Goal: Transaction & Acquisition: Purchase product/service

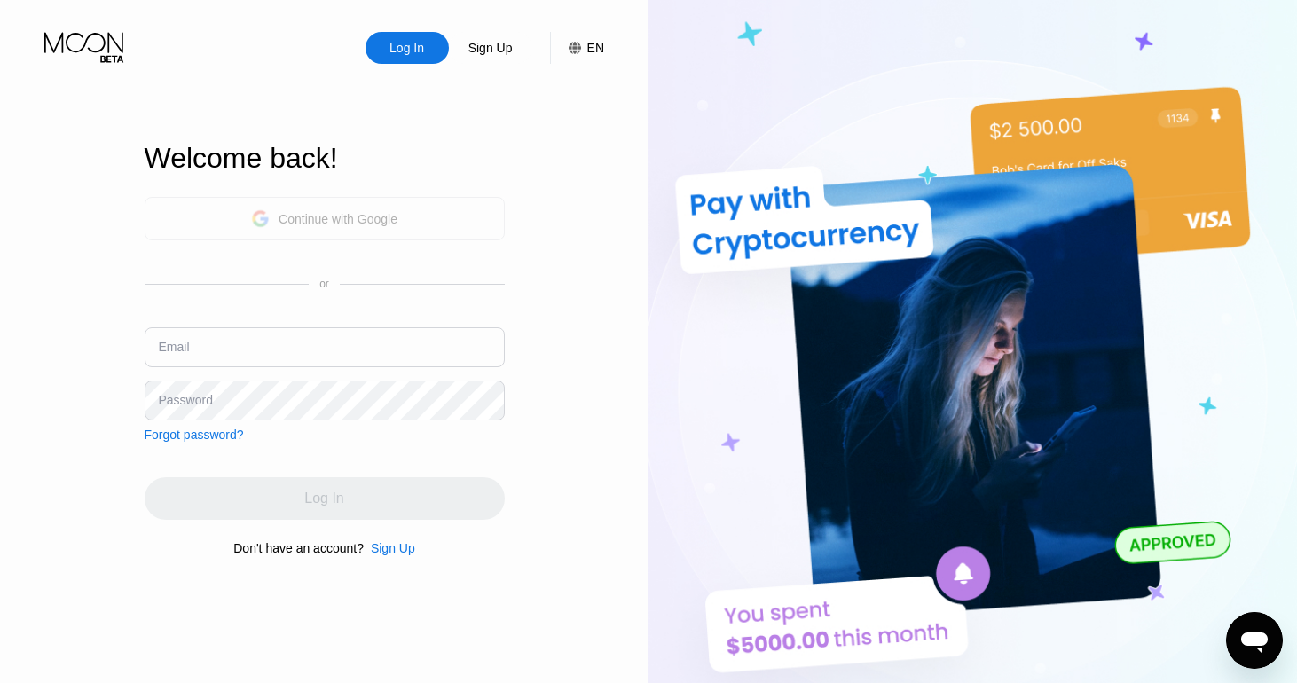
click at [364, 212] on div "Continue with Google" at bounding box center [338, 219] width 119 height 14
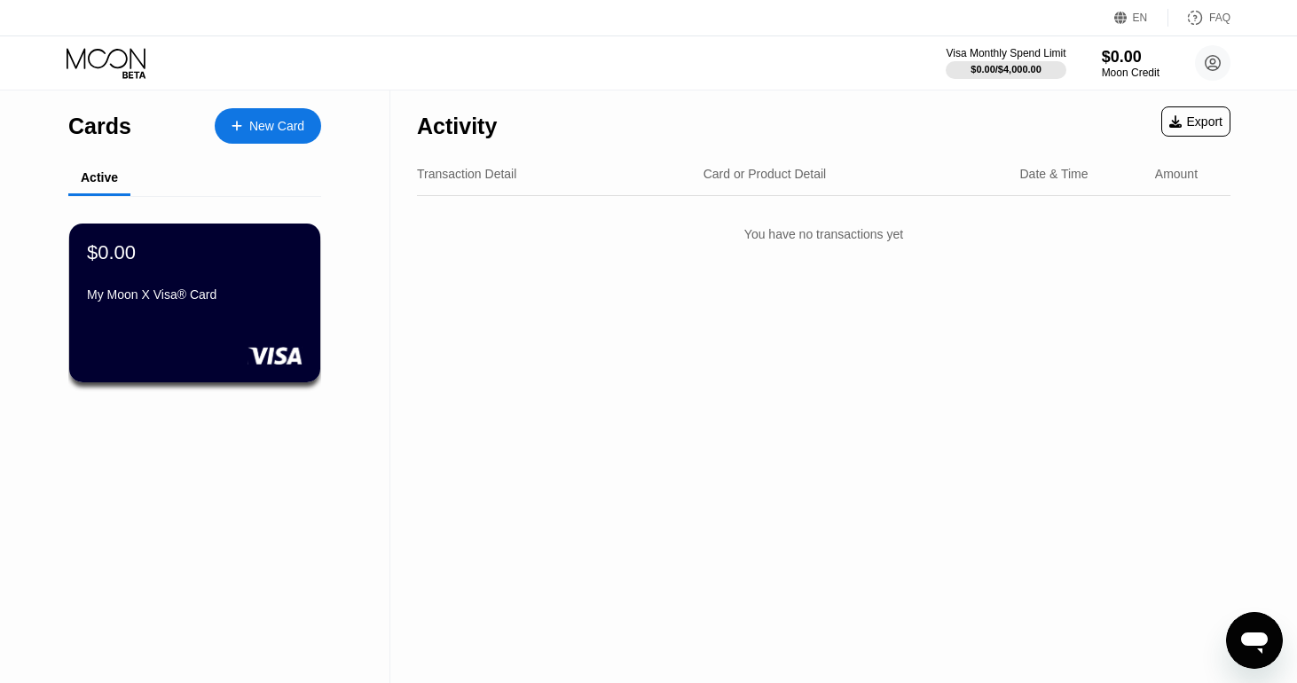
click at [262, 130] on div "New Card" at bounding box center [276, 126] width 55 height 15
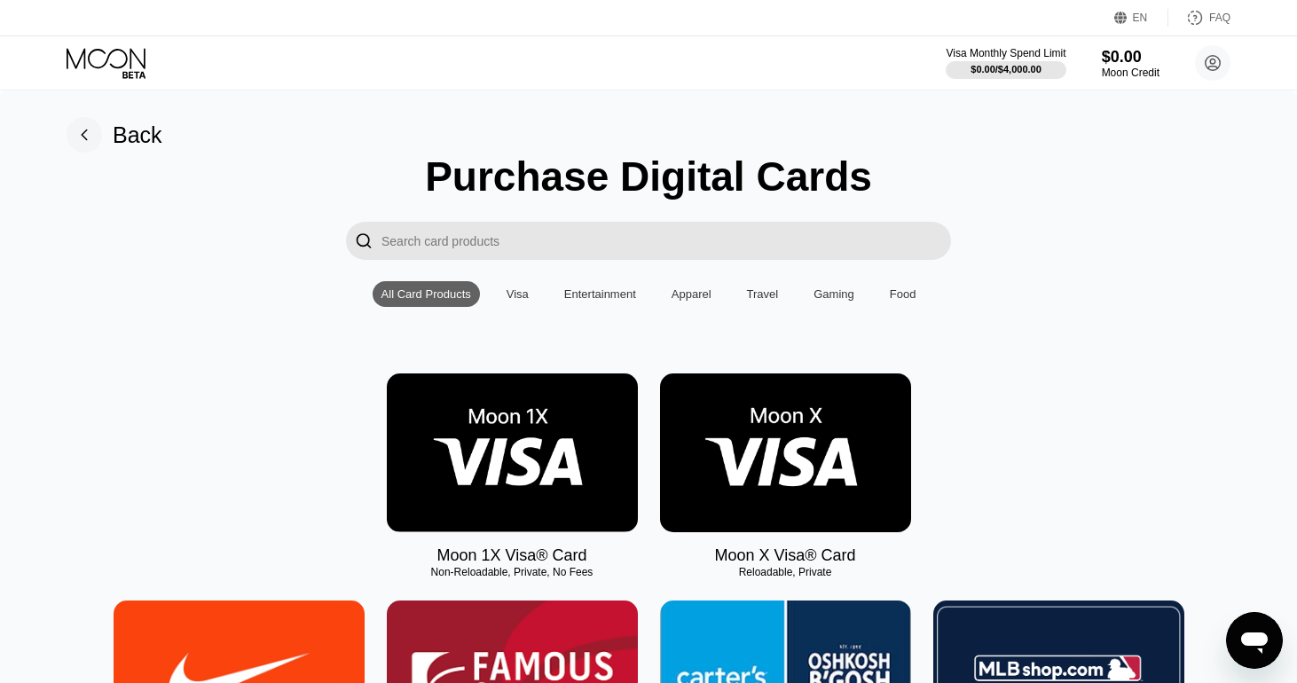
click at [93, 130] on rect at bounding box center [84, 134] width 35 height 35
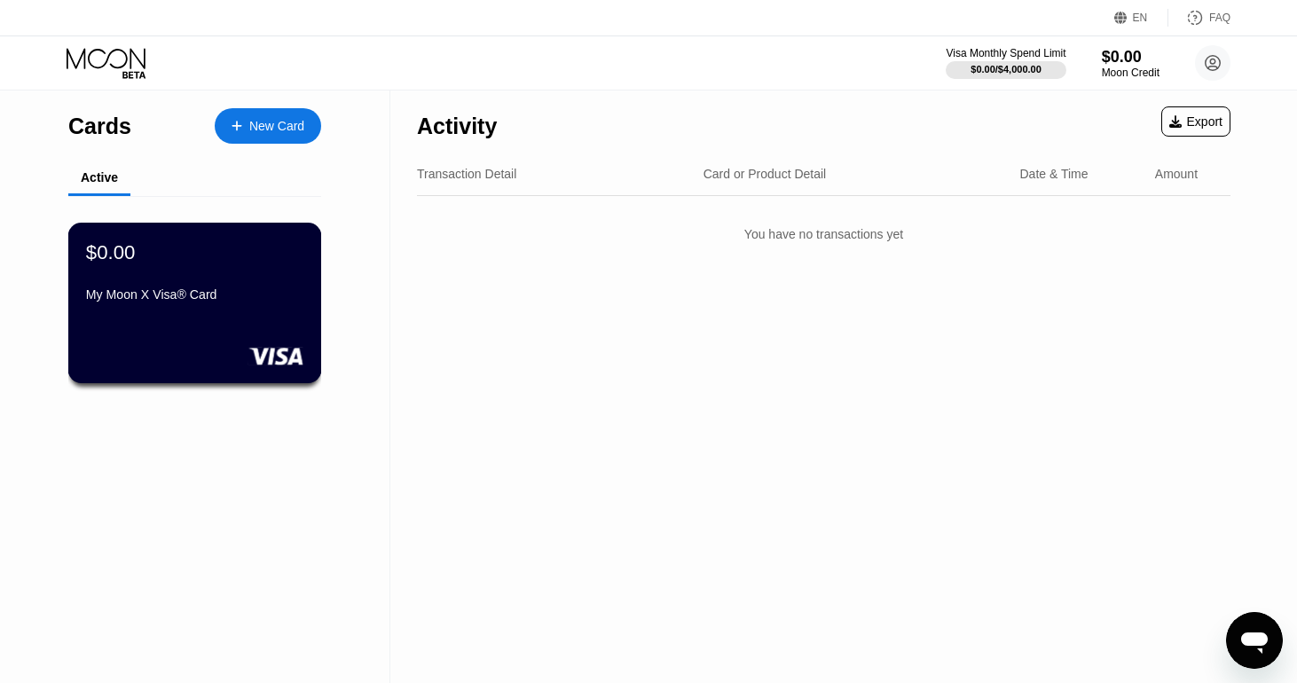
click at [228, 277] on div "$0.00 My Moon X Visa® Card" at bounding box center [194, 274] width 217 height 68
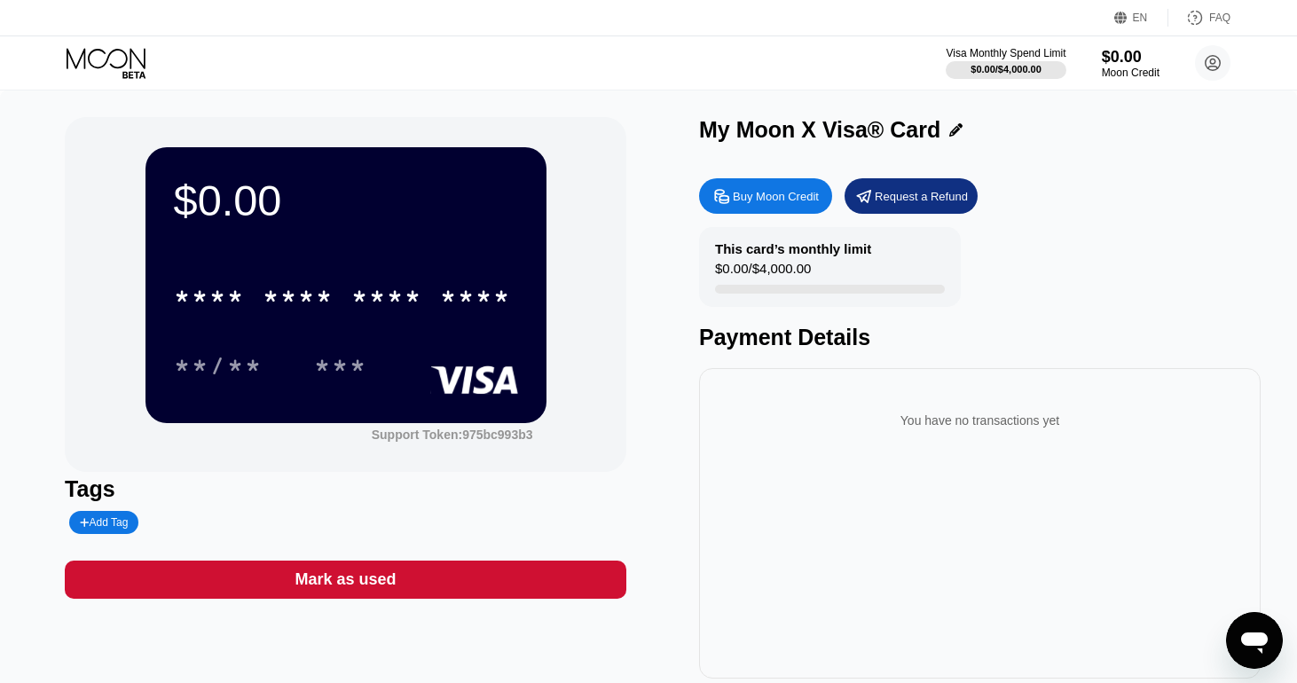
click at [768, 184] on div "Buy Moon Credit" at bounding box center [765, 195] width 133 height 35
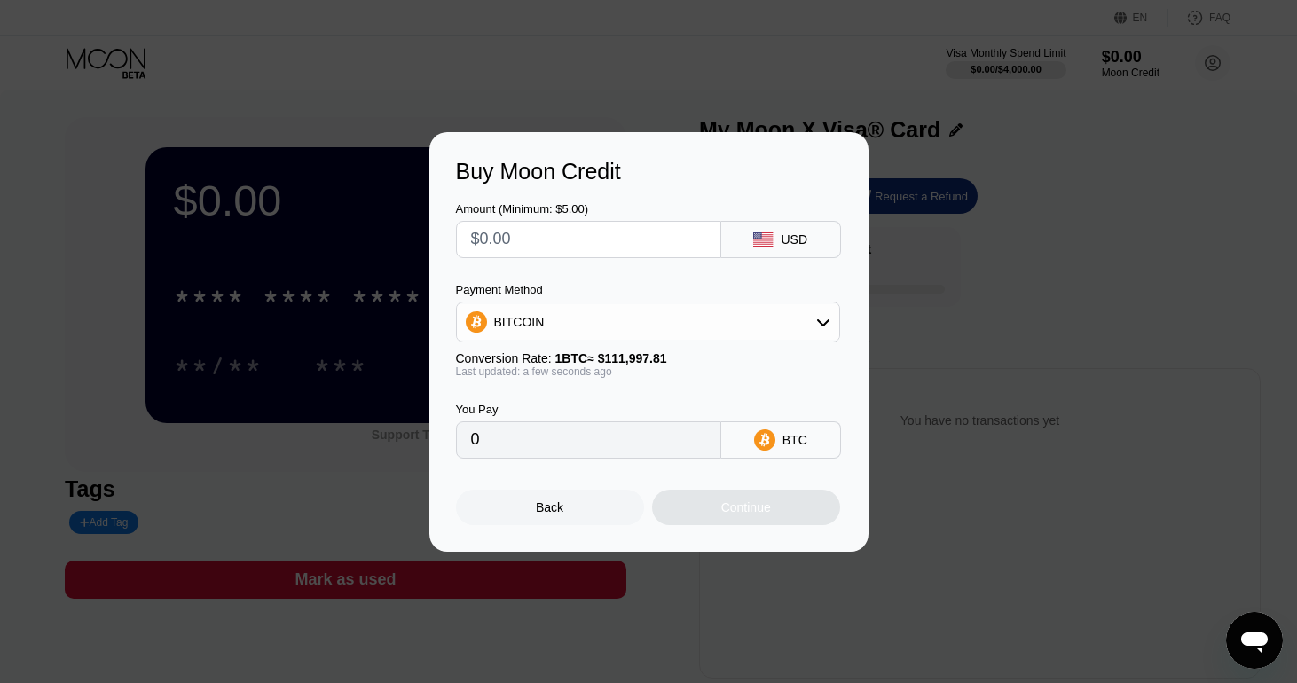
click at [598, 324] on div "BITCOIN" at bounding box center [648, 321] width 382 height 35
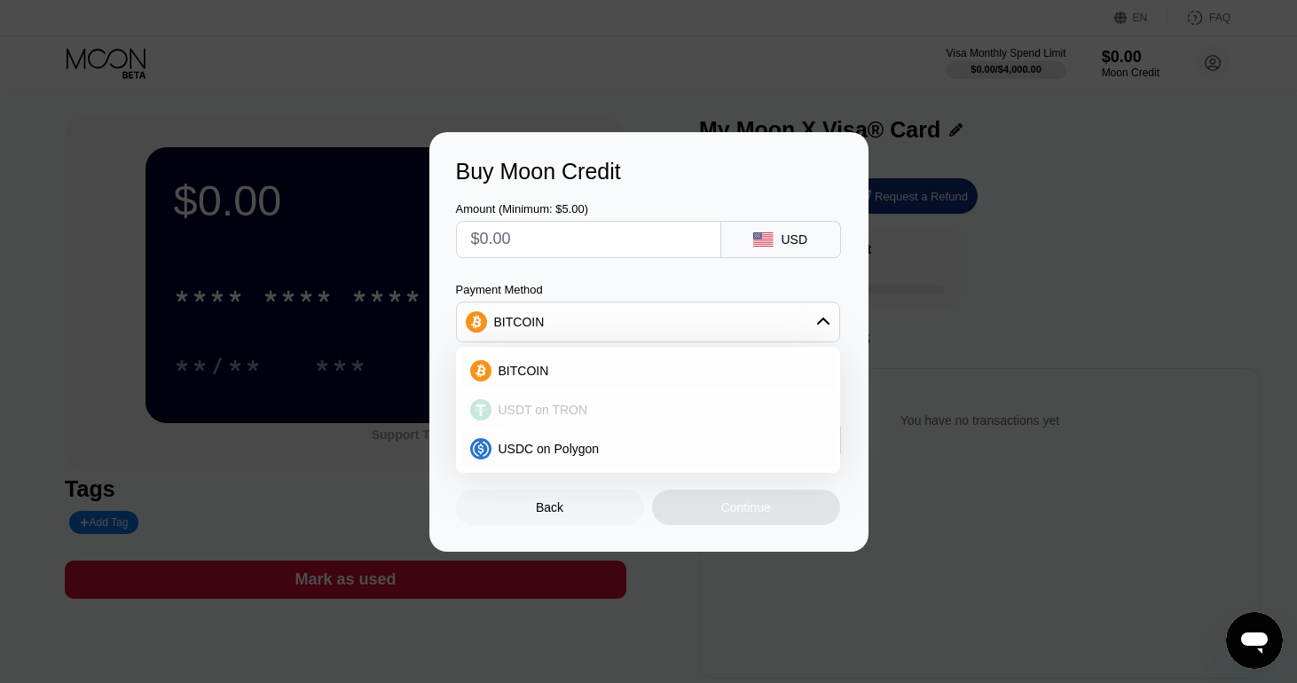
click at [573, 413] on span "USDT on TRON" at bounding box center [543, 410] width 90 height 14
type input "0.00"
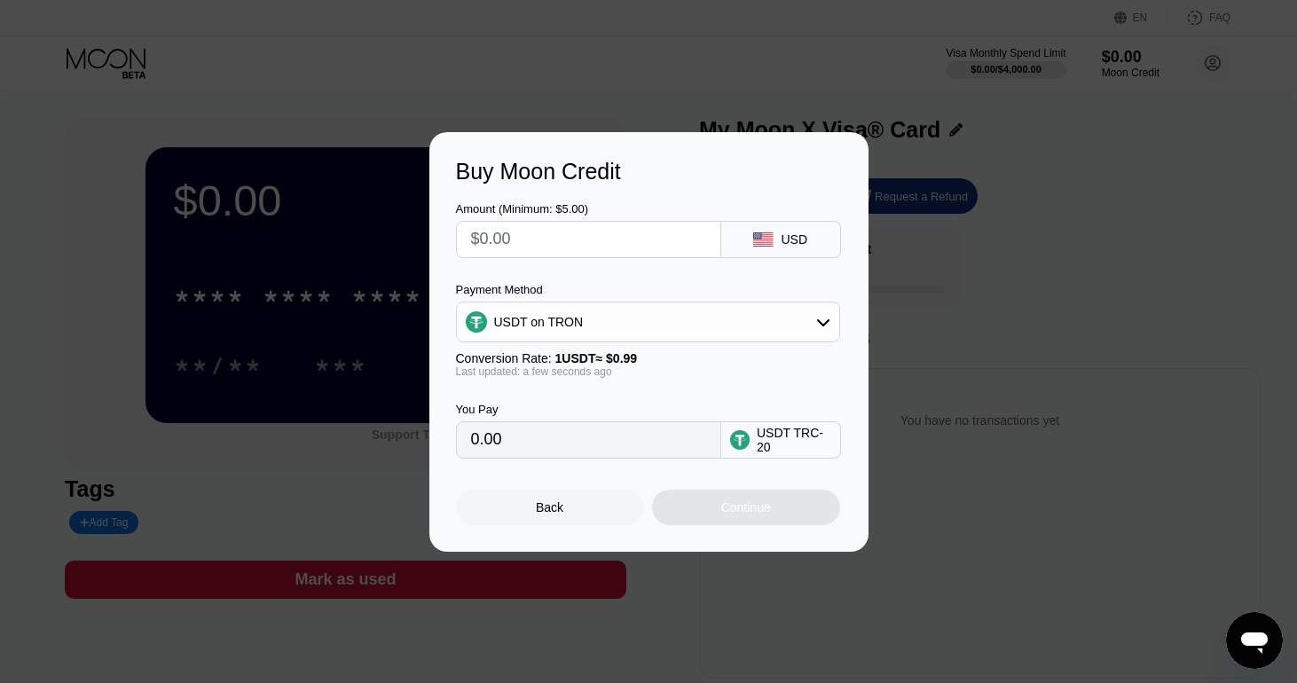
click at [585, 247] on input "text" at bounding box center [588, 239] width 235 height 35
type input "$30"
type input "30.30"
type input "$300"
type input "303.03"
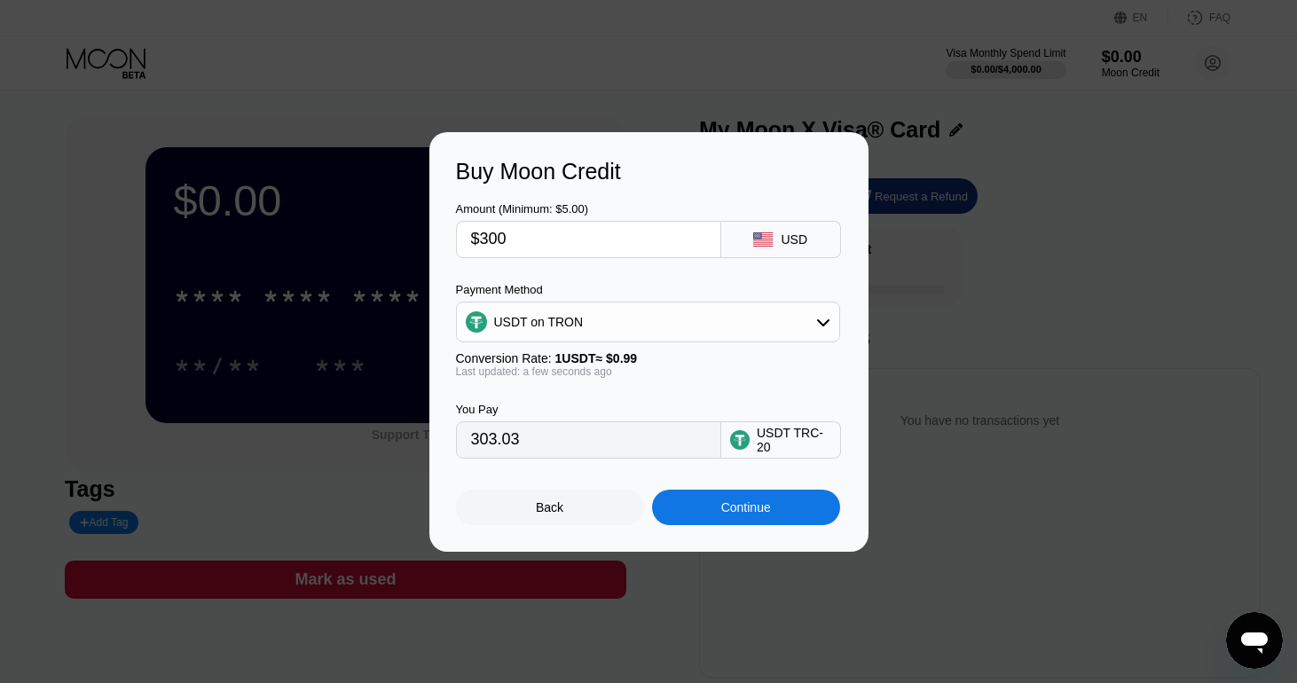
type input "$3000"
type input "3030.30"
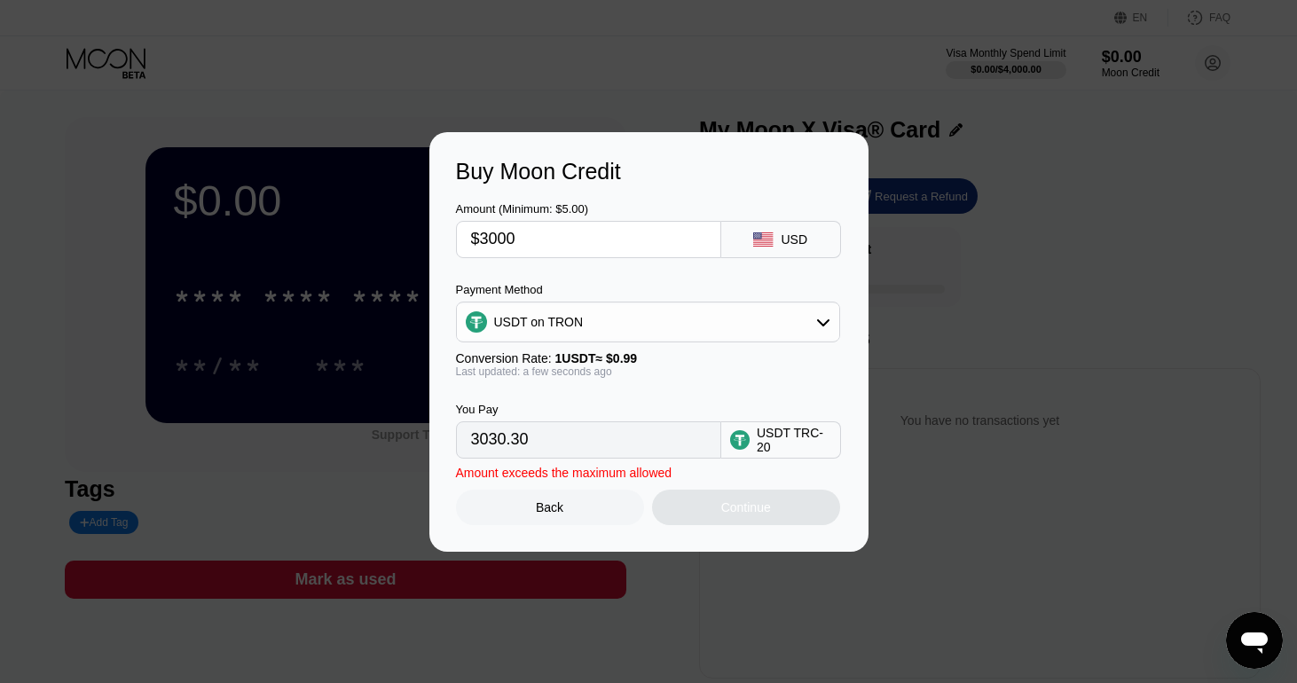
type input "$300"
type input "303.03"
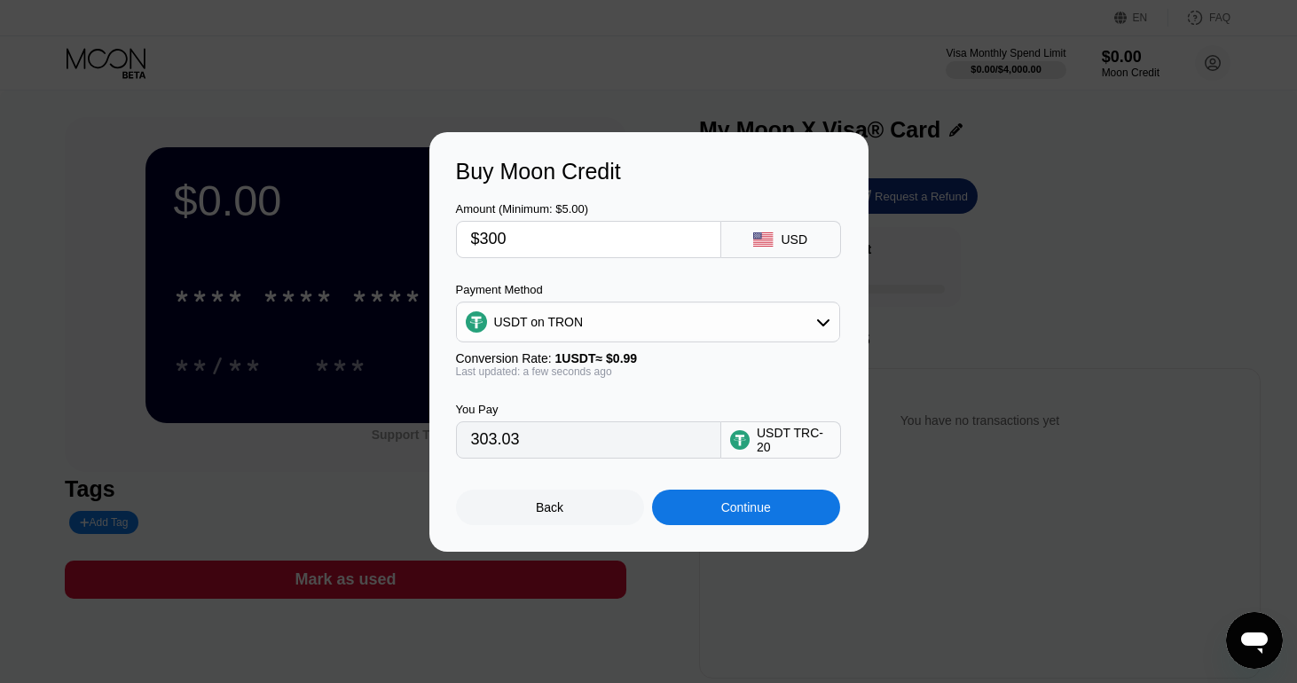
type input "$30"
type input "30.30"
type input "$3"
type input "3.03"
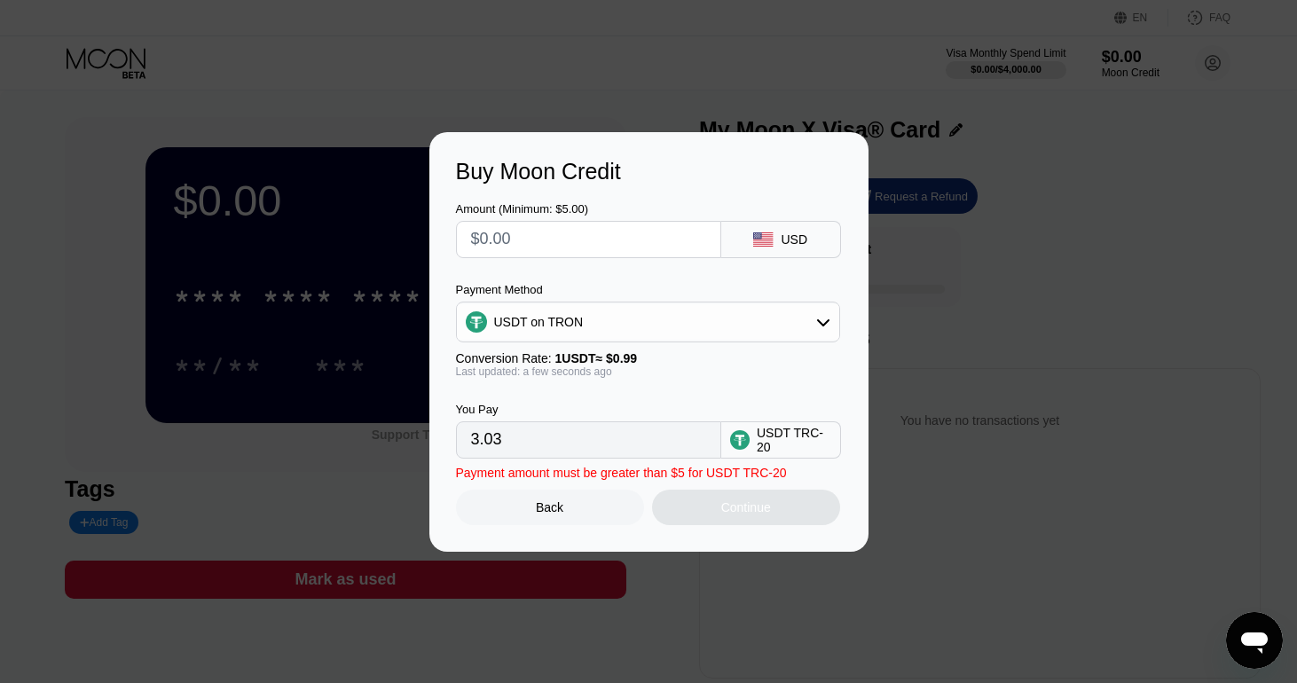
type input "0.00"
type input "$3"
type input "3.03"
type input "0.00"
type input "$2"
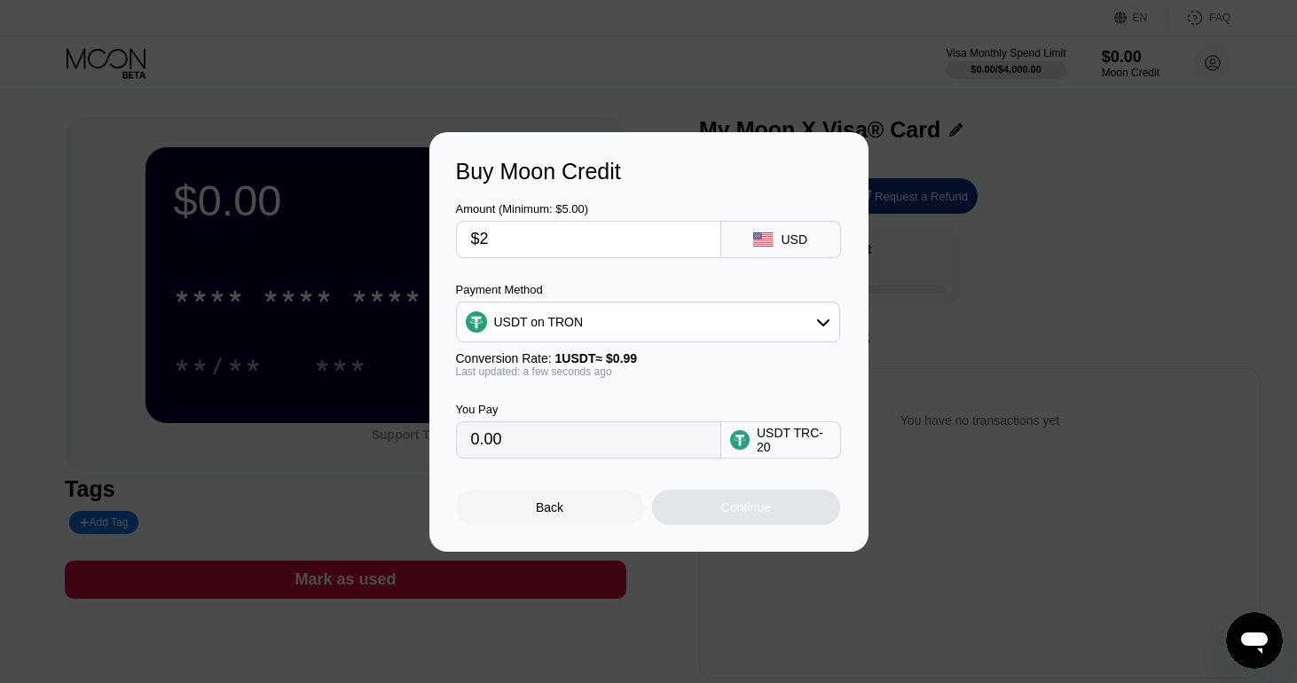
type input "2.02"
type input "$29"
type input "29.29"
type input "$299"
type input "302.02"
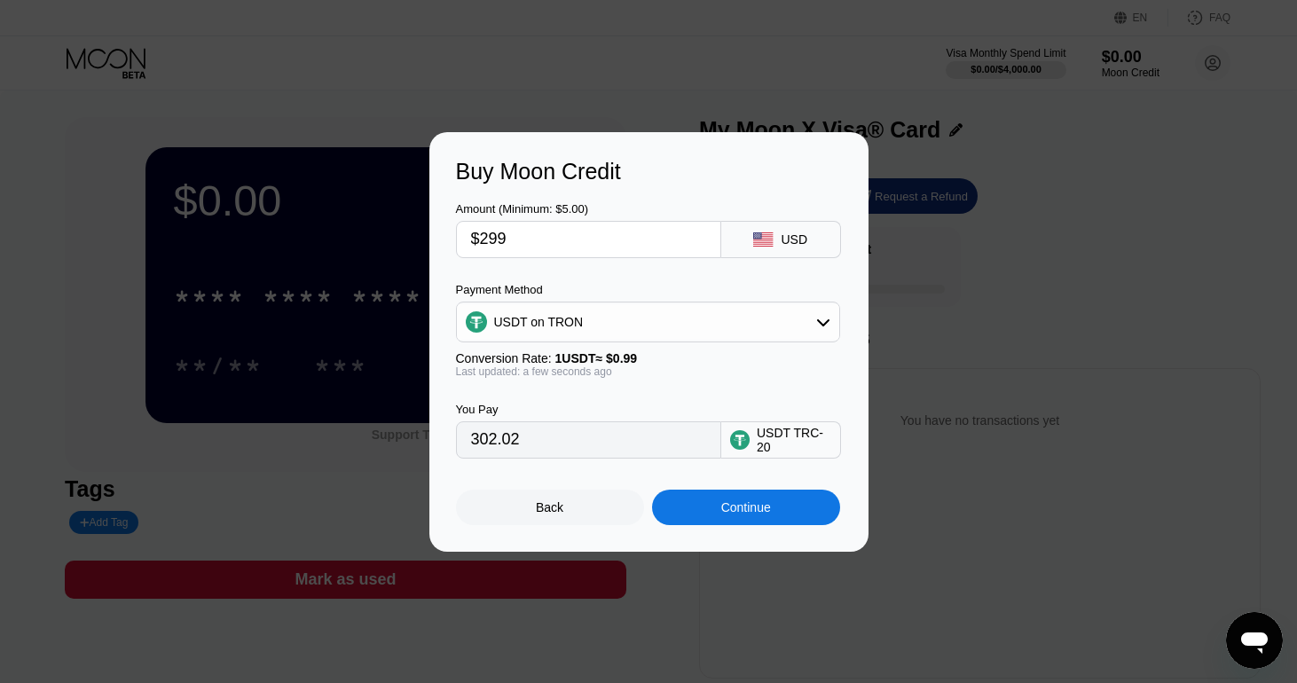
type input "$2999"
type input "3029.29"
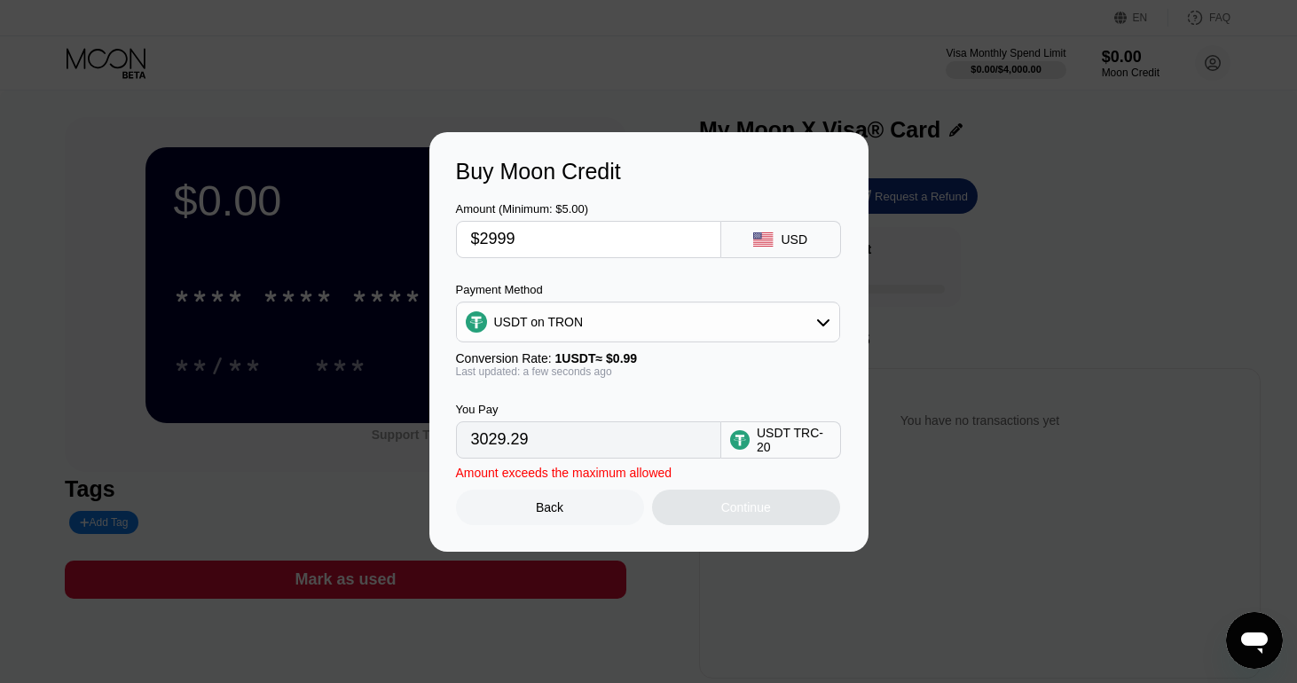
type input "$299"
type input "302.02"
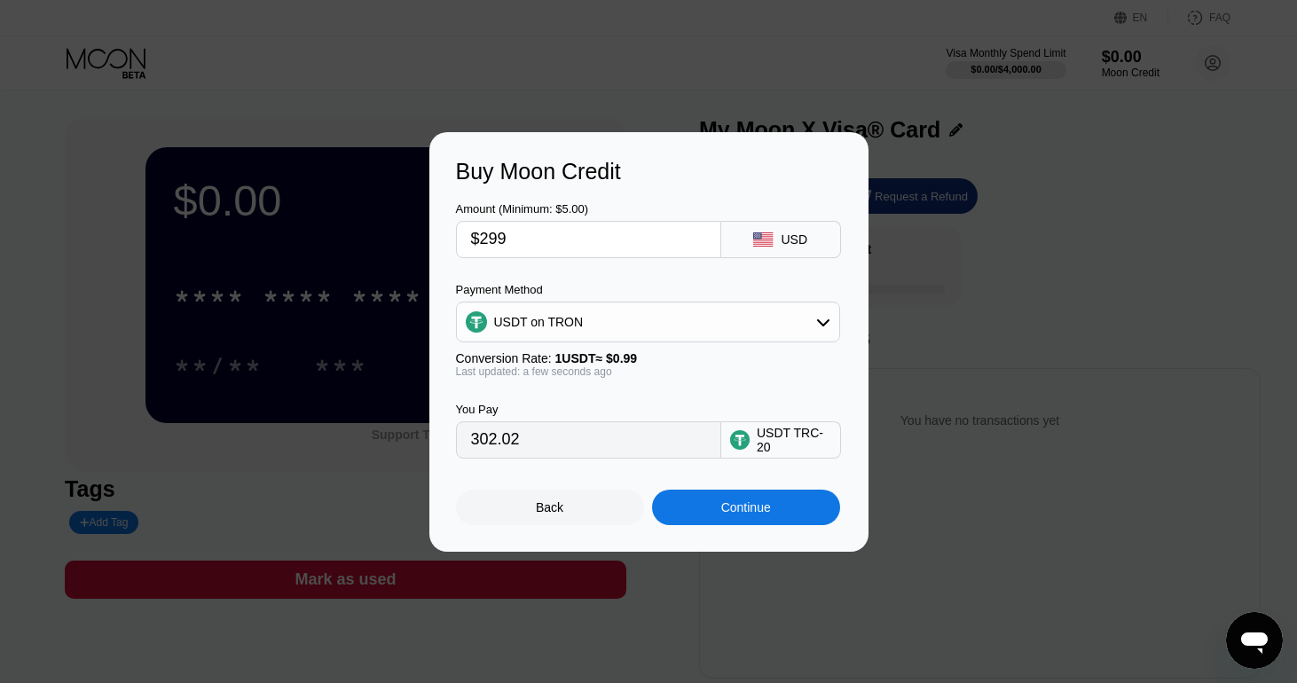
type input "$29"
type input "29.29"
type input "$2"
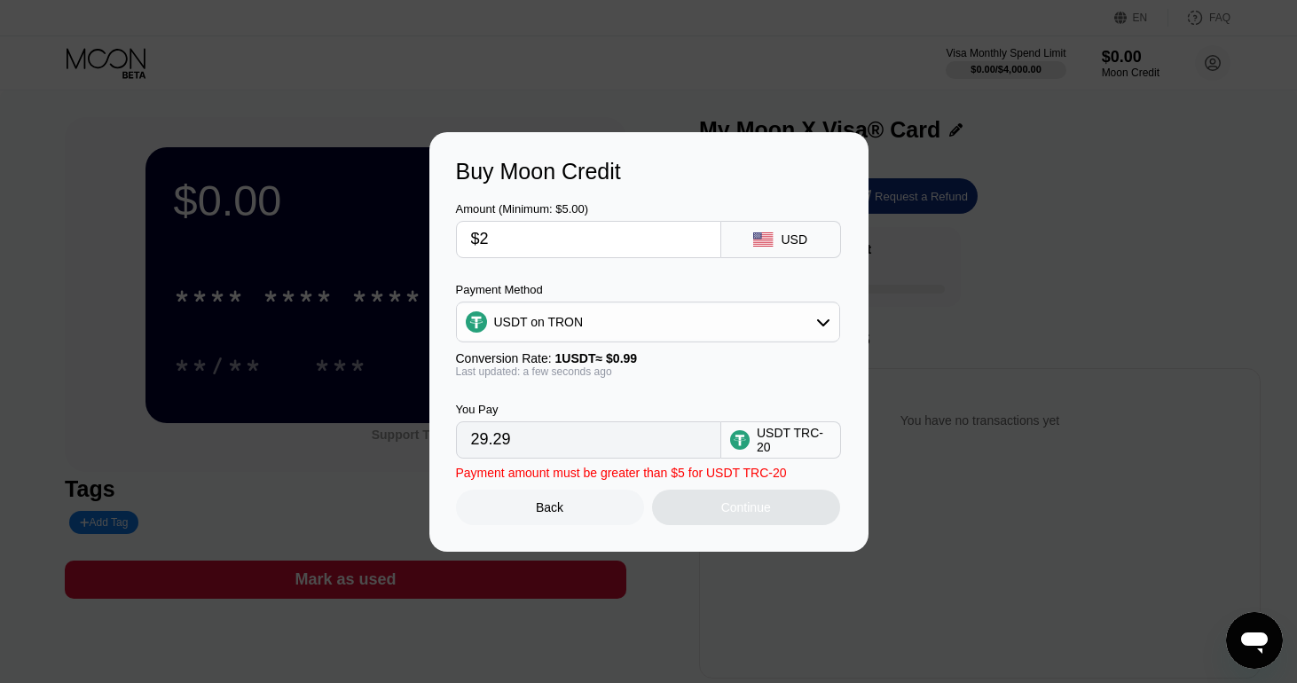
type input "2.02"
type input "0.00"
type input "$2"
type input "2.02"
type input "$20"
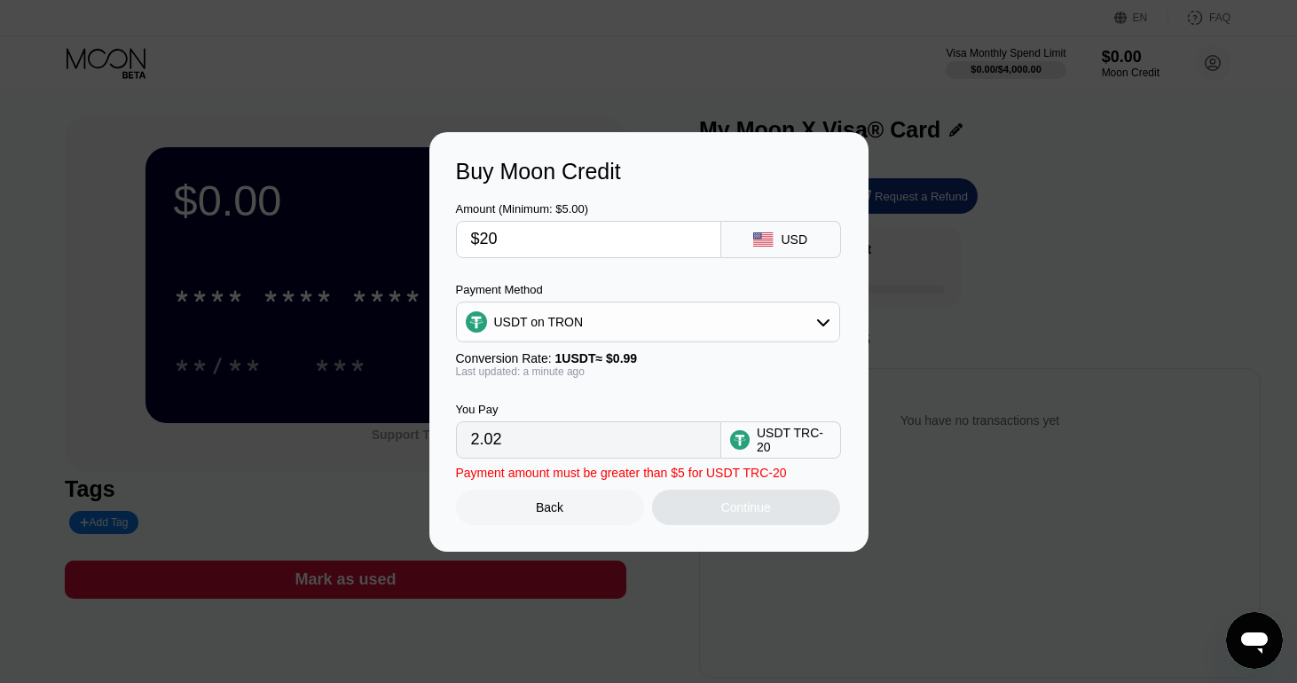
type input "20.20"
type input "$200"
type input "202.02"
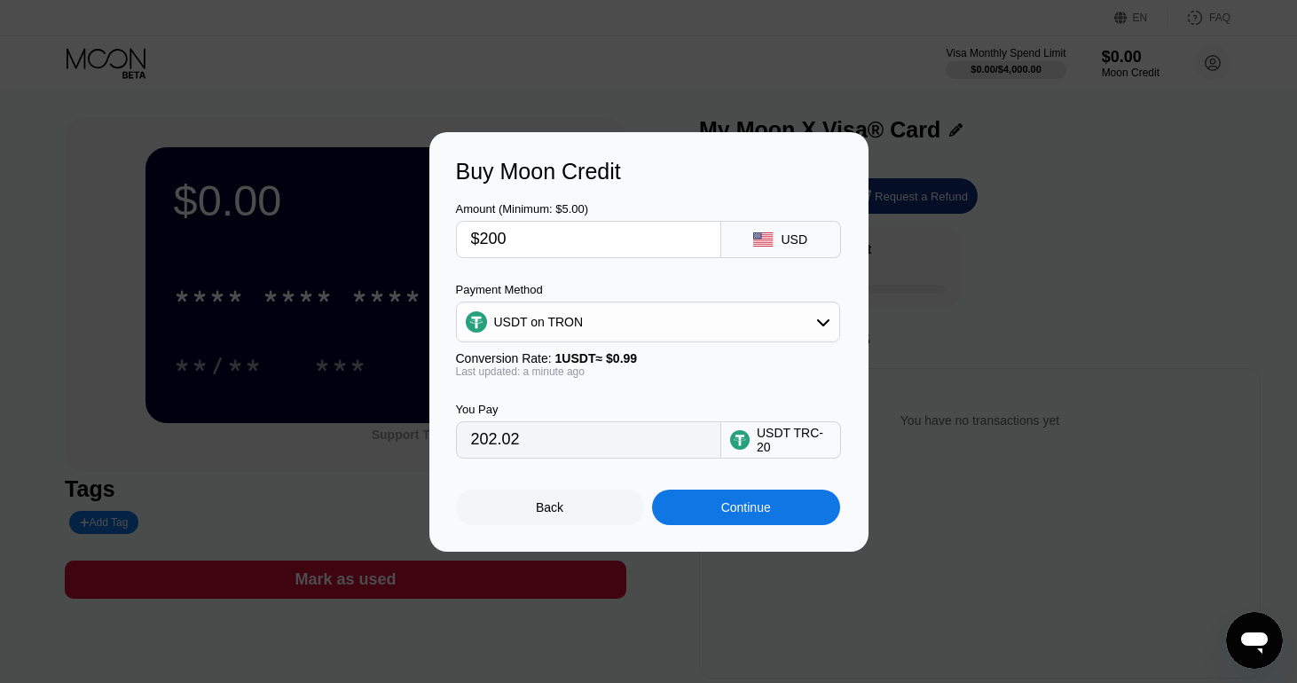
type input "$2000"
type input "2020.20"
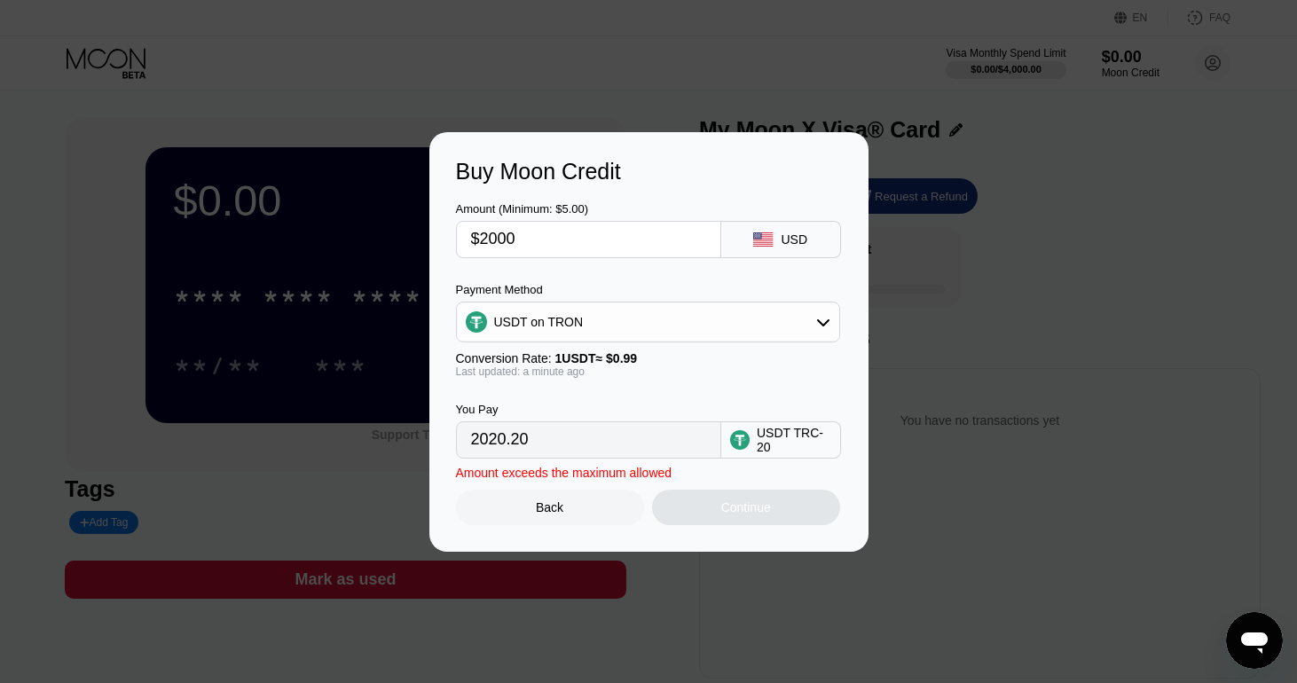
type input "$200"
type input "202.02"
type input "$20"
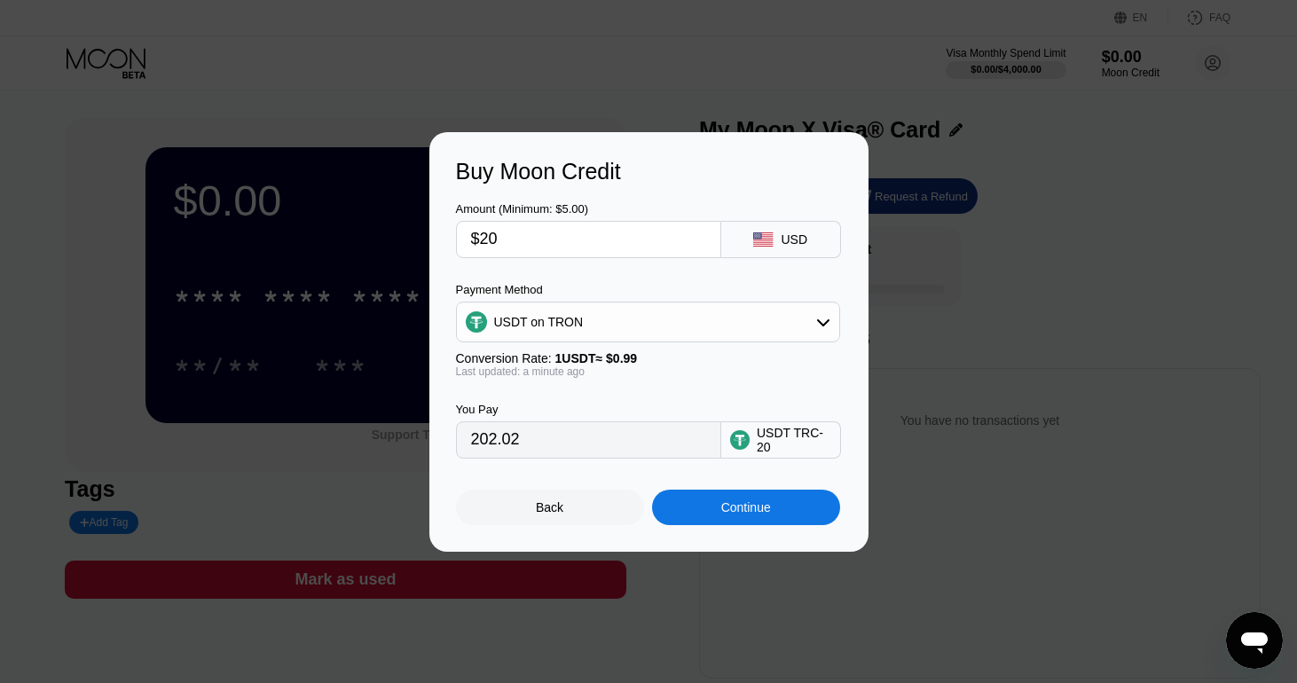
type input "20.20"
type input "$2"
type input "2.02"
type input "0.00"
type input "$1"
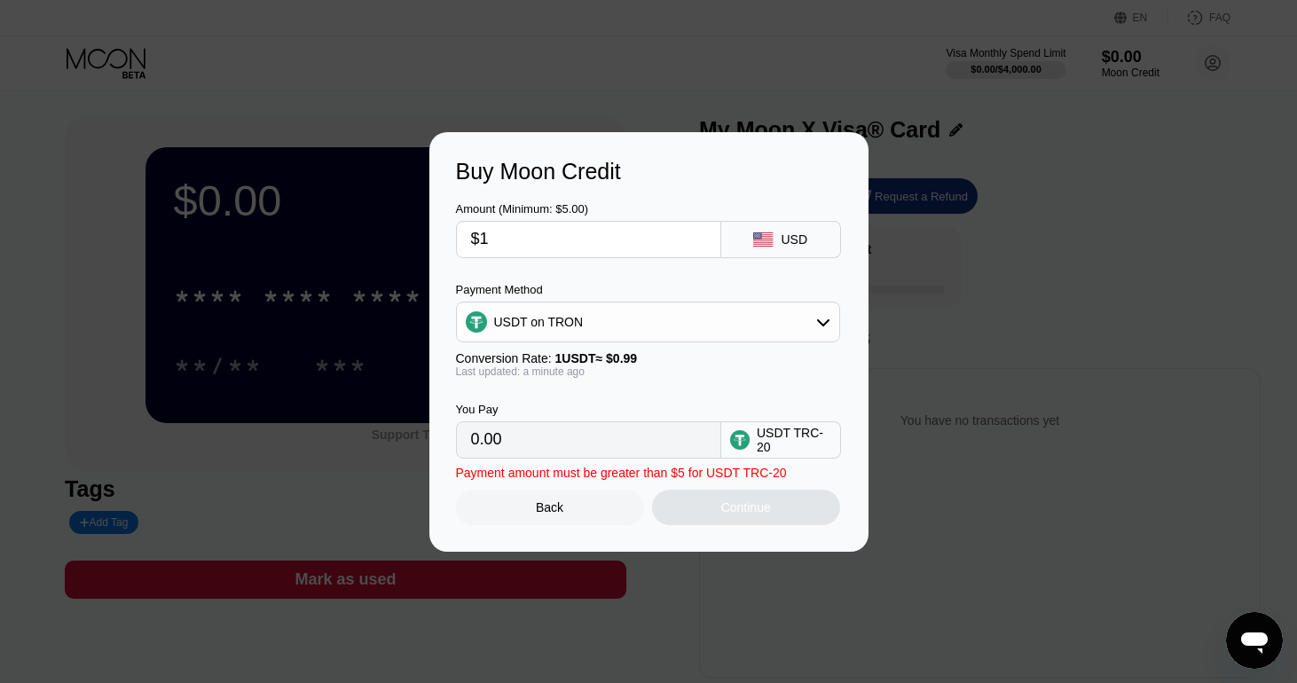
type input "1.01"
type input "$19"
type input "19.19"
type input "$199"
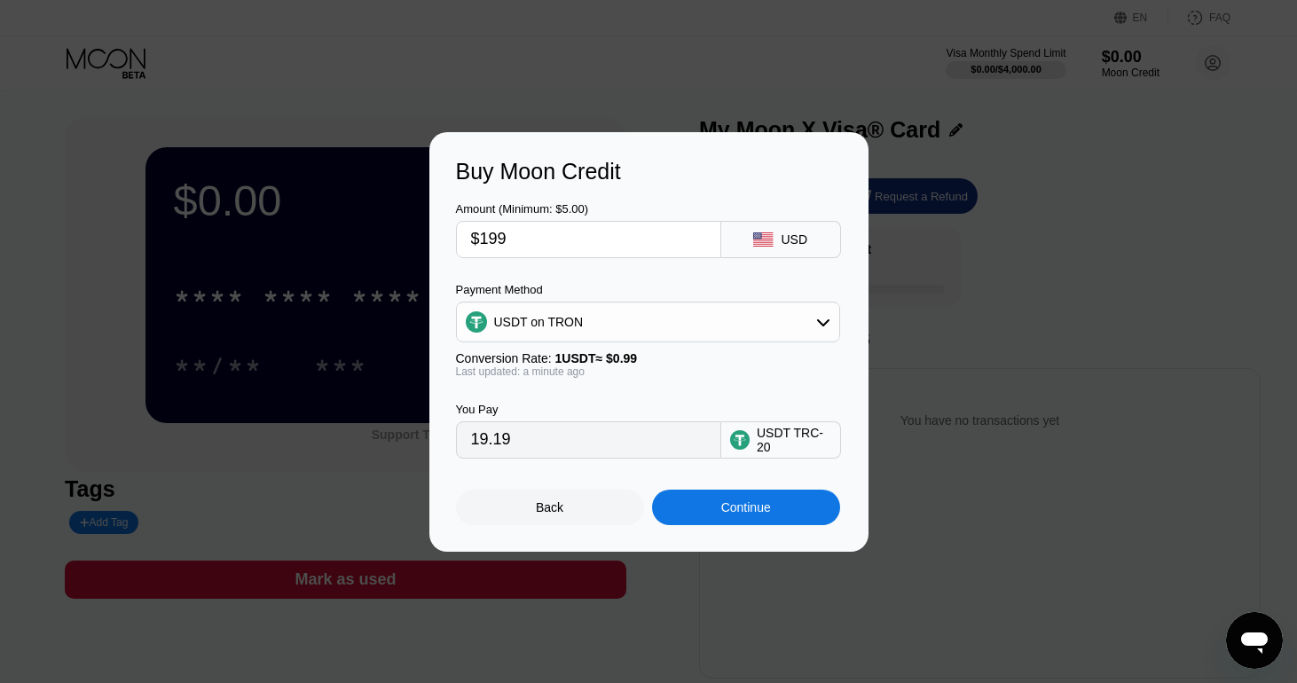
type input "201.01"
type input "$1999"
type input "2019.19"
type input "$1999"
click at [741, 518] on div "Continue" at bounding box center [746, 507] width 188 height 35
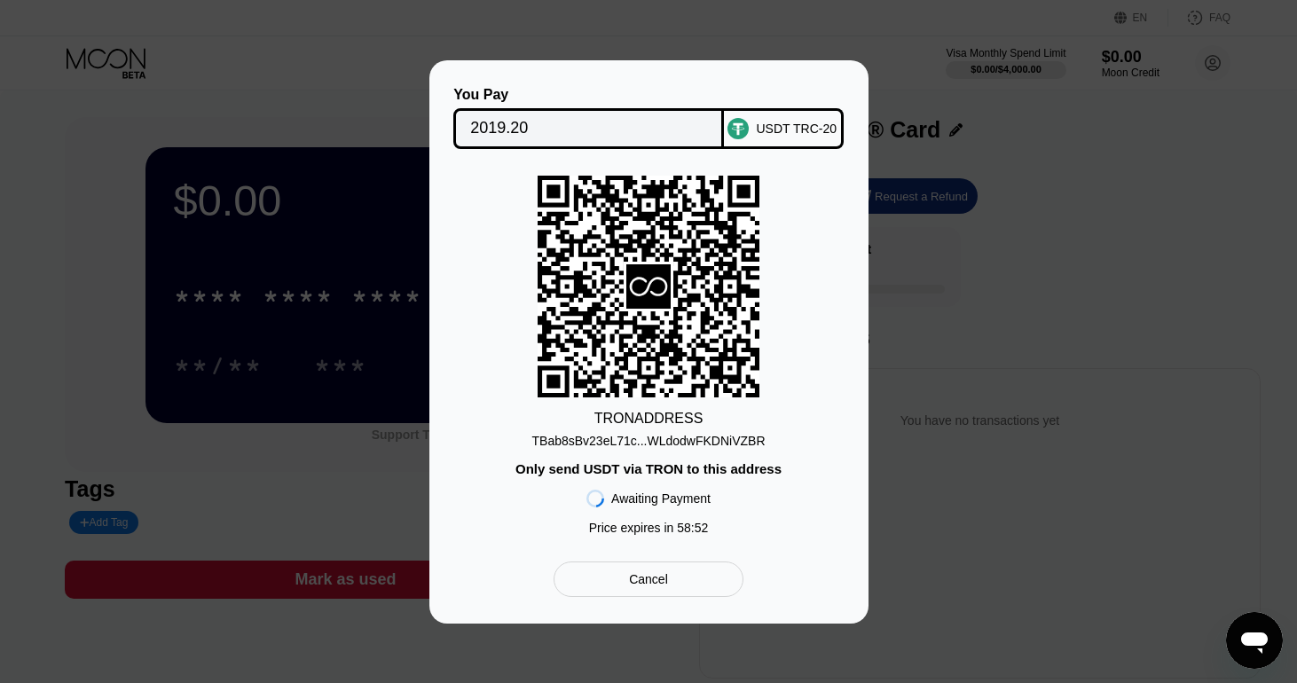
click at [742, 440] on div "TBab8sBv23eL71c...WLdodwFKDNiVZBR" at bounding box center [648, 441] width 233 height 14
click at [538, 135] on input "2019.20" at bounding box center [588, 128] width 237 height 35
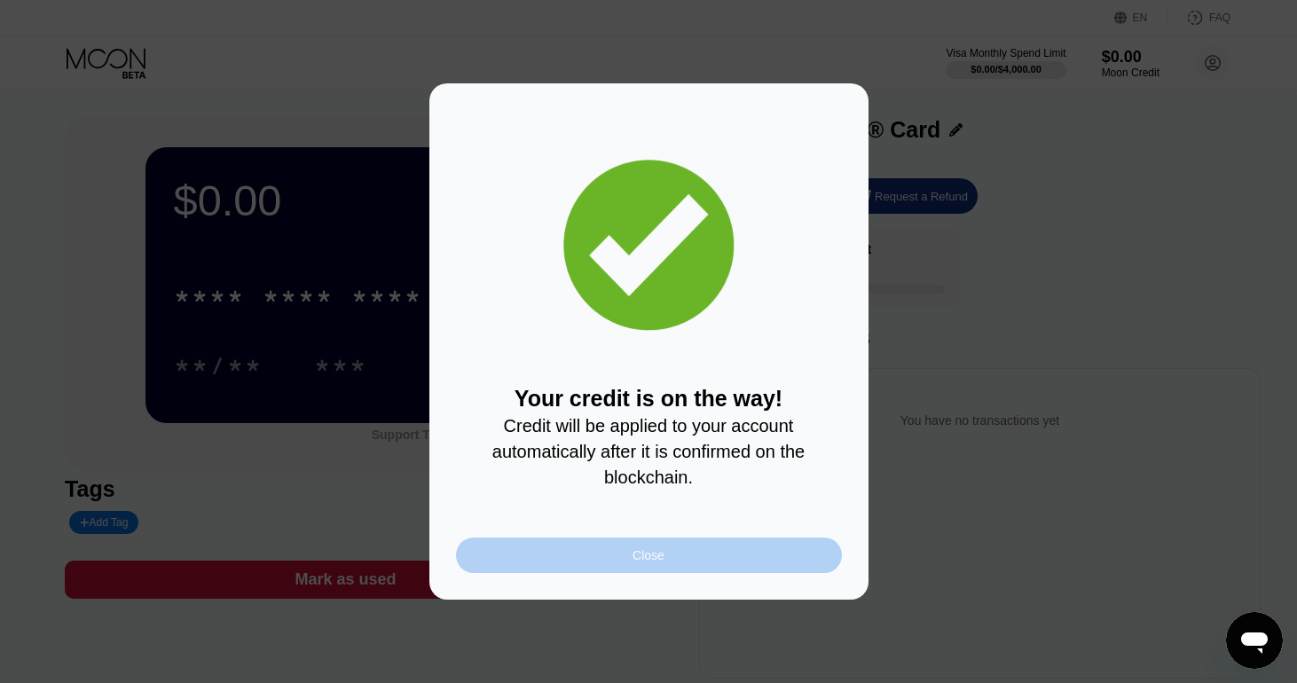
click at [700, 561] on div "Close" at bounding box center [649, 555] width 386 height 35
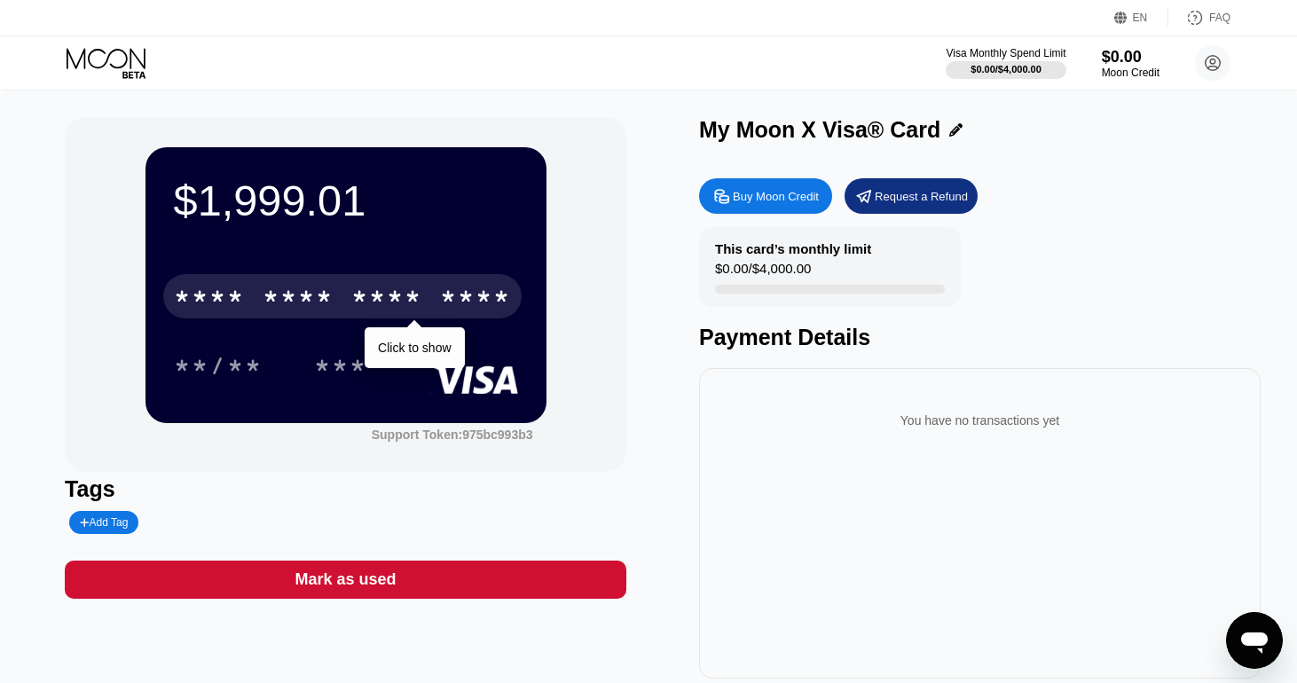
click at [417, 299] on div "* * * *" at bounding box center [386, 299] width 71 height 28
click at [425, 302] on div "* * * * * * * * * * * * 5009" at bounding box center [342, 296] width 358 height 44
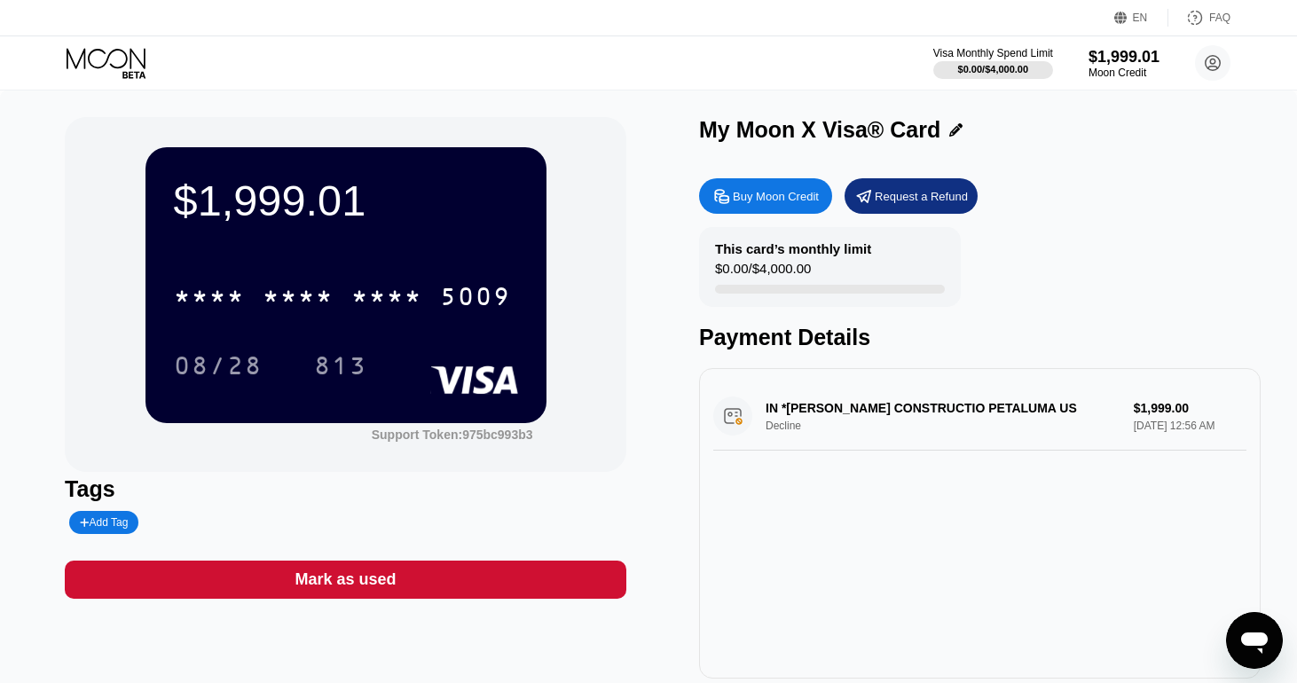
click at [811, 419] on div "IN *[PERSON_NAME] CONSTRUCTIO PETALUMA US Decline $1,999.00 [DATE] 12:56 AM" at bounding box center [979, 416] width 533 height 68
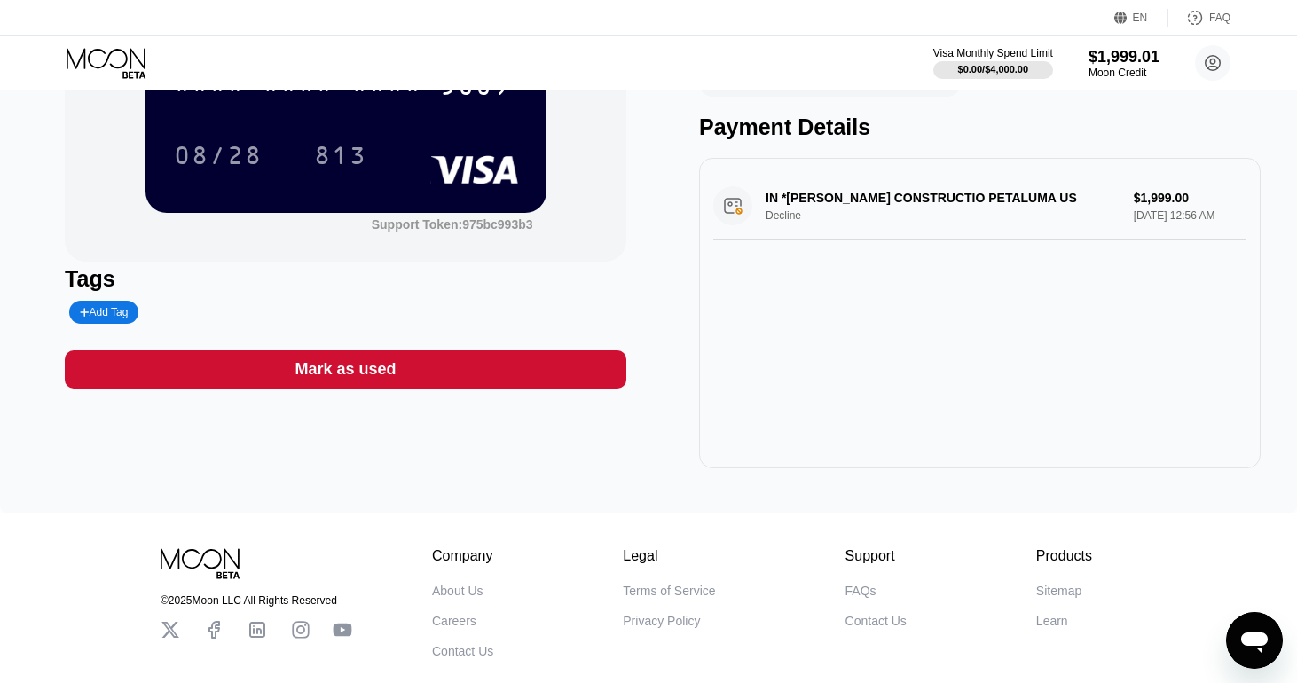
scroll to position [122, 0]
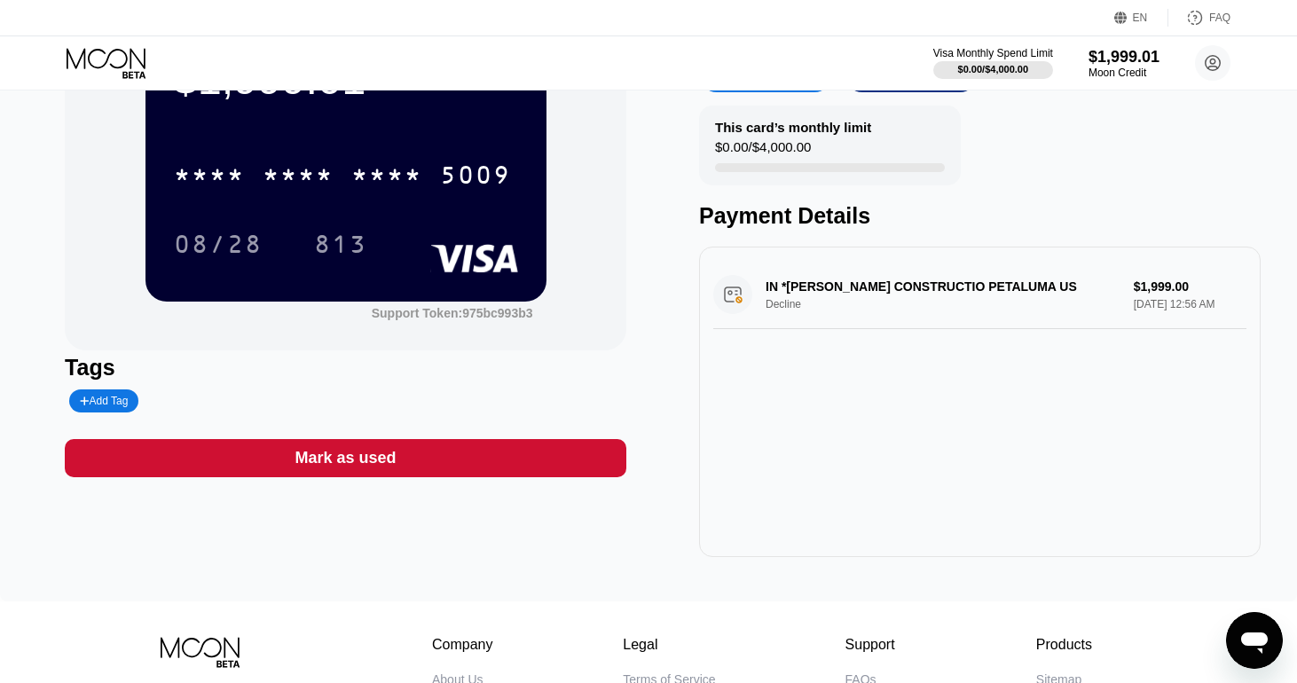
click at [962, 303] on div "IN *[PERSON_NAME] CONSTRUCTIO PETALUMA US Decline $1,999.00 [DATE] 12:56 AM" at bounding box center [979, 295] width 533 height 68
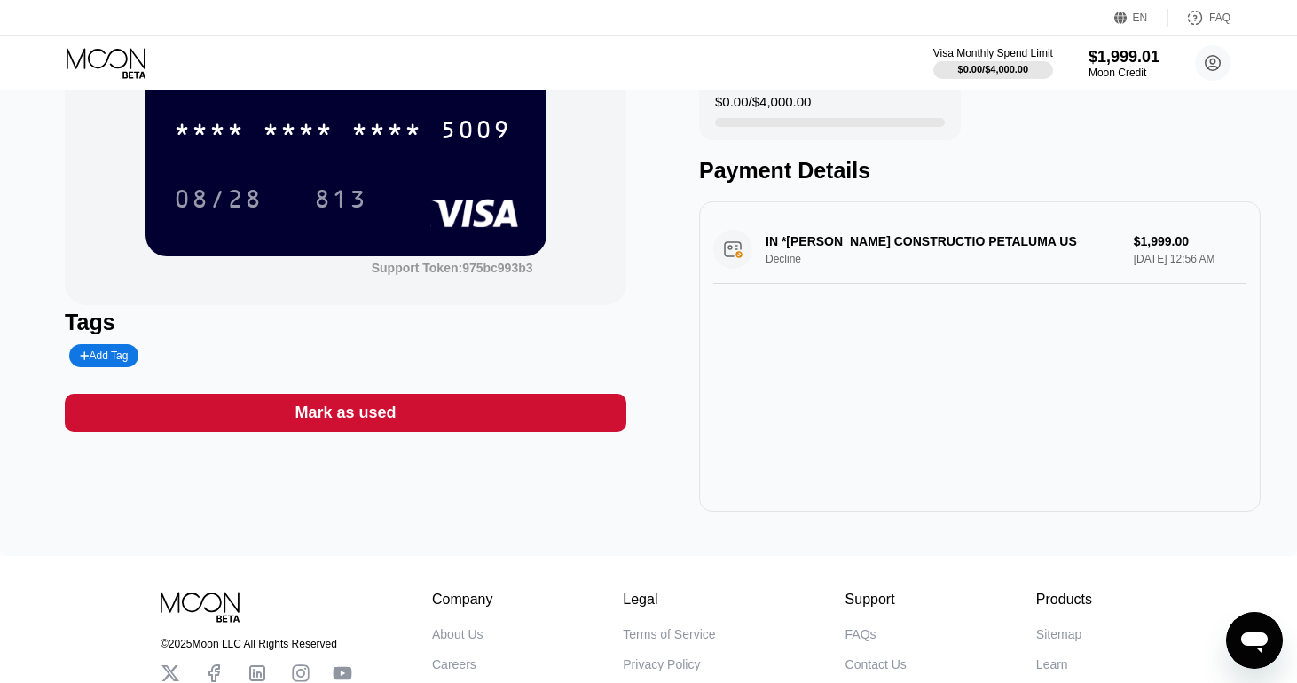
scroll to position [0, 0]
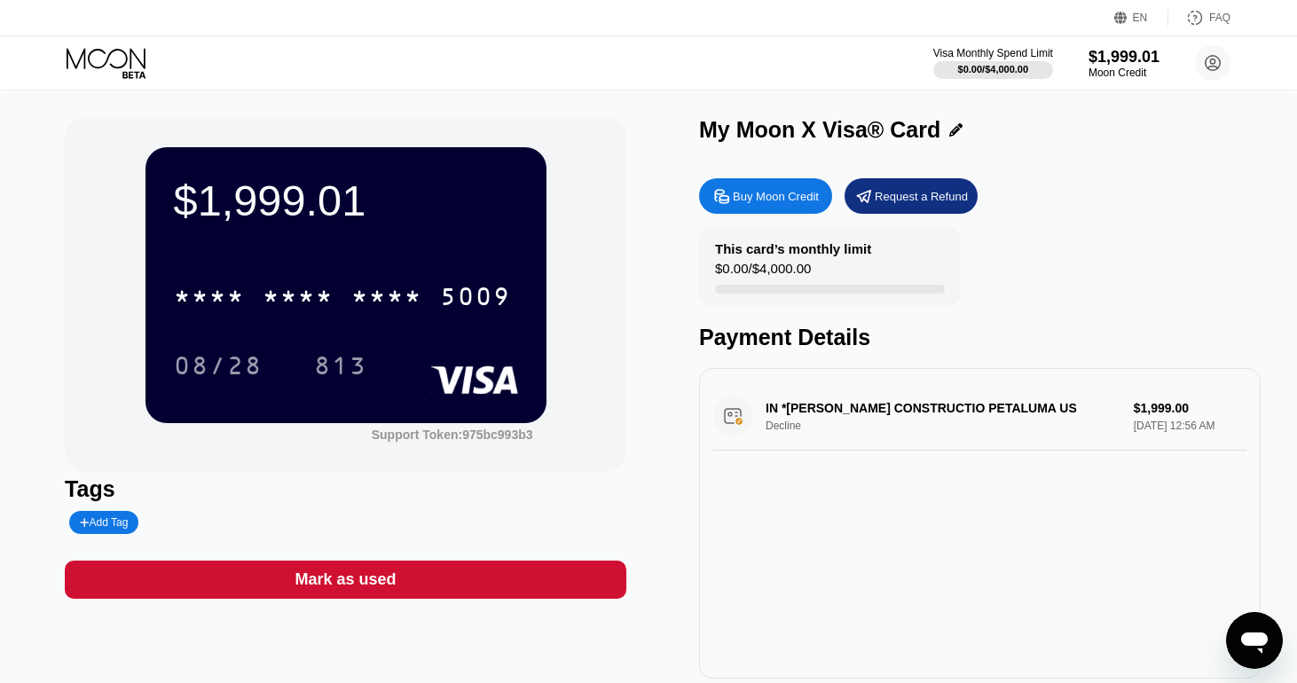
click at [1129, 428] on div "IN *MURPHY CONSTRUCTIO PETALUMA US Decline $1,999.00 Sep 23, 2025 12:56 AM" at bounding box center [979, 416] width 533 height 68
click at [785, 415] on div "IN *MURPHY CONSTRUCTIO PETALUMA US Decline $1,999.00 Sep 23, 2025 12:56 AM" at bounding box center [979, 416] width 533 height 68
click at [116, 61] on icon at bounding box center [108, 63] width 82 height 31
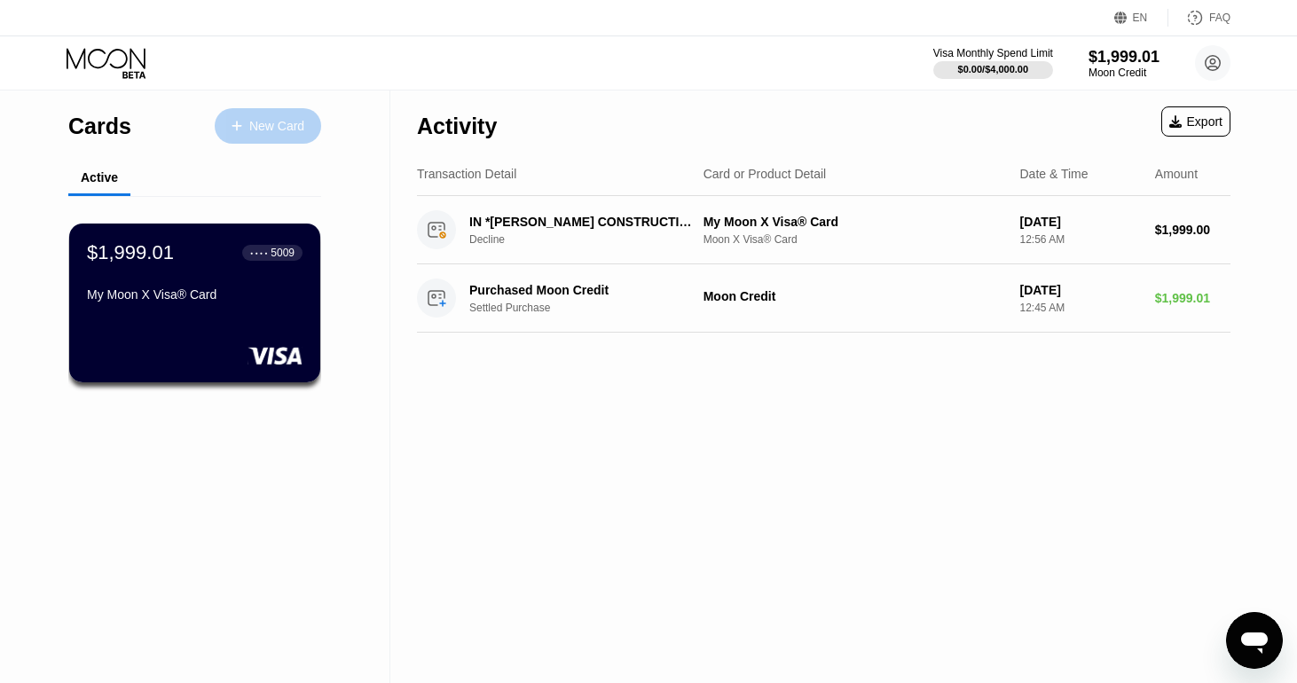
click at [270, 114] on div "New Card" at bounding box center [268, 125] width 106 height 35
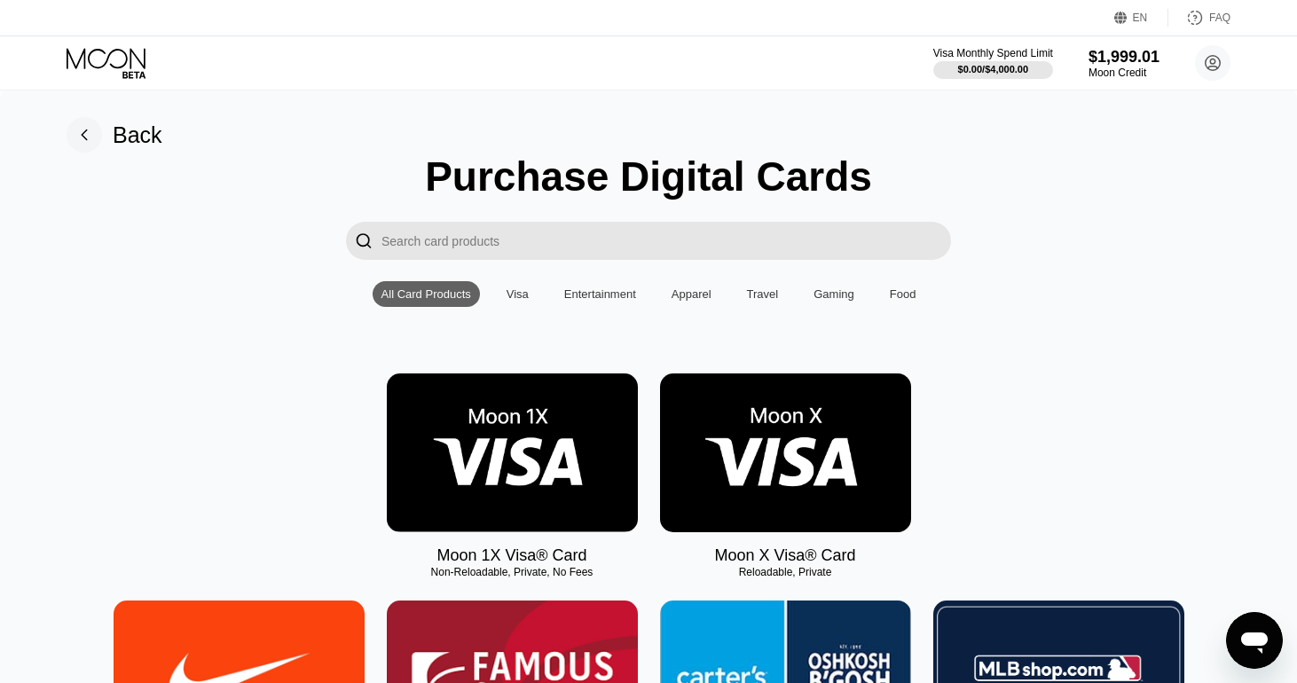
click at [542, 471] on img at bounding box center [512, 452] width 251 height 159
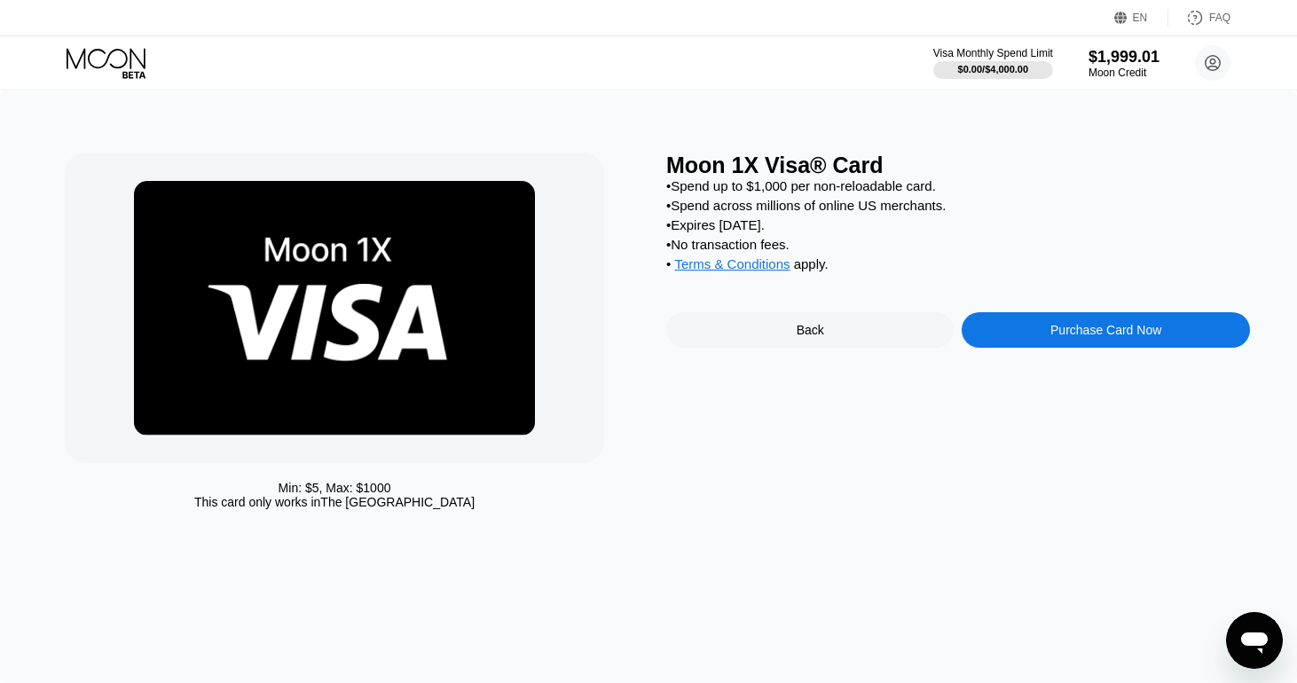
click at [1078, 337] on div "Purchase Card Now" at bounding box center [1105, 330] width 111 height 14
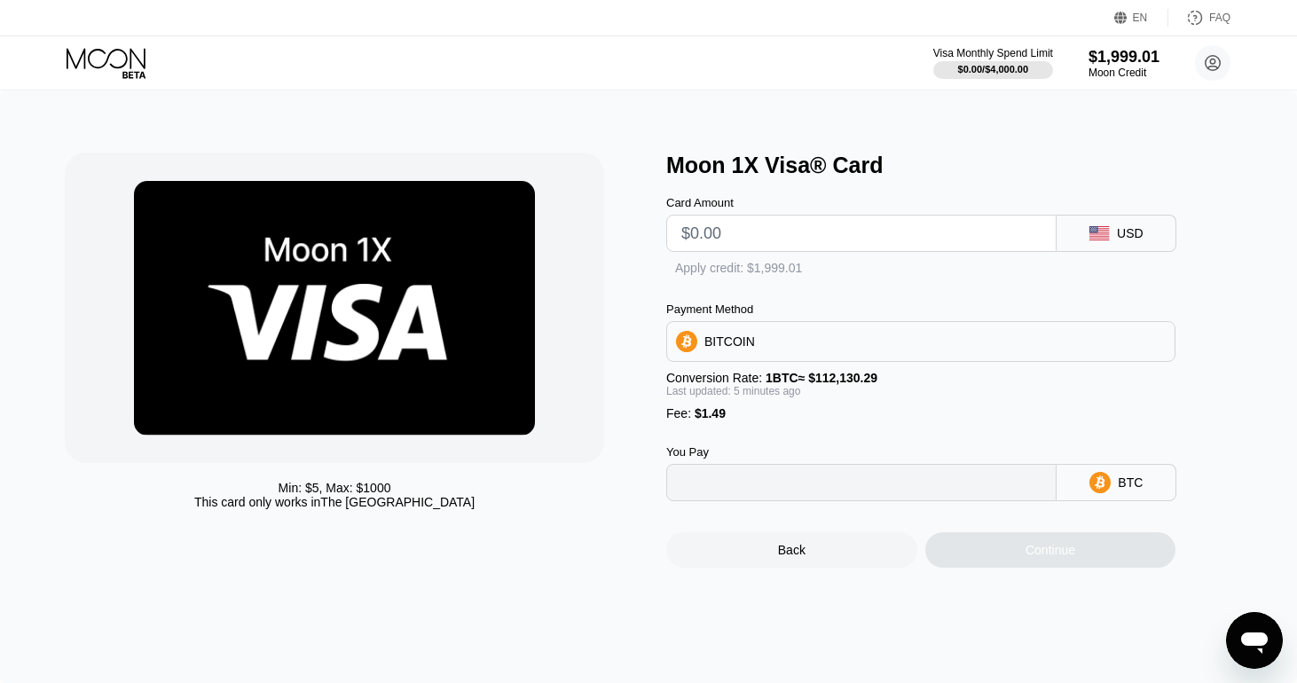
type input "0"
click at [738, 274] on div "Apply credit: $1,999.01" at bounding box center [756, 269] width 127 height 14
click at [866, 244] on input "text" at bounding box center [861, 233] width 360 height 35
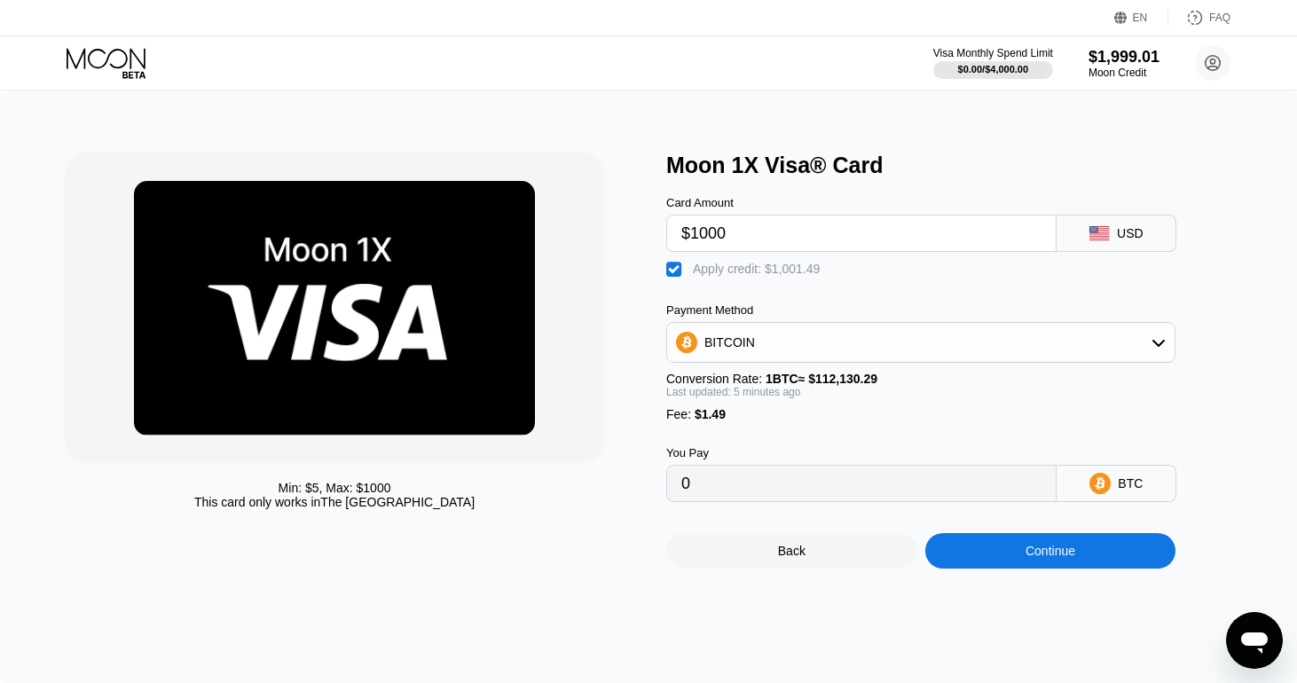
type input "$1000"
click at [1154, 349] on icon at bounding box center [1158, 342] width 14 height 14
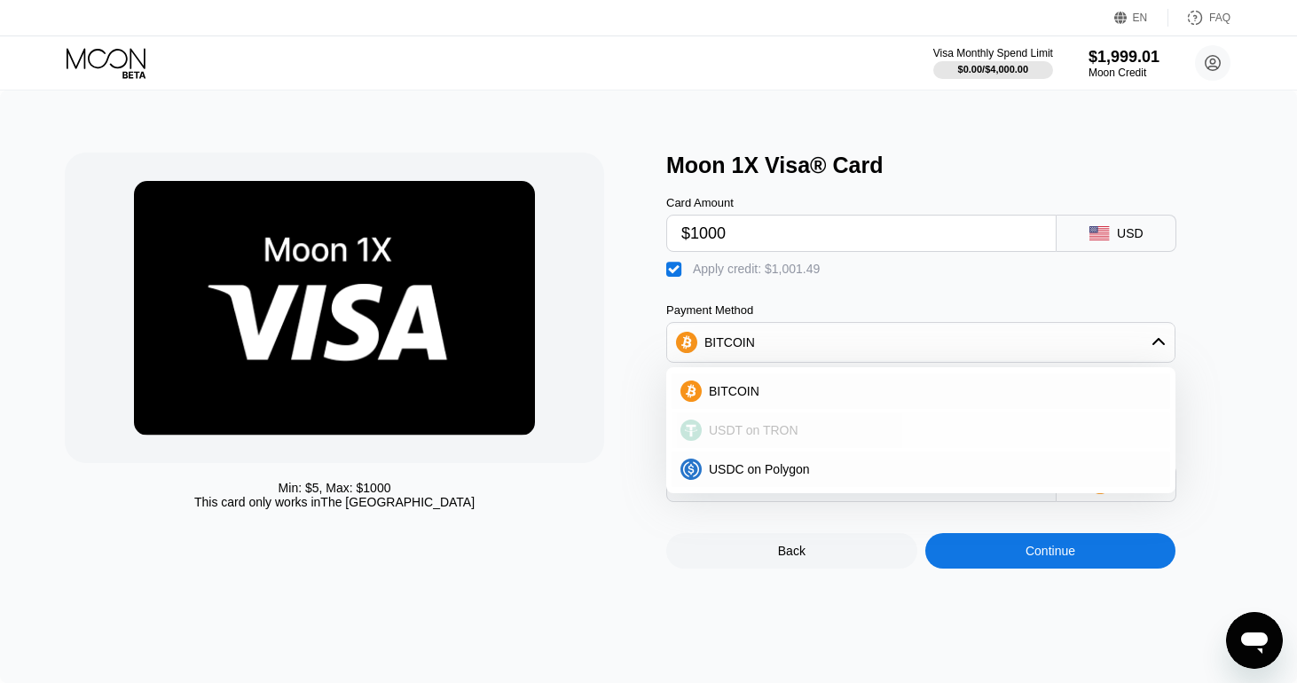
click at [1059, 437] on div "USDT on TRON" at bounding box center [931, 430] width 459 height 14
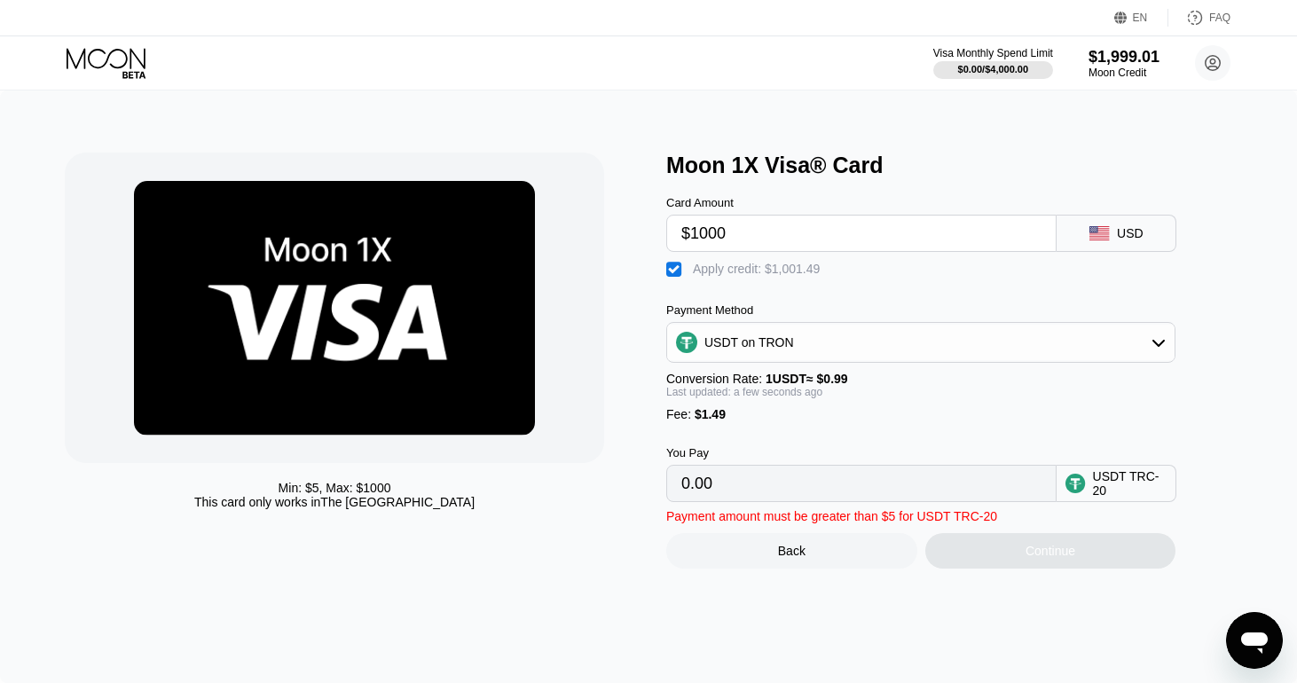
click at [1016, 436] on div "You Pay 0.00 USDT TRC-20" at bounding box center [950, 461] width 568 height 81
click at [1009, 345] on div "USDT on TRON" at bounding box center [920, 342] width 507 height 35
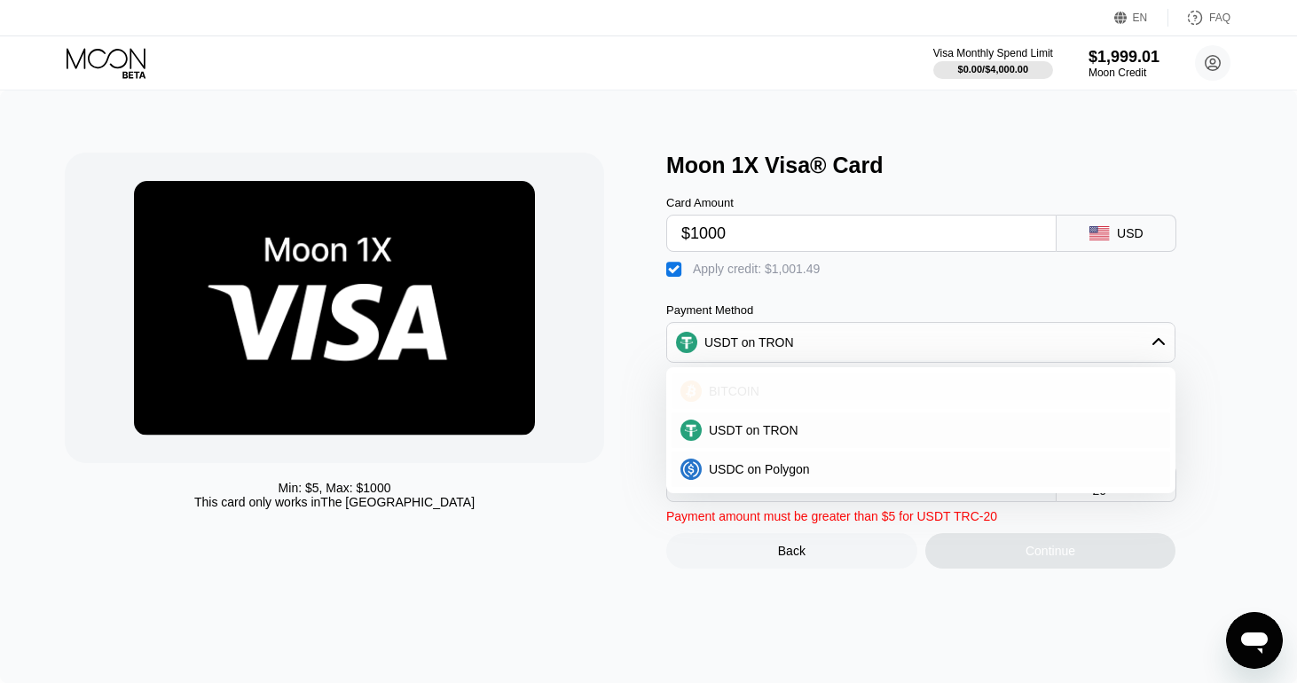
click at [883, 398] on div "BITCOIN" at bounding box center [931, 391] width 459 height 14
type input "0"
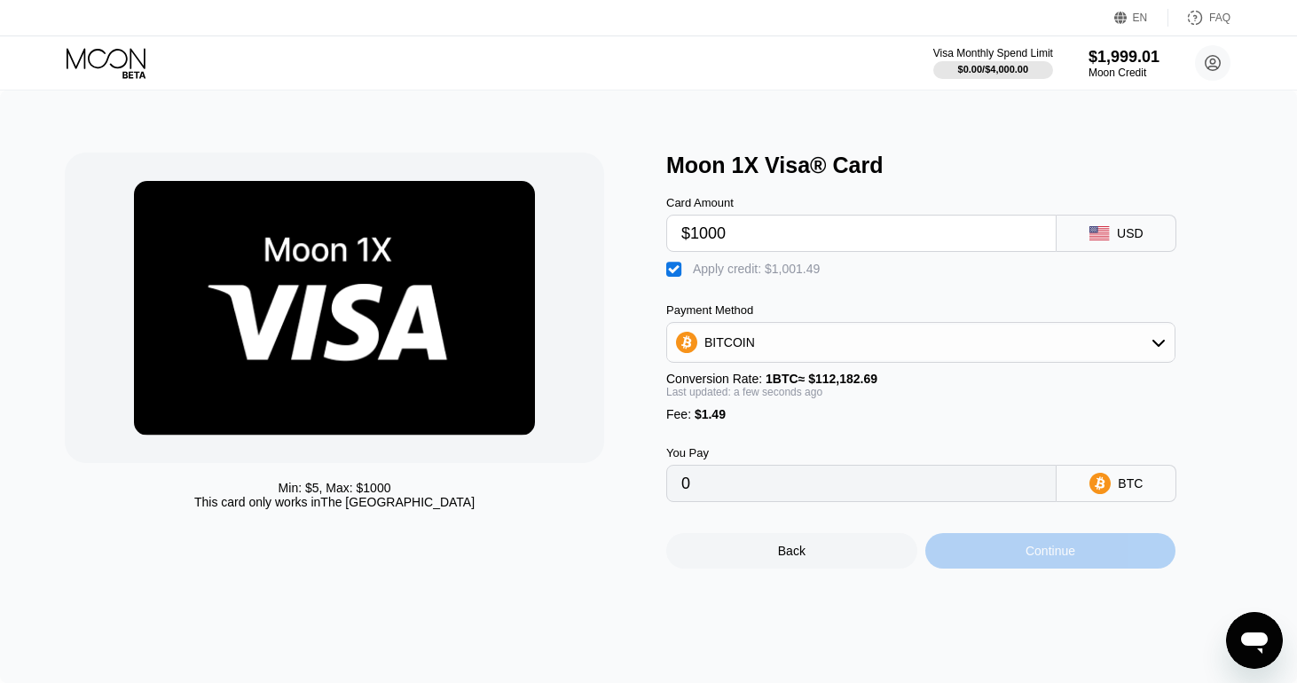
click at [1045, 558] on div "Continue" at bounding box center [1050, 551] width 50 height 14
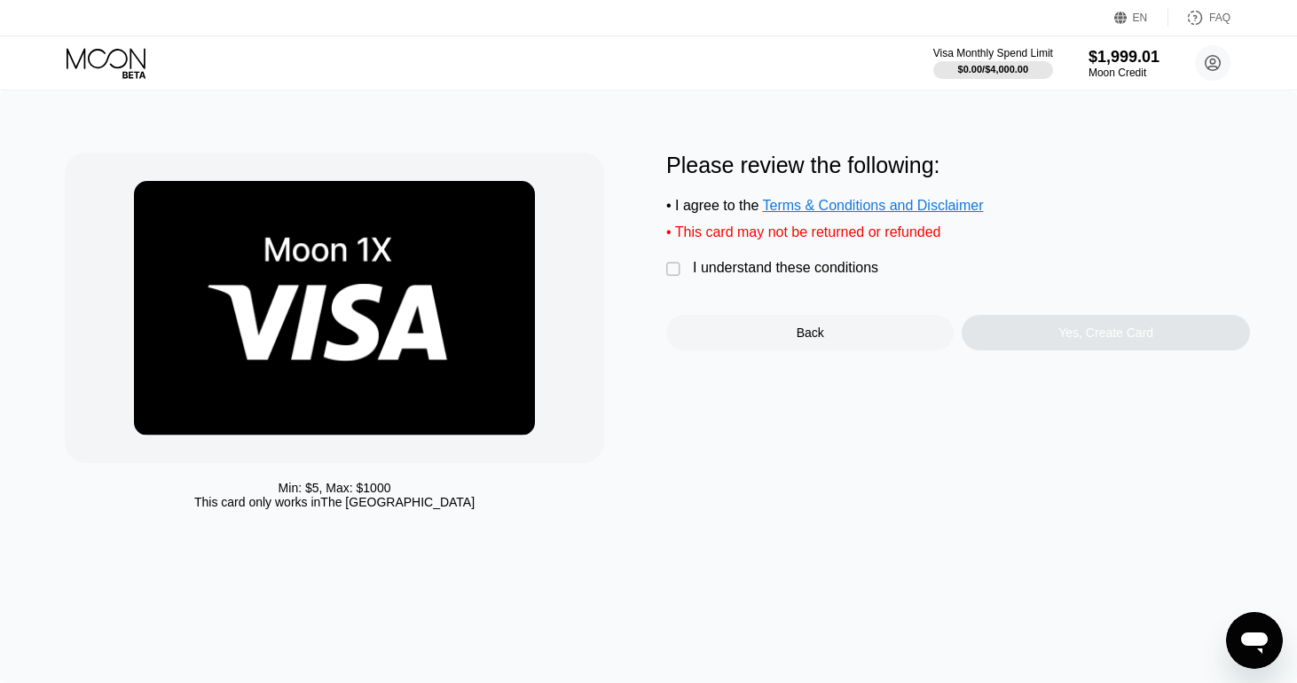
click at [835, 269] on div "I understand these conditions" at bounding box center [785, 268] width 185 height 16
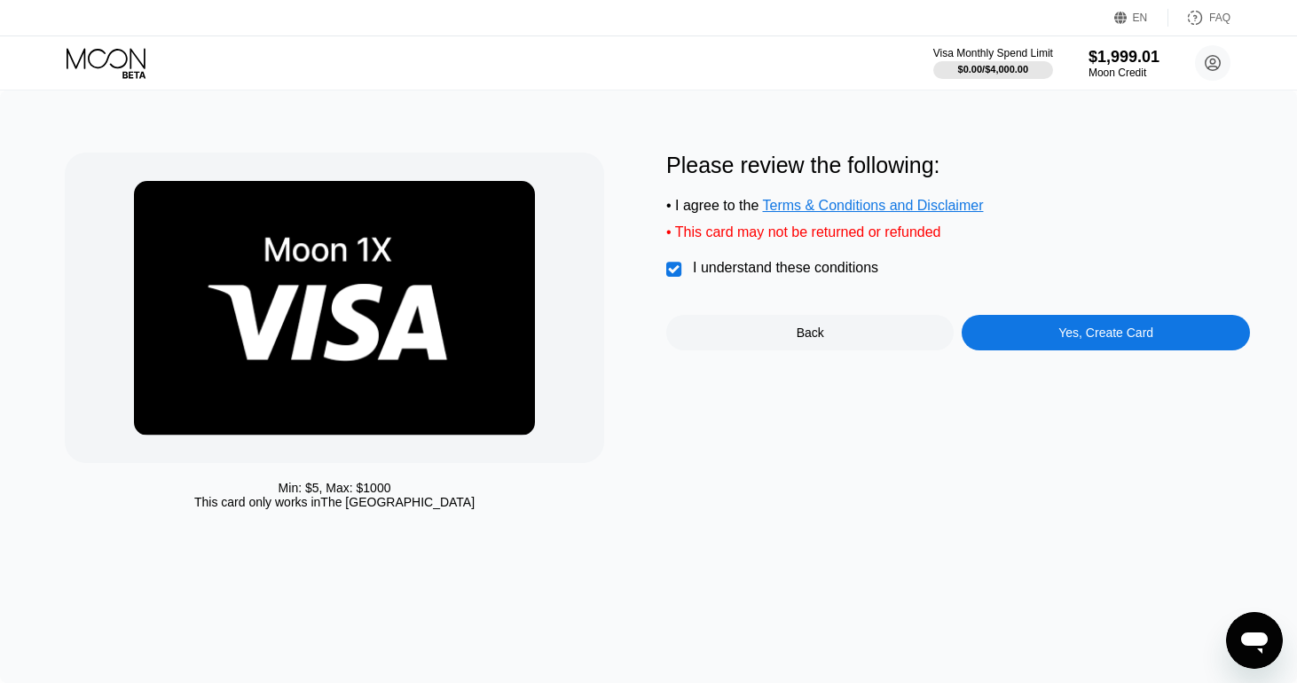
click at [1083, 340] on div "Yes, Create Card" at bounding box center [1105, 333] width 95 height 14
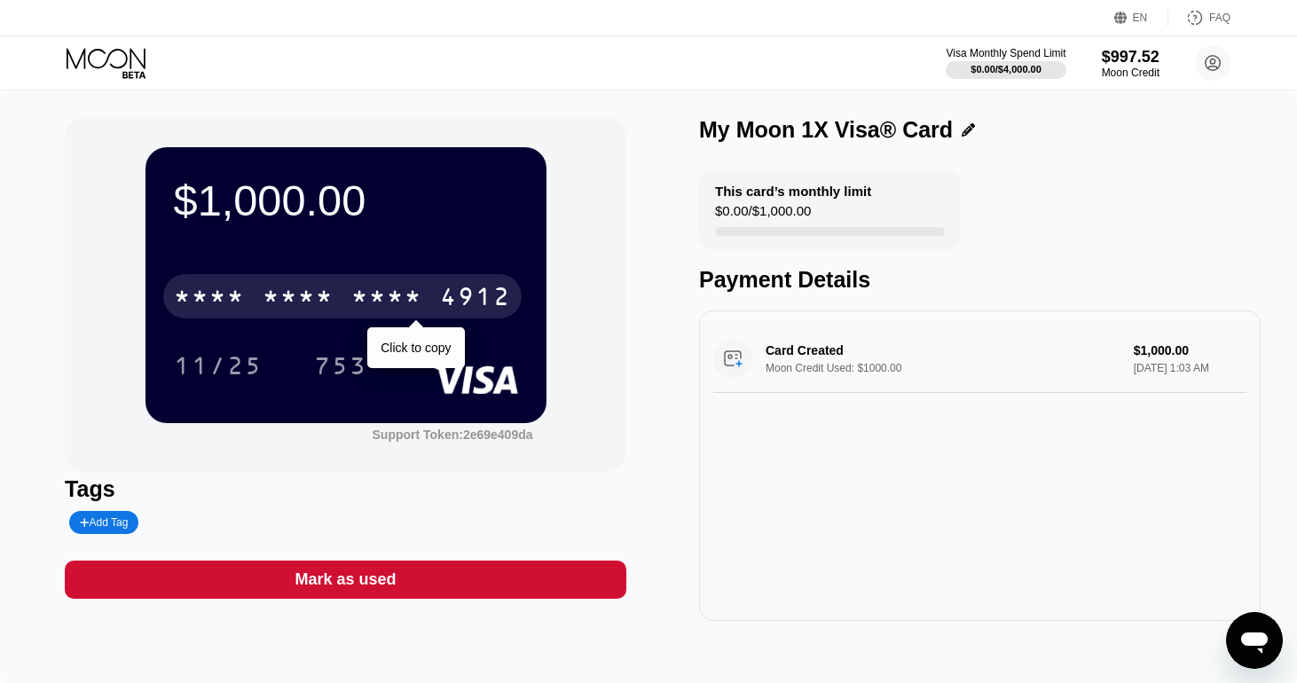
click at [421, 302] on div "* * * *" at bounding box center [386, 299] width 71 height 28
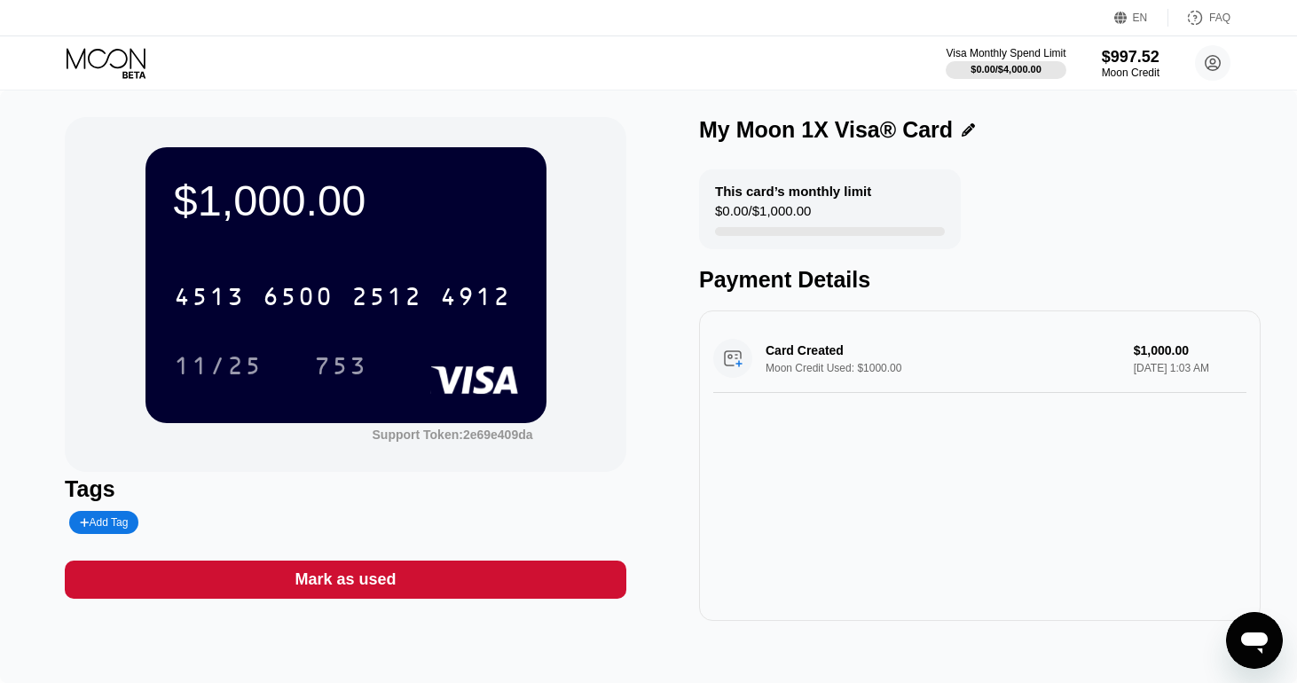
click at [114, 51] on icon at bounding box center [106, 58] width 79 height 20
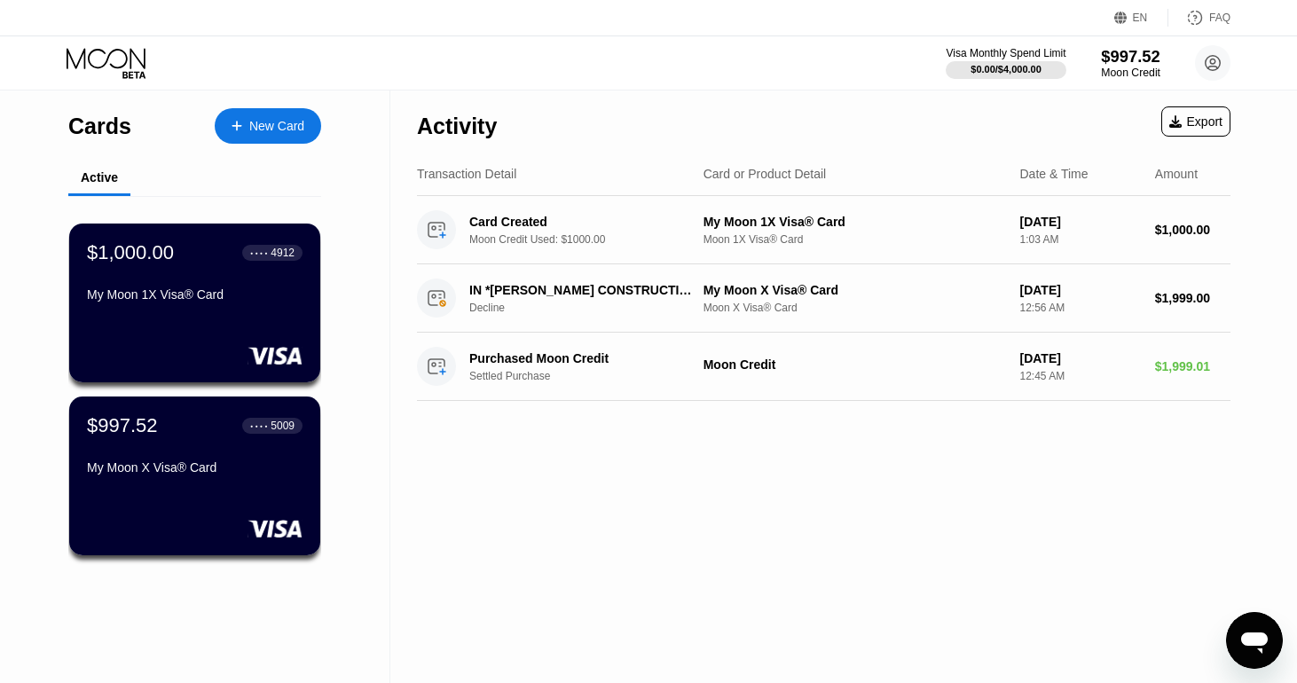
click at [1121, 65] on div "$997.52" at bounding box center [1130, 56] width 59 height 19
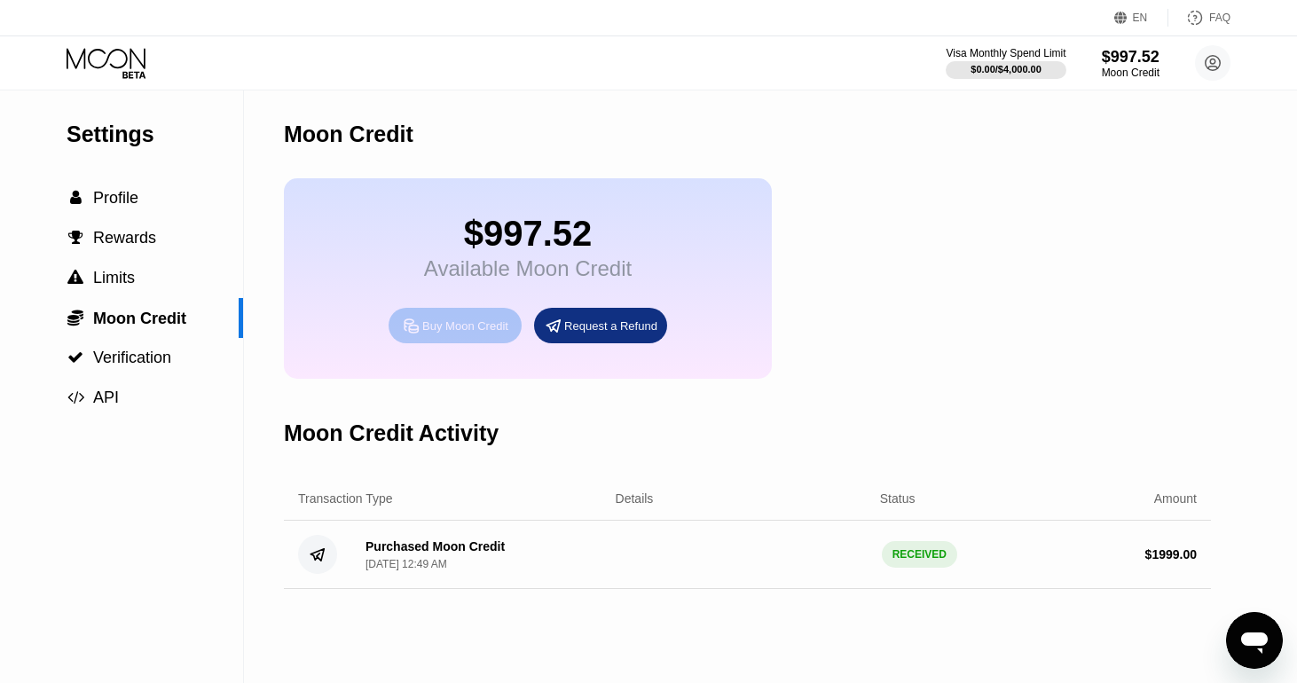
click at [491, 334] on div "Buy Moon Credit" at bounding box center [465, 325] width 86 height 15
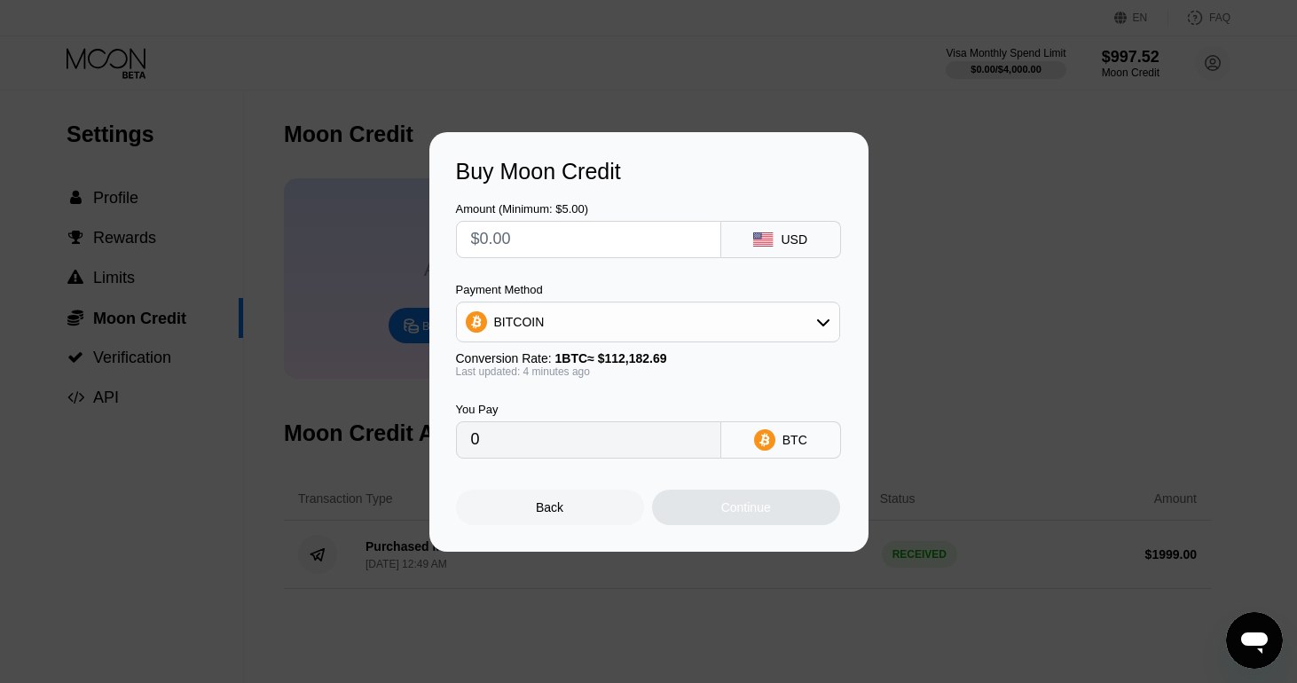
click at [647, 235] on input "text" at bounding box center [588, 239] width 235 height 35
type input "$2"
type input "0.00001785"
type input "$20"
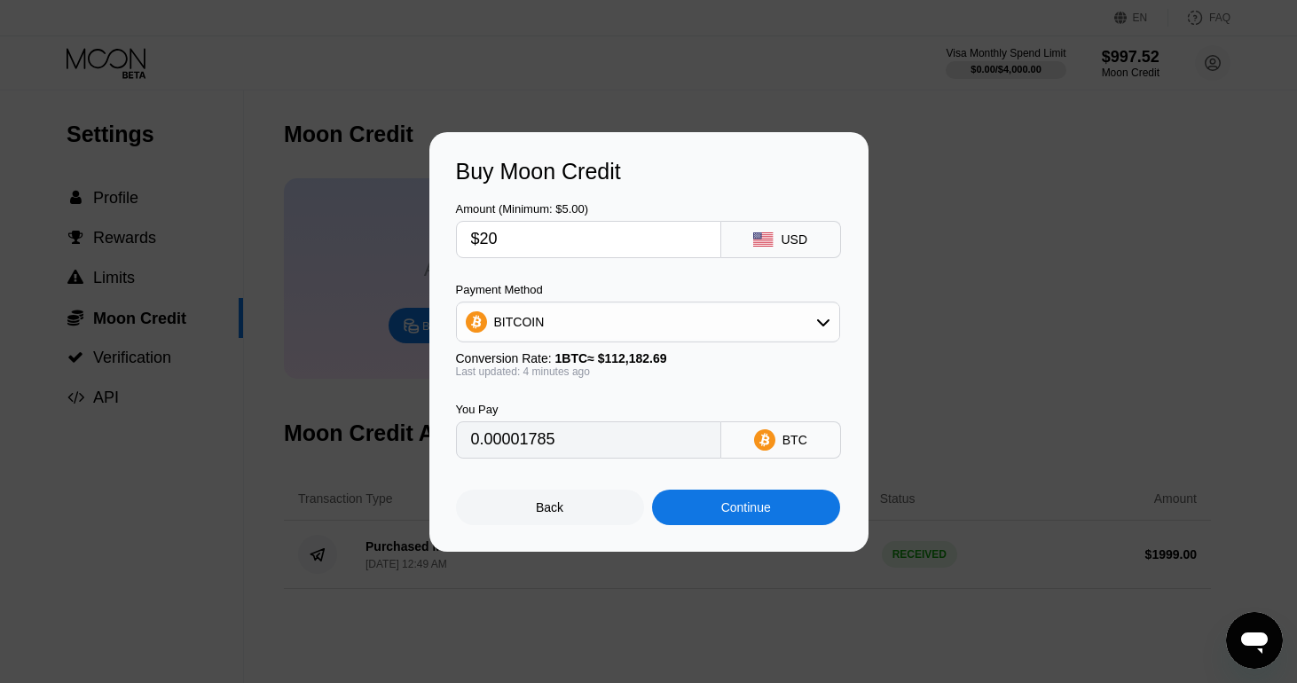
type input "0.00017850"
type input "$200"
type input "0.00178495"
type input "$2000"
type input "0.01784943"
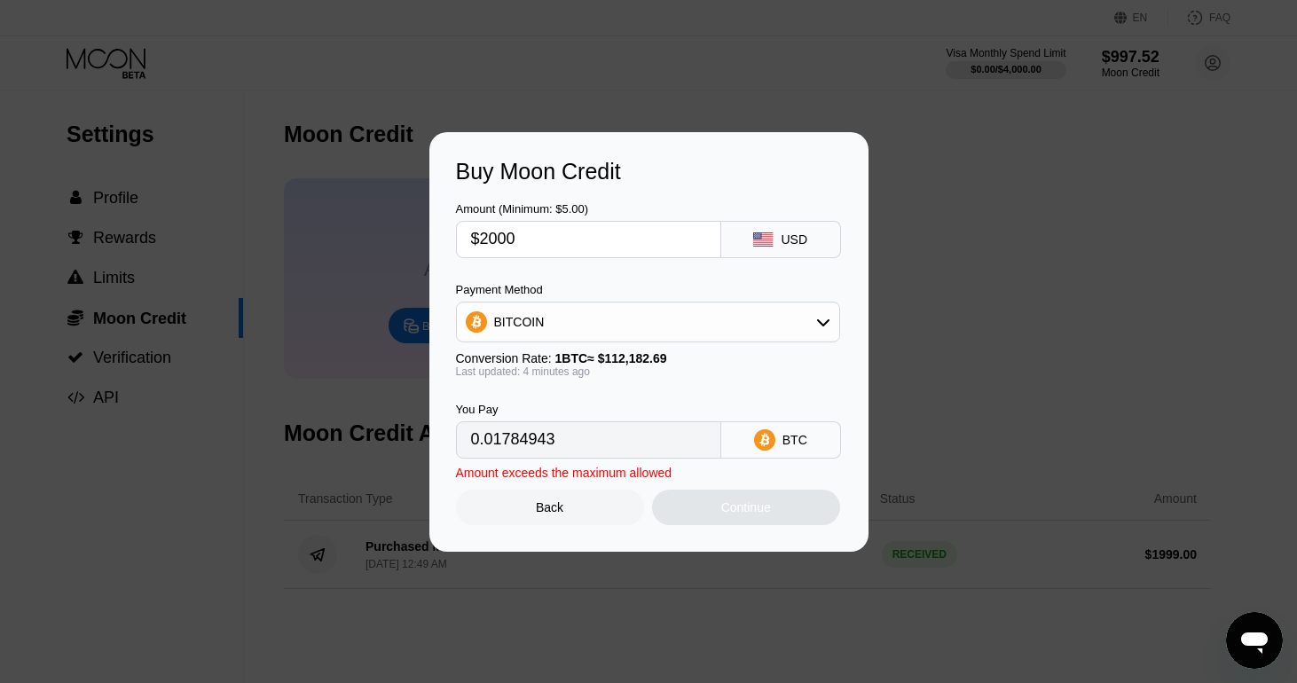
type input "$200"
type input "0.00178495"
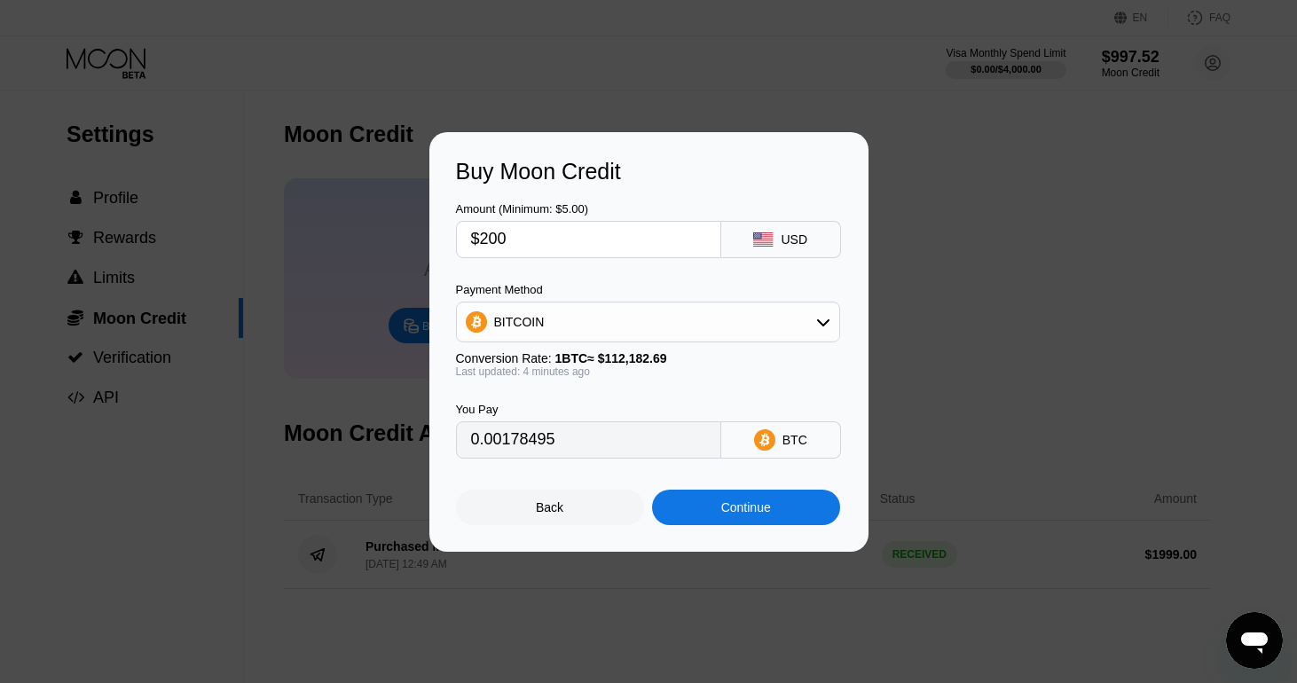
type input "$20"
type input "0.00017850"
type input "$2"
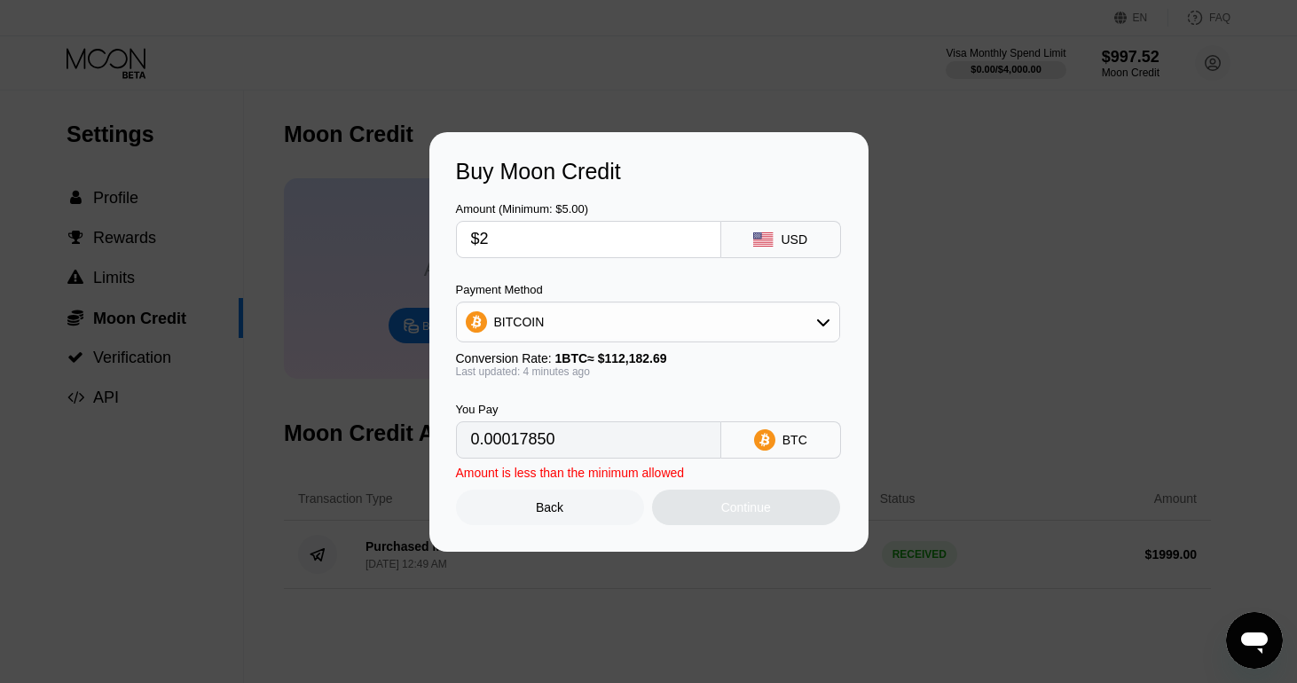
type input "0.00001785"
type input "0"
type input "$1"
type input "0.00000893"
type input "$19"
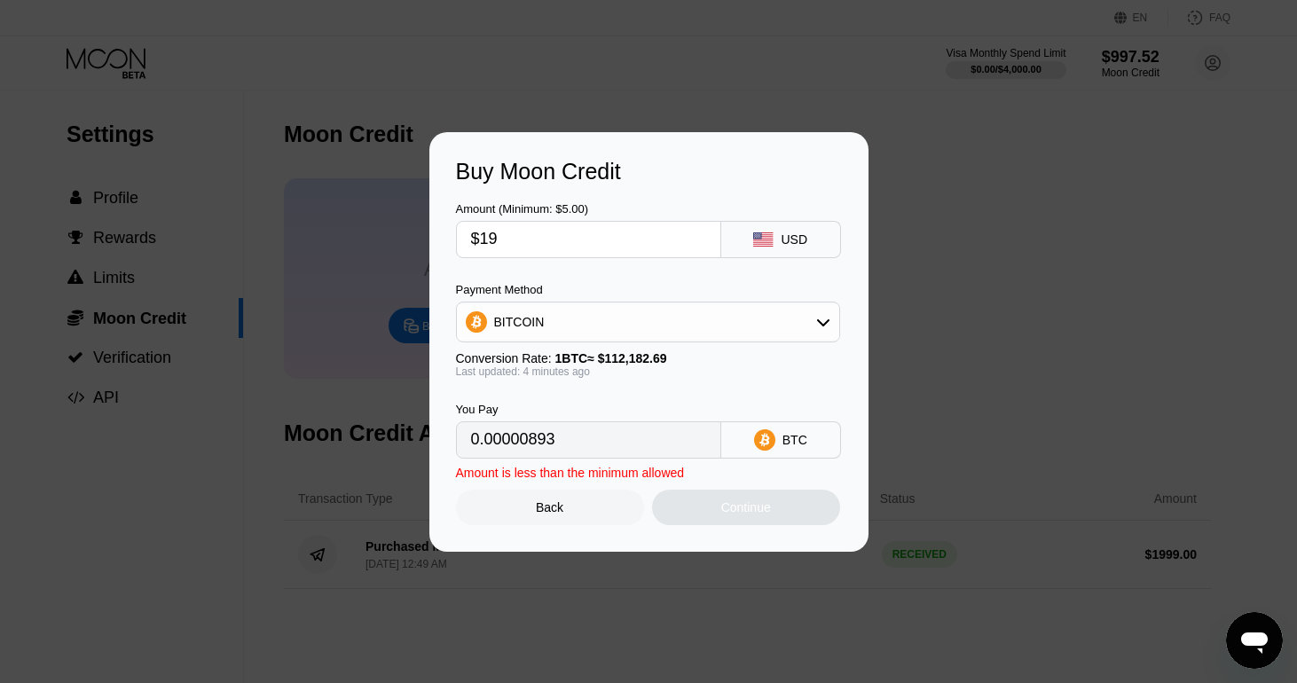
type input "0.00016957"
type input "$199"
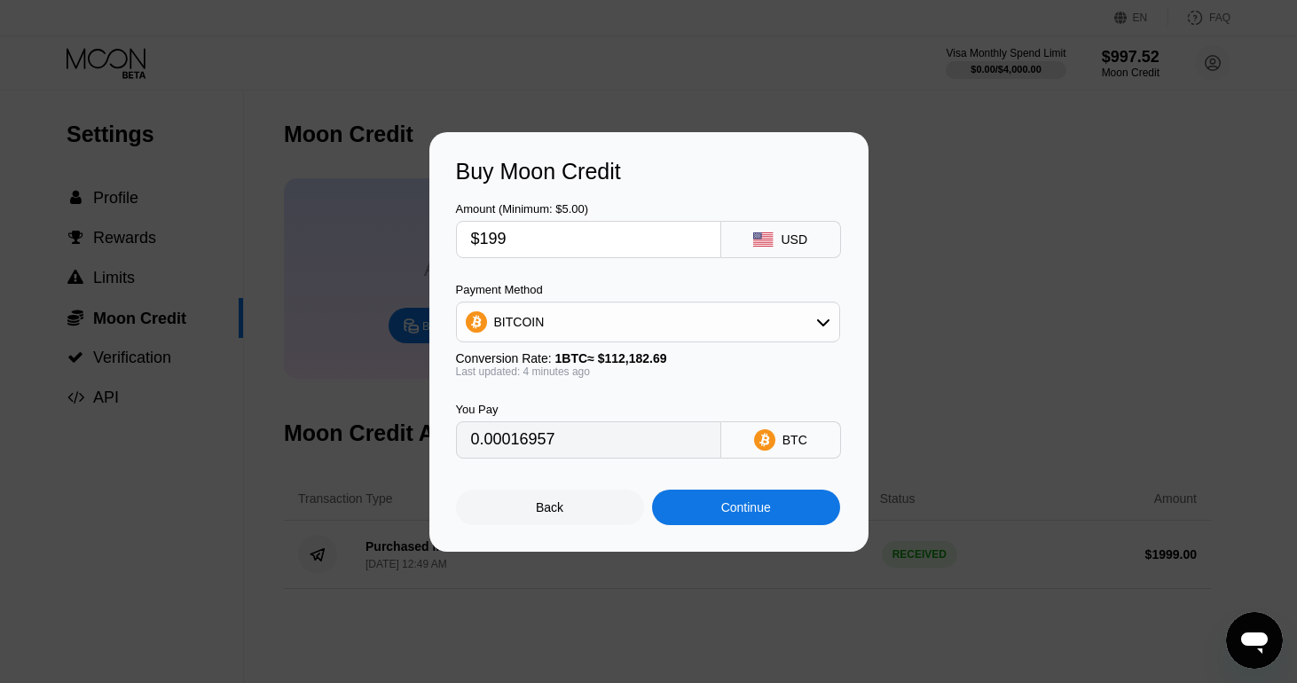
type input "0.00177602"
type input "$1999"
type input "0.01784050"
type input "$1999"
click at [740, 327] on div "BITCOIN" at bounding box center [648, 321] width 382 height 35
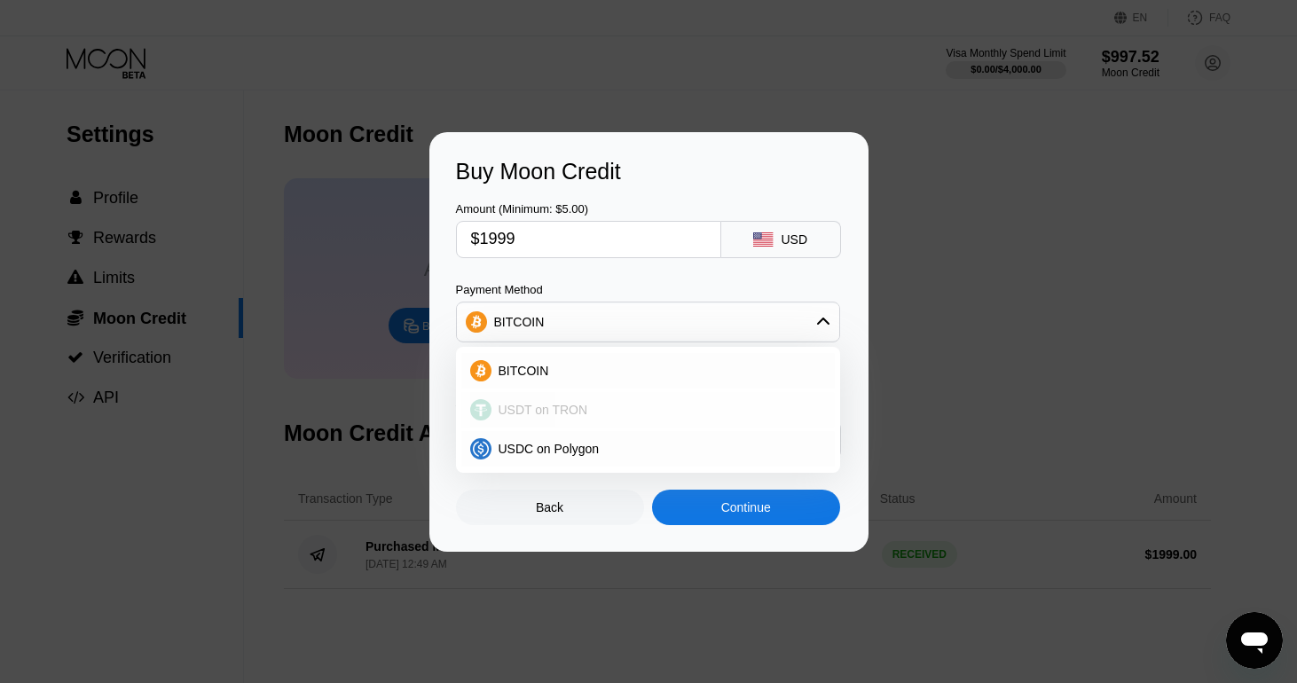
click at [643, 410] on div "USDT on TRON" at bounding box center [658, 410] width 334 height 14
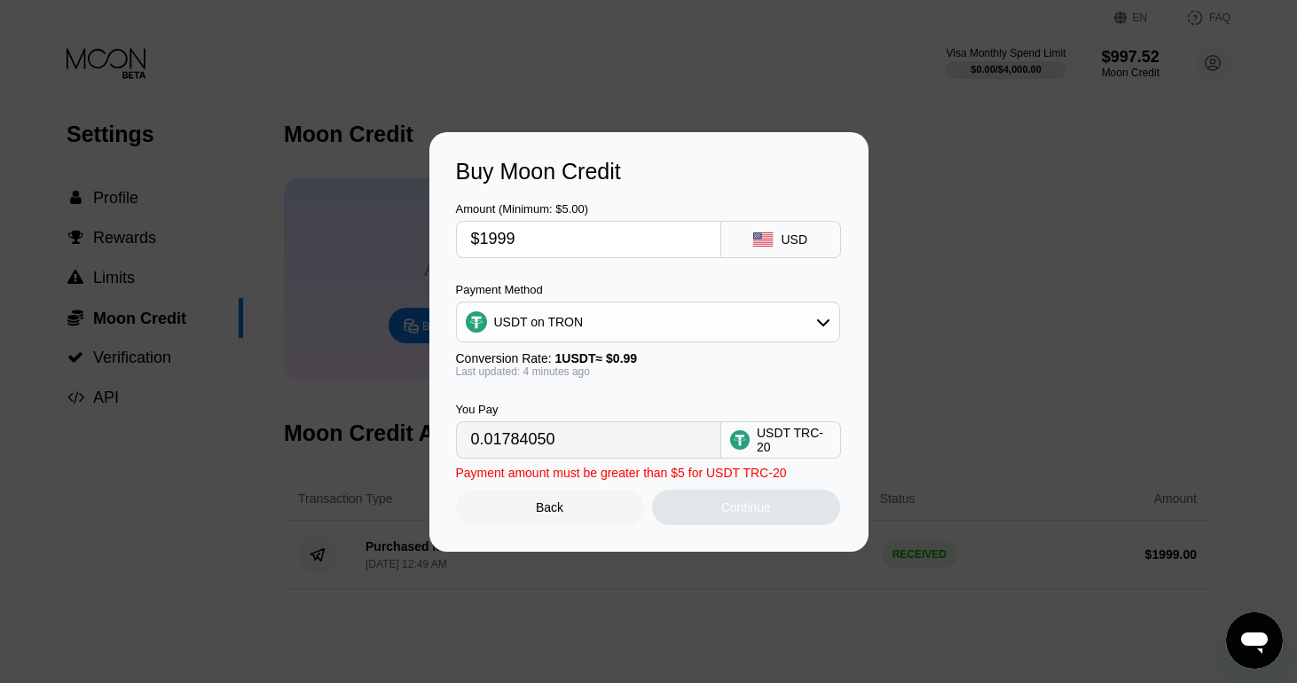
type input "2019.19"
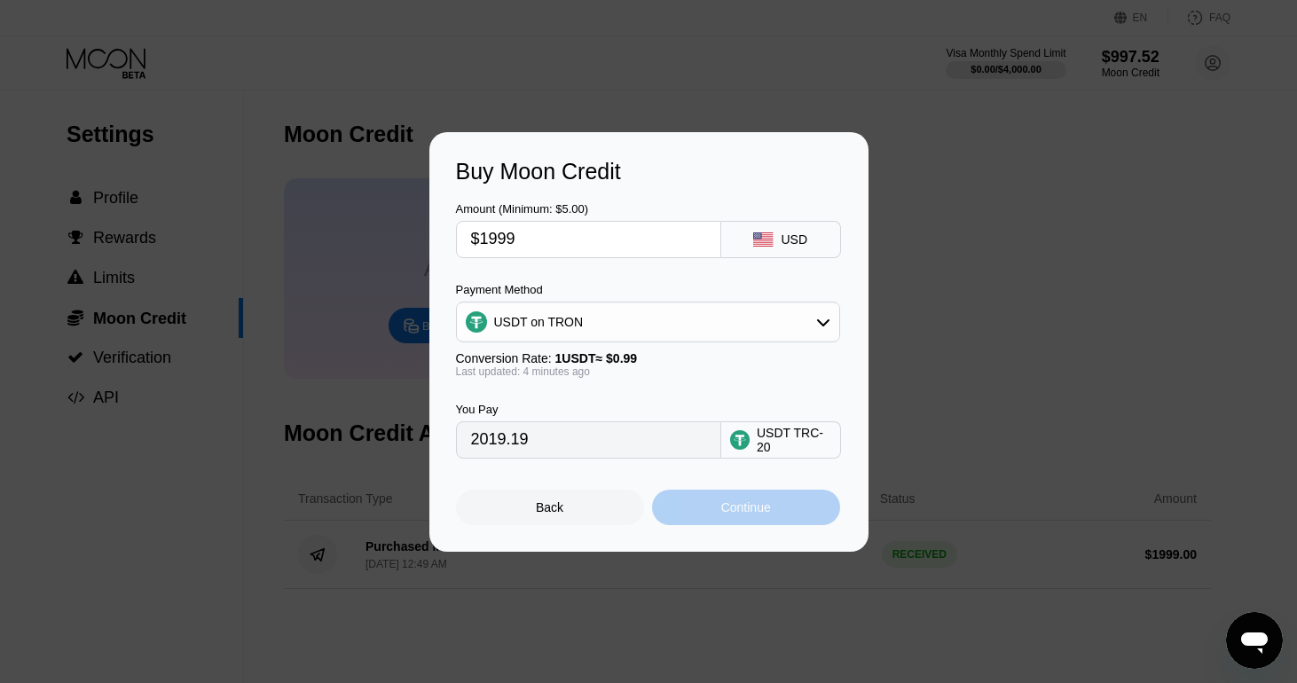
click at [764, 513] on div "Continue" at bounding box center [746, 507] width 50 height 14
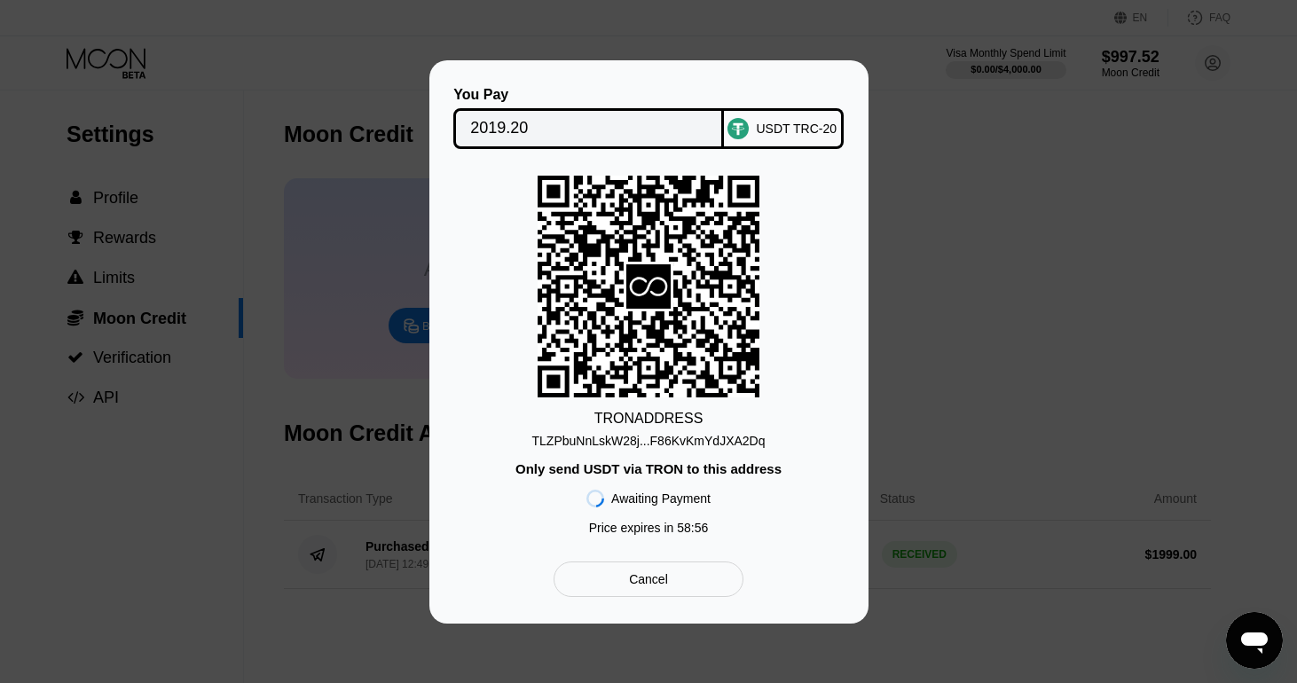
click at [763, 443] on div "TLZPbuNnLskW28j...F86KvKmYdJXA2Dq" at bounding box center [648, 441] width 233 height 14
click at [651, 130] on input "2019.20" at bounding box center [588, 128] width 237 height 35
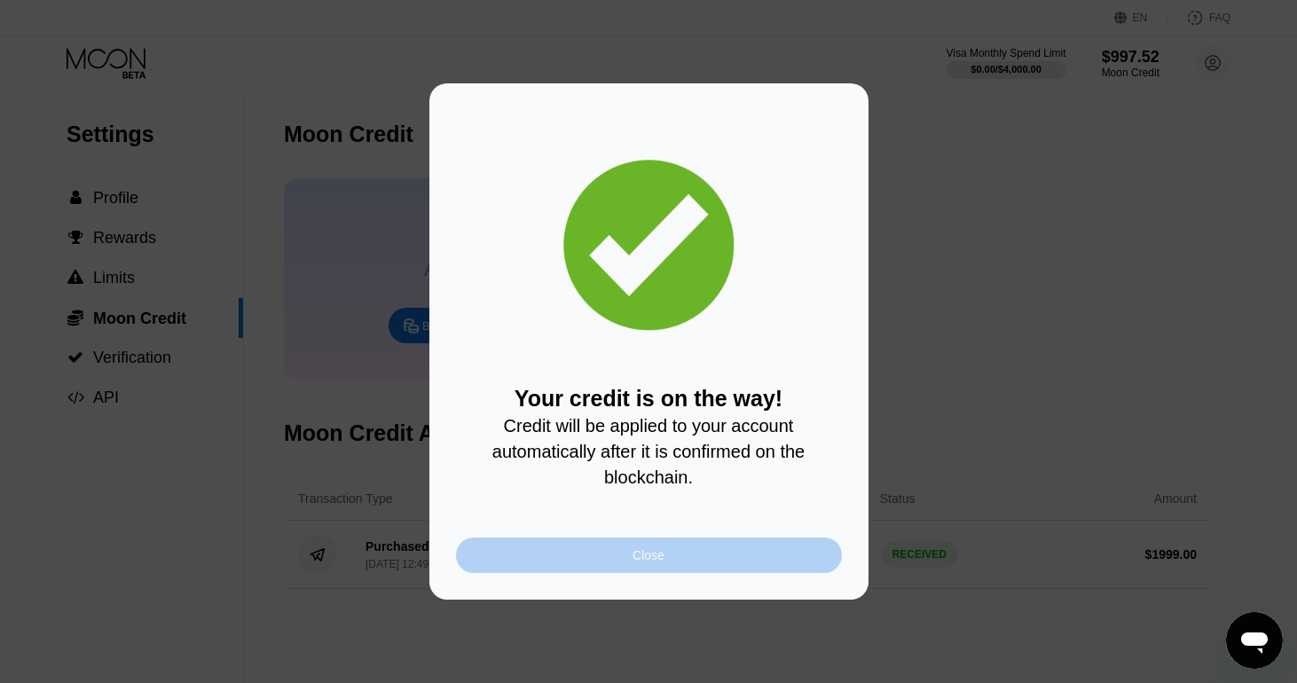
click at [610, 565] on div "Close" at bounding box center [649, 555] width 386 height 35
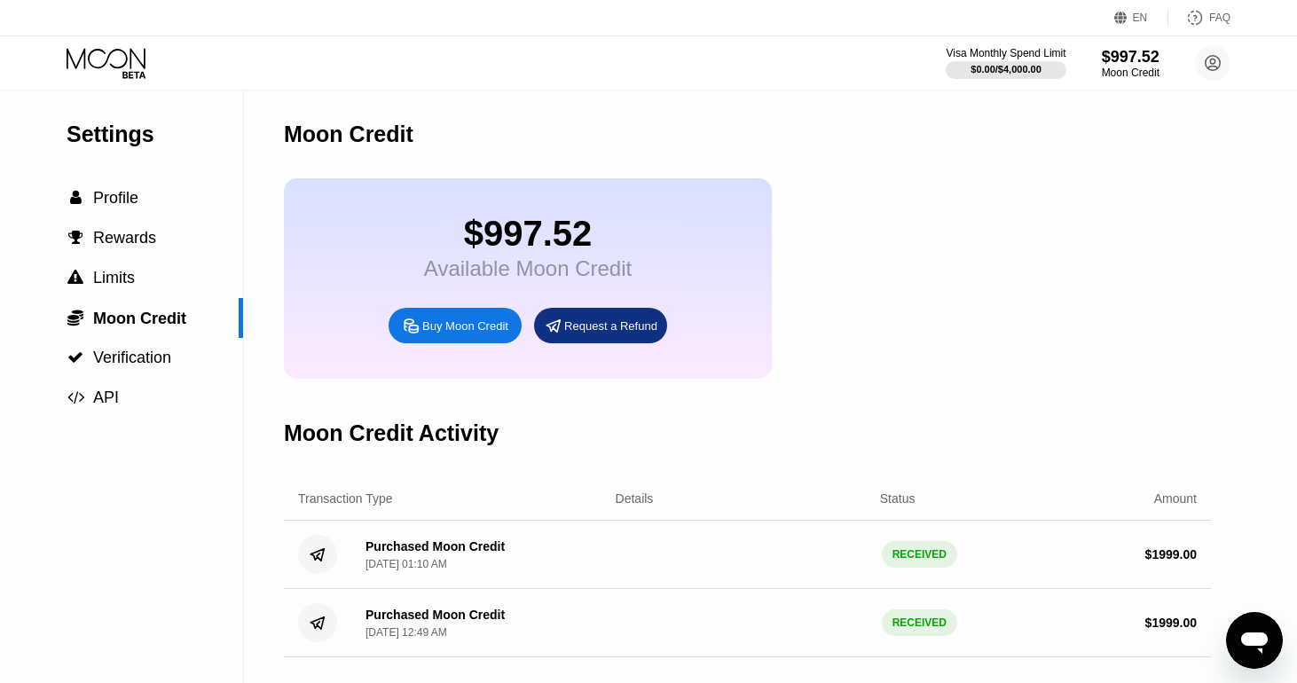
click at [101, 63] on icon at bounding box center [108, 63] width 82 height 31
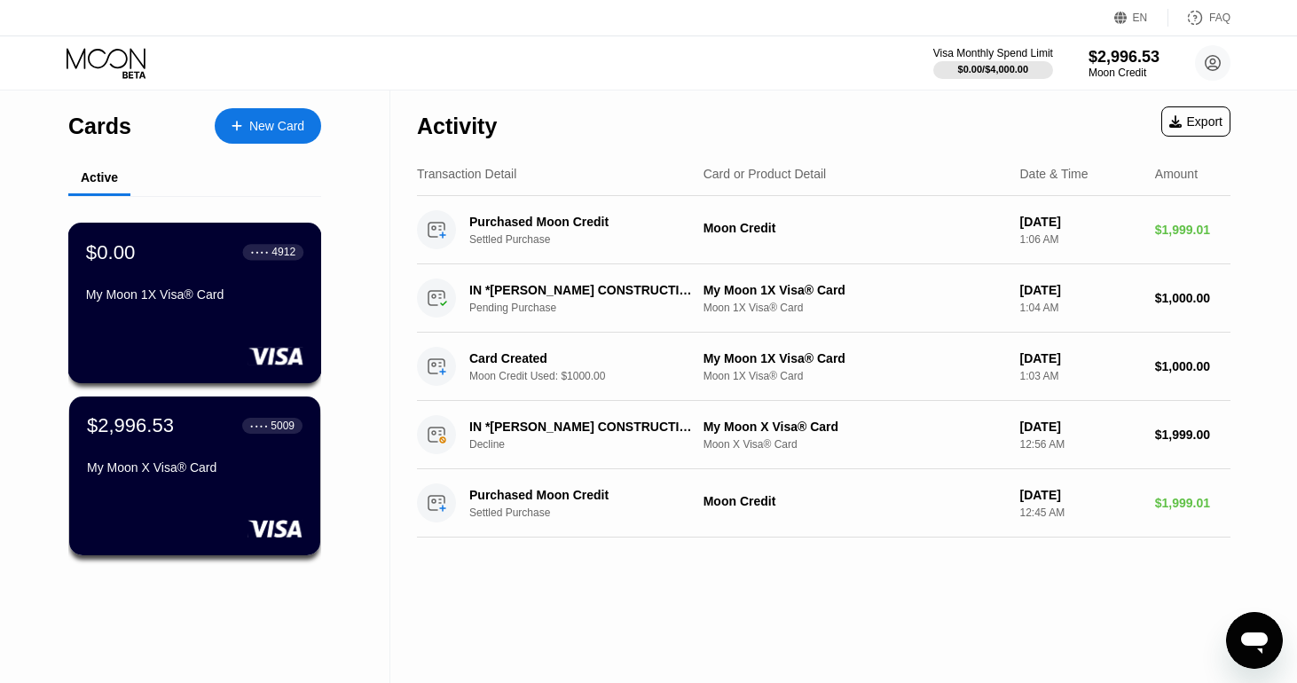
click at [160, 305] on div "My Moon 1X Visa® Card" at bounding box center [194, 297] width 217 height 21
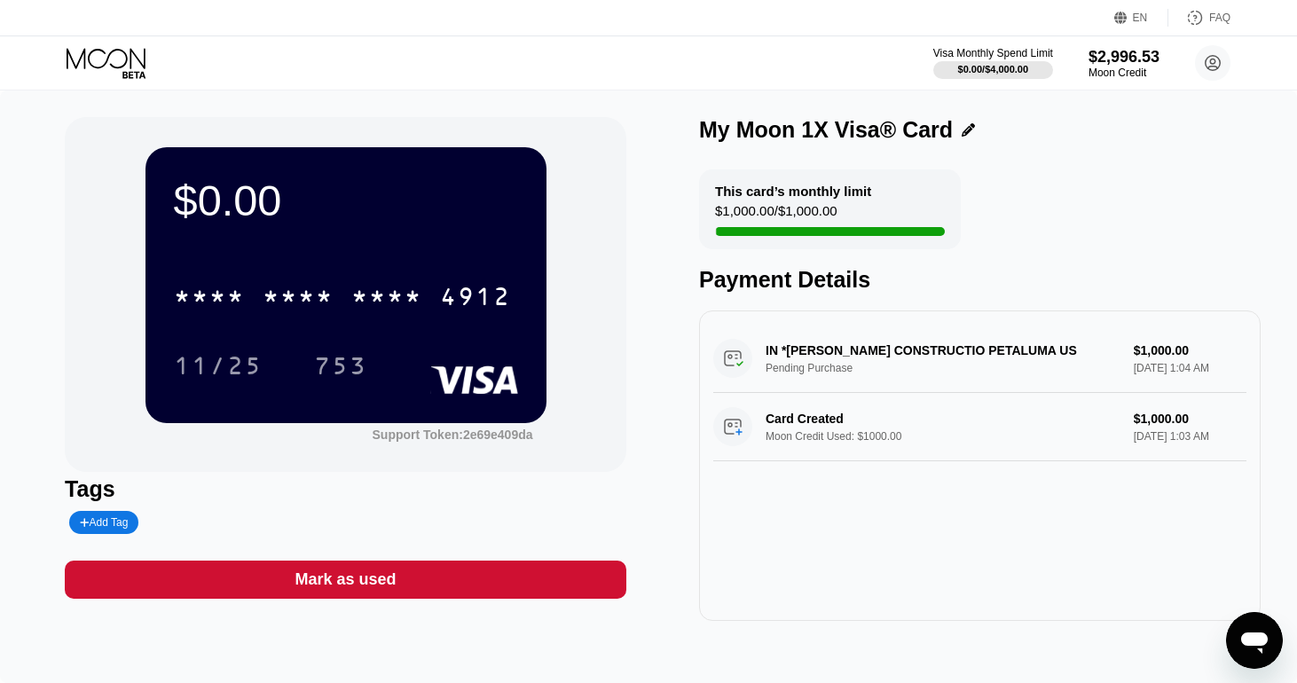
click at [373, 577] on div "Mark as used" at bounding box center [345, 579] width 101 height 20
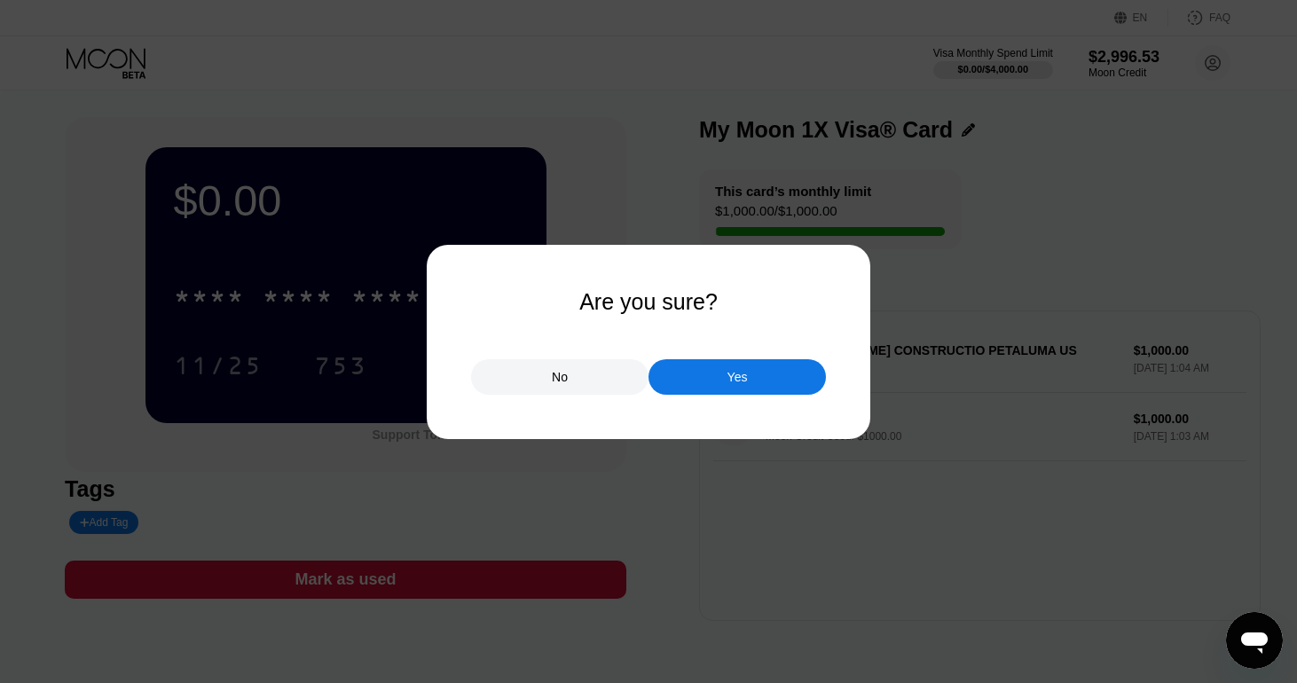
click at [569, 386] on div "No" at bounding box center [559, 376] width 177 height 35
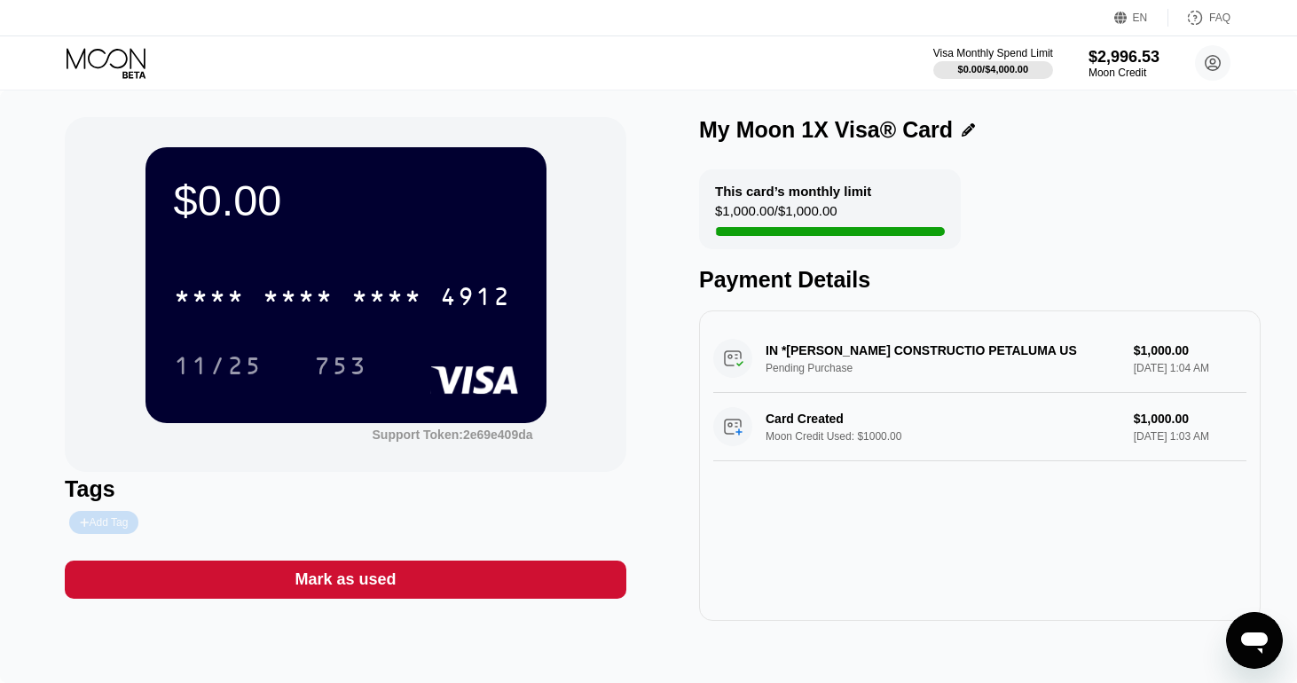
click at [108, 525] on div "Add Tag" at bounding box center [104, 522] width 48 height 12
type input "murphy1"
click at [234, 526] on icon at bounding box center [229, 522] width 10 height 7
click at [388, 584] on div "Mark as used" at bounding box center [345, 579] width 101 height 20
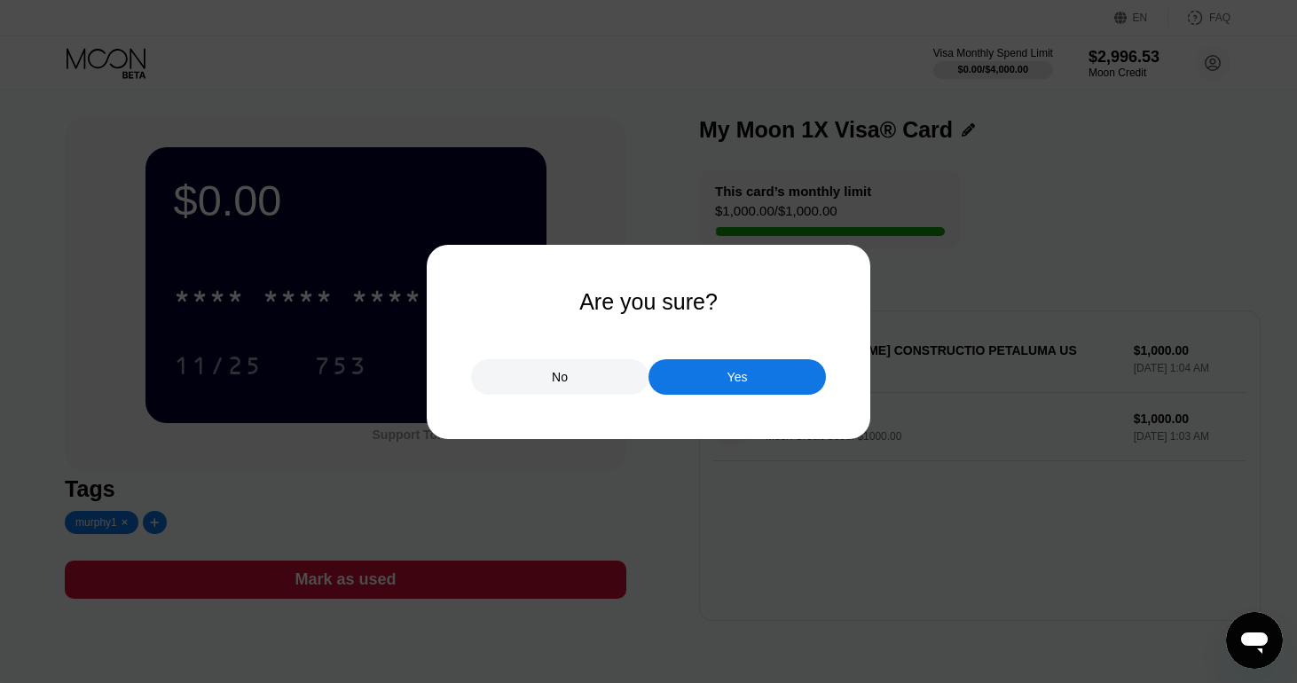
click at [715, 382] on div "Yes" at bounding box center [736, 376] width 177 height 35
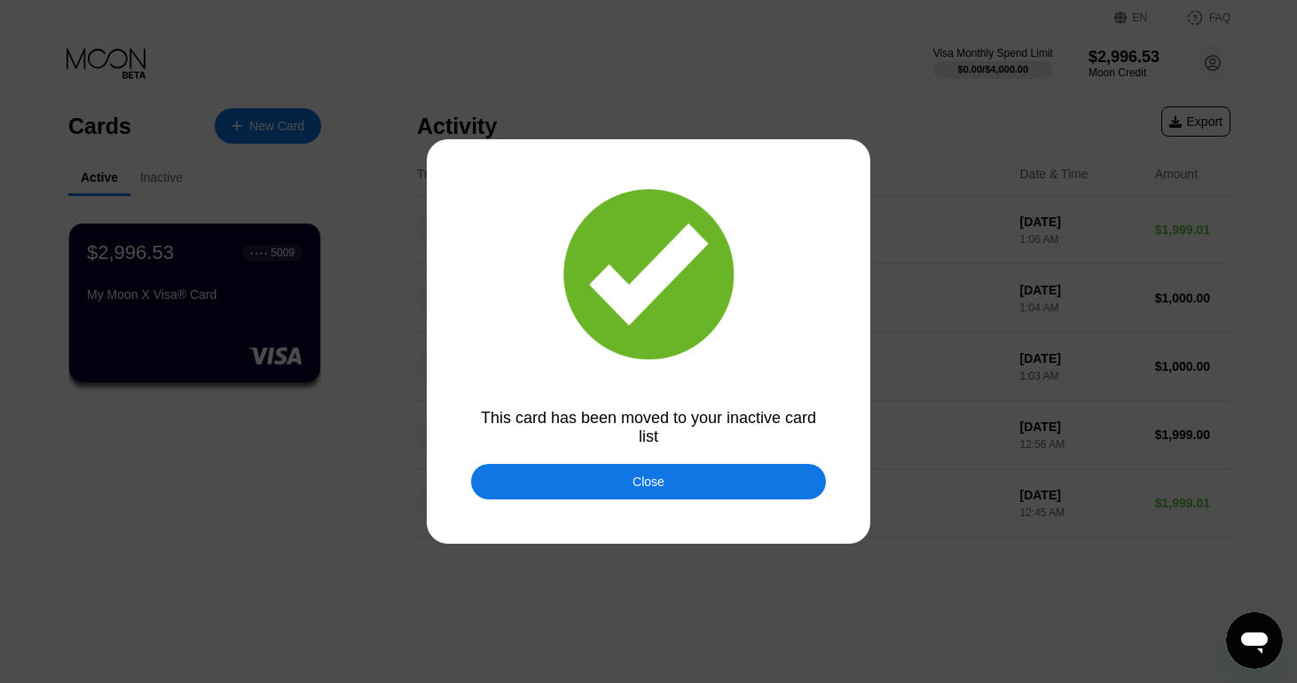
click at [695, 483] on div "Close" at bounding box center [648, 481] width 355 height 35
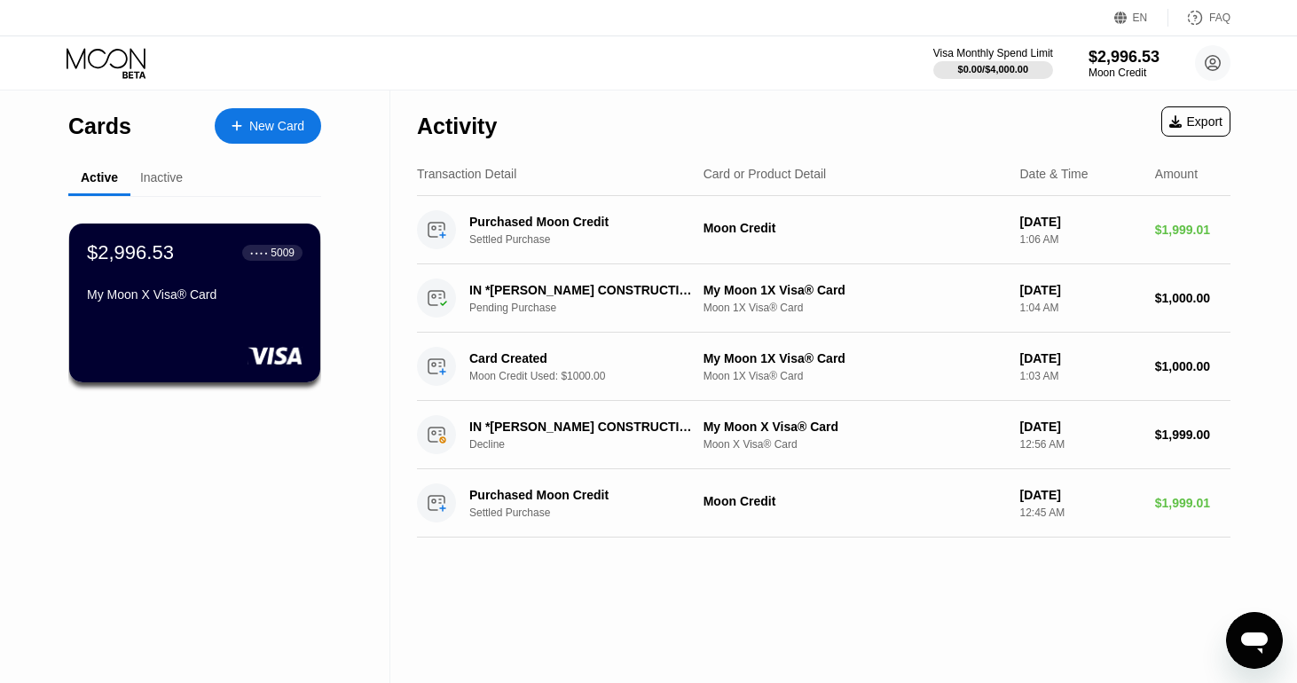
click at [279, 132] on div "New Card" at bounding box center [276, 126] width 55 height 15
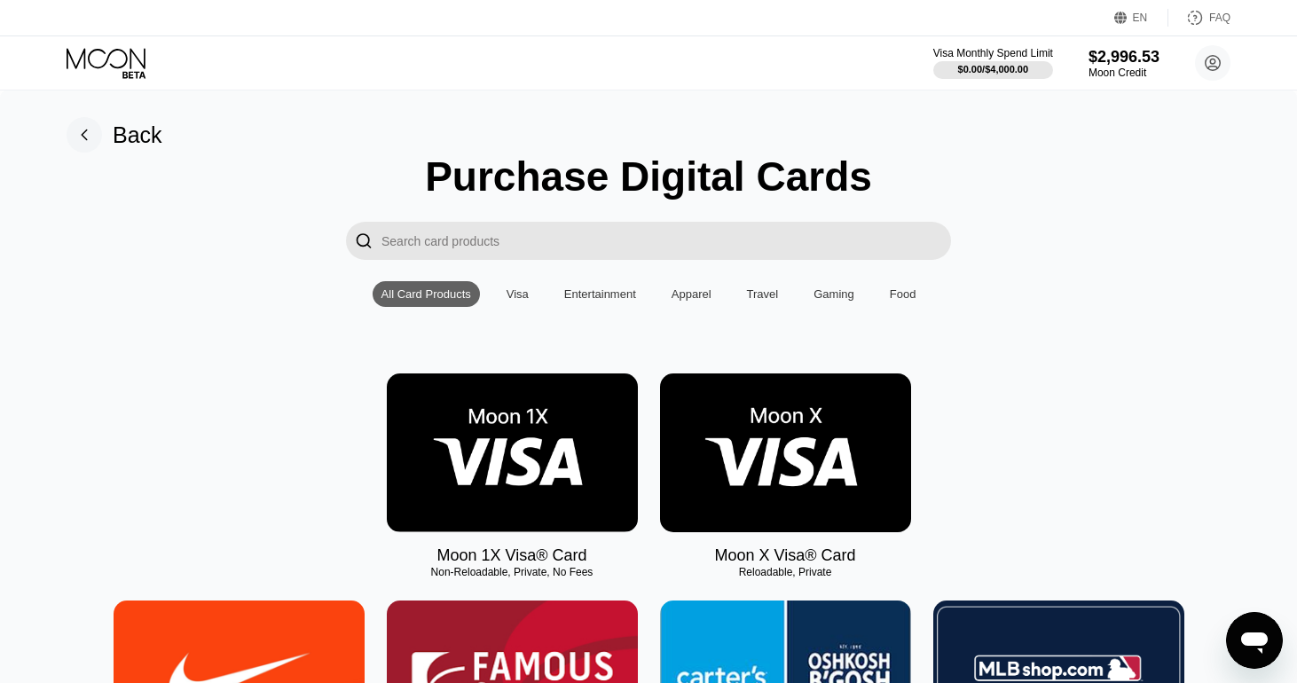
click at [543, 436] on img at bounding box center [512, 452] width 251 height 159
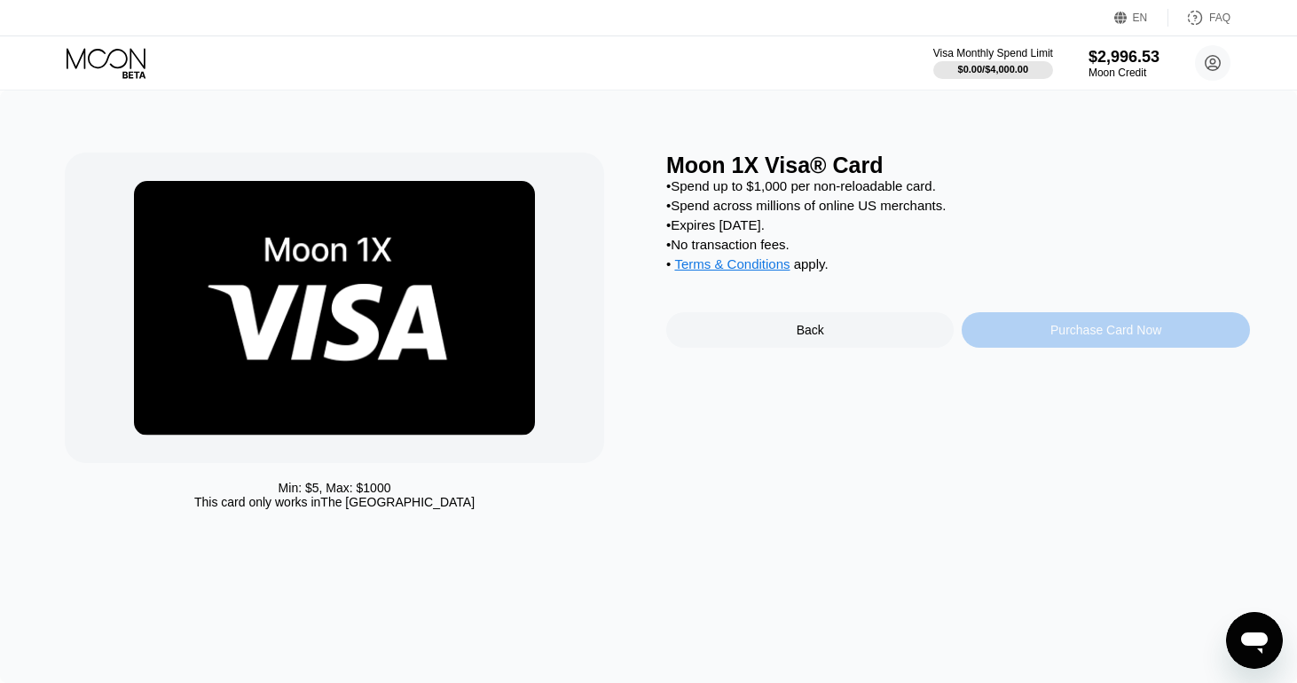
click at [1083, 337] on div "Purchase Card Now" at bounding box center [1105, 330] width 111 height 14
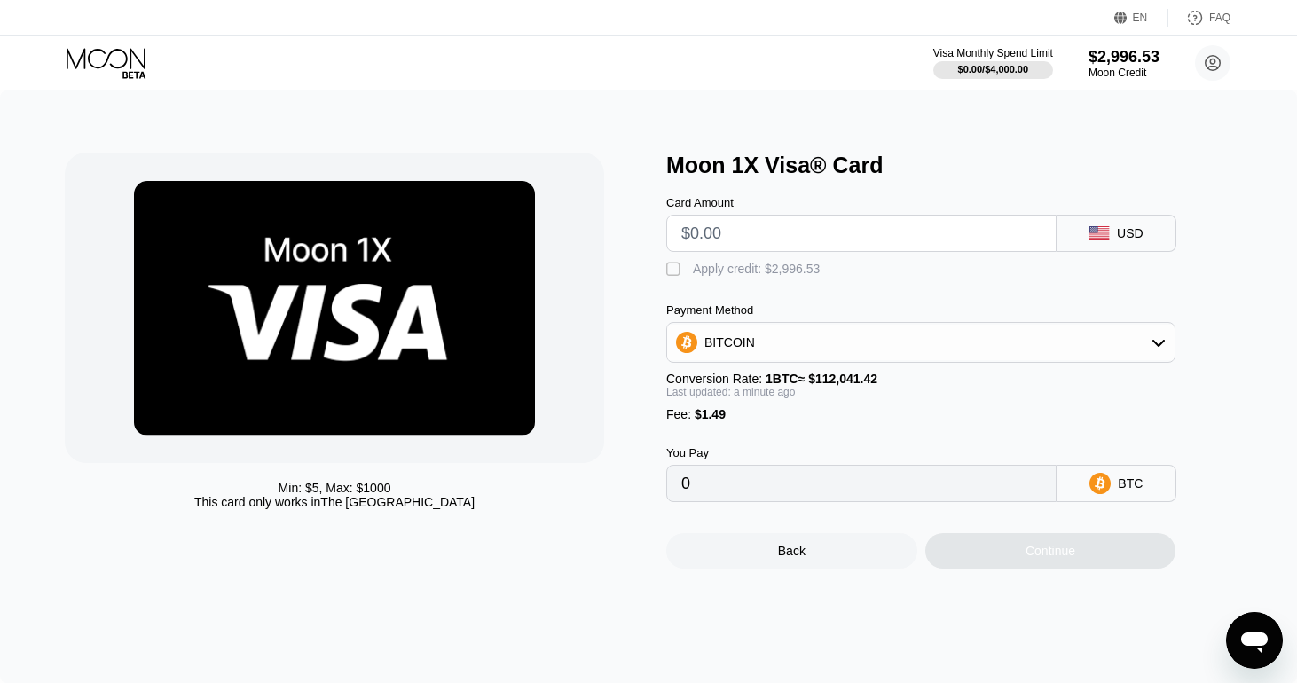
click at [773, 232] on input "text" at bounding box center [861, 233] width 360 height 35
type input "$1"
type input "0.00002223"
type input "$10"
type input "0.00010256"
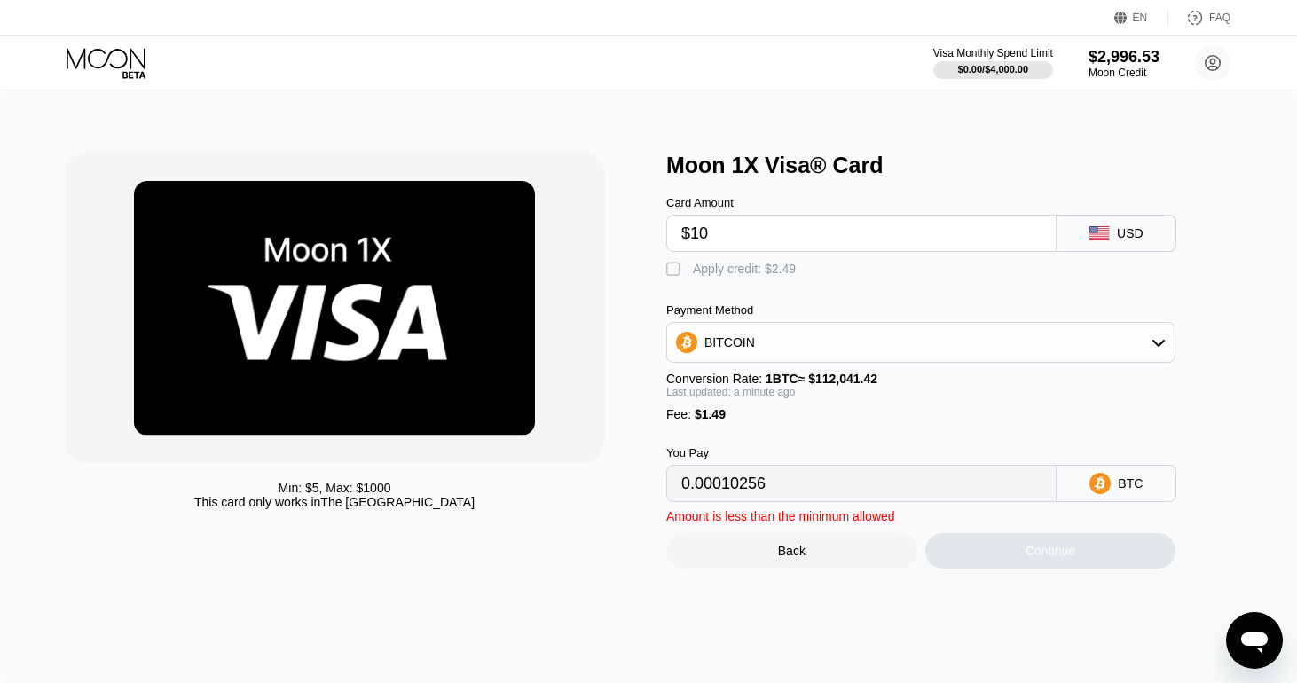
type input "$100"
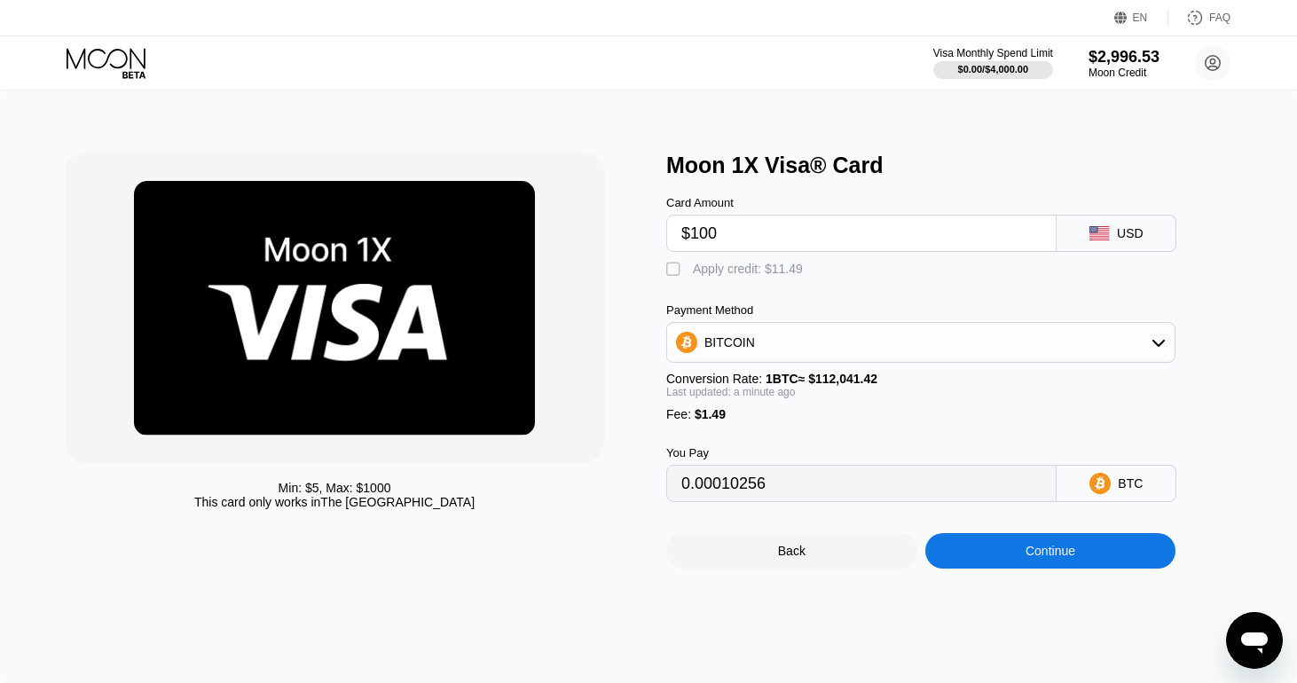
type input "0.00090583"
type input "$1001"
type input "0.00894750"
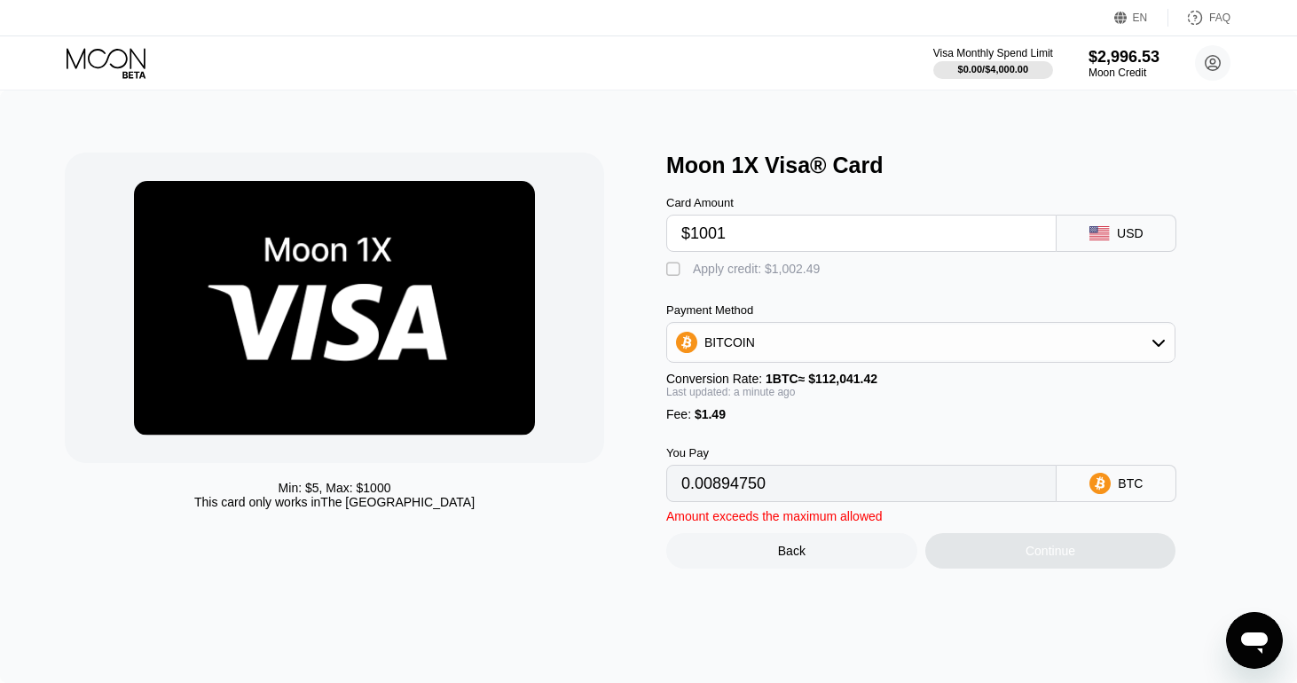
type input "$100"
type input "0.00090583"
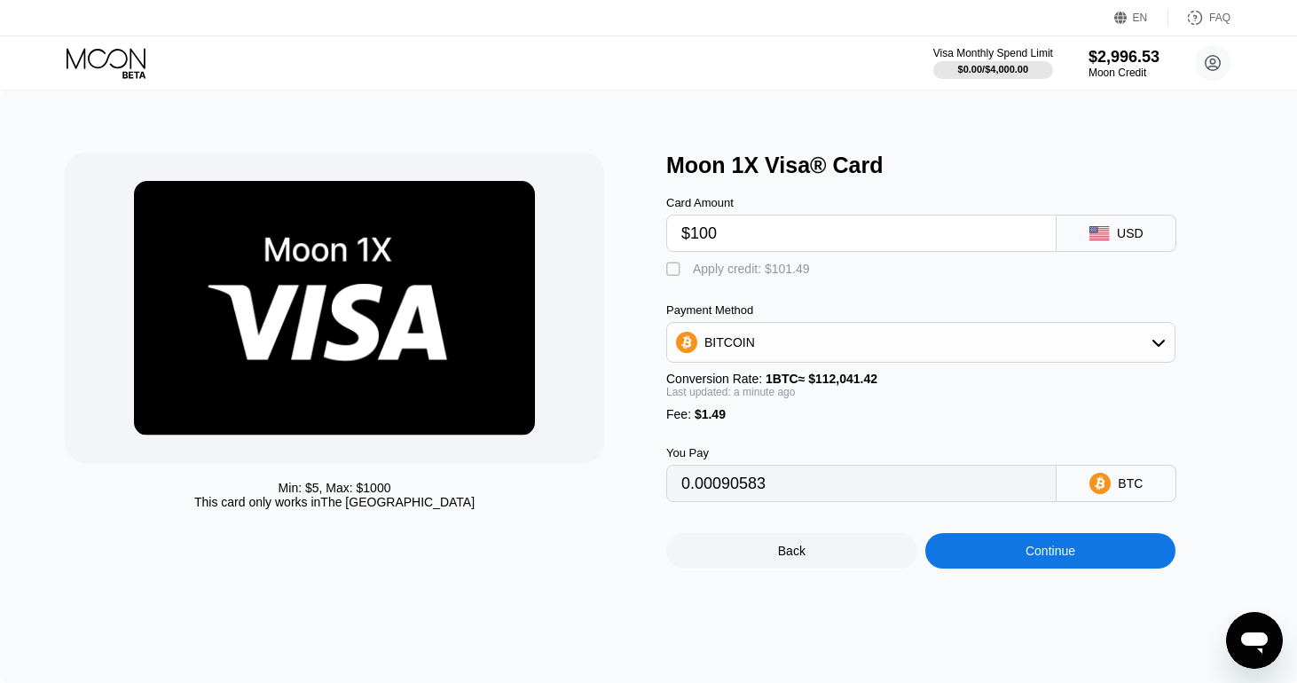
type input "$1000"
type input "0.00893857"
type input "$1000"
click at [680, 272] on div "" at bounding box center [675, 270] width 18 height 18
type input "0"
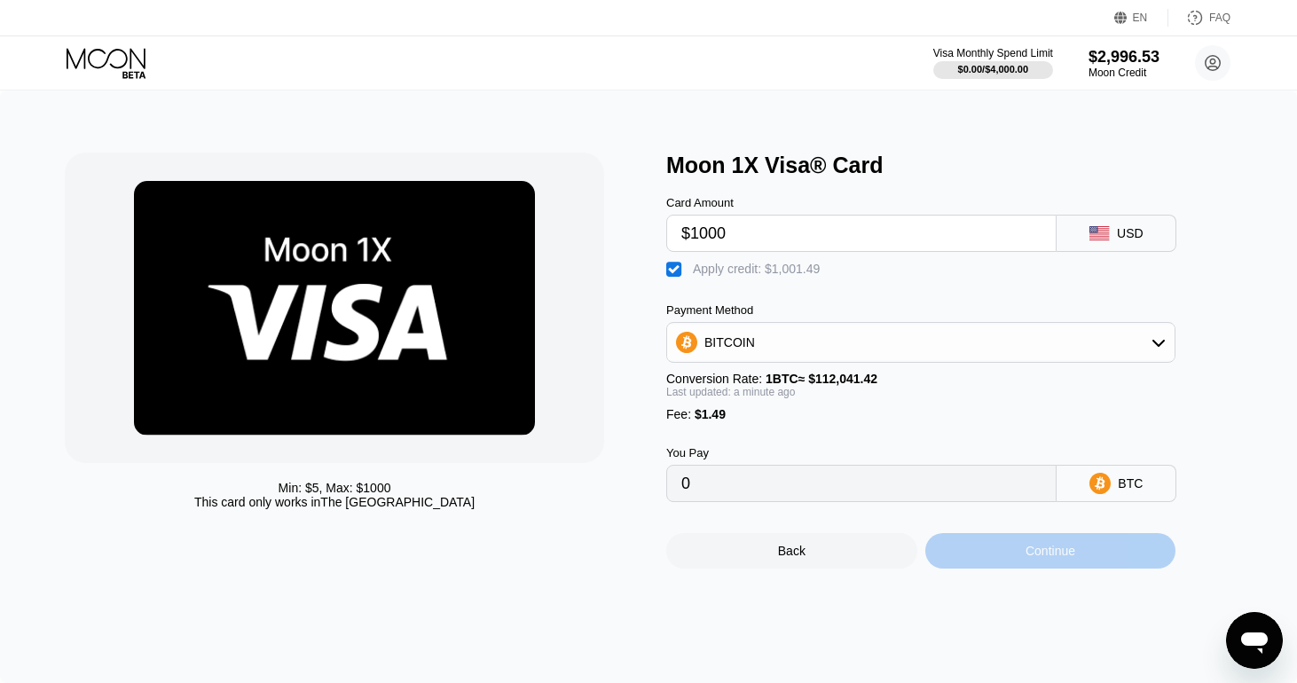
click at [1048, 555] on div "Continue" at bounding box center [1050, 551] width 50 height 14
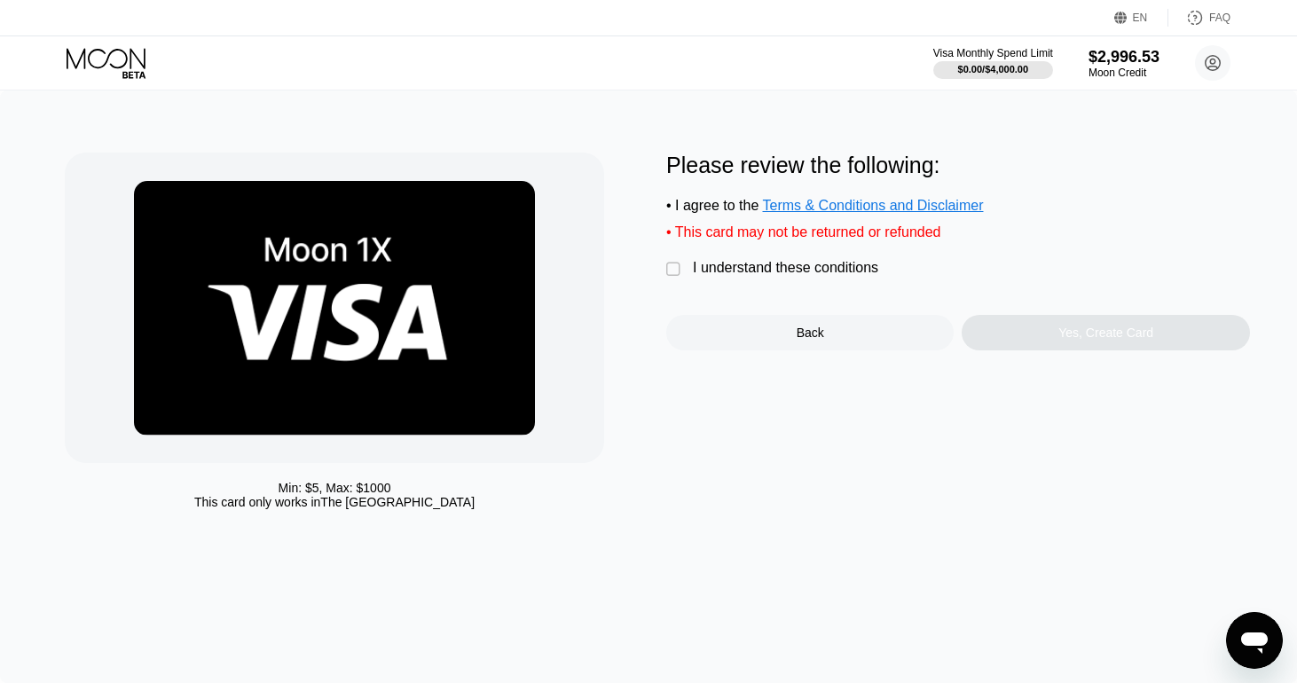
click at [803, 276] on div "I understand these conditions" at bounding box center [785, 268] width 185 height 16
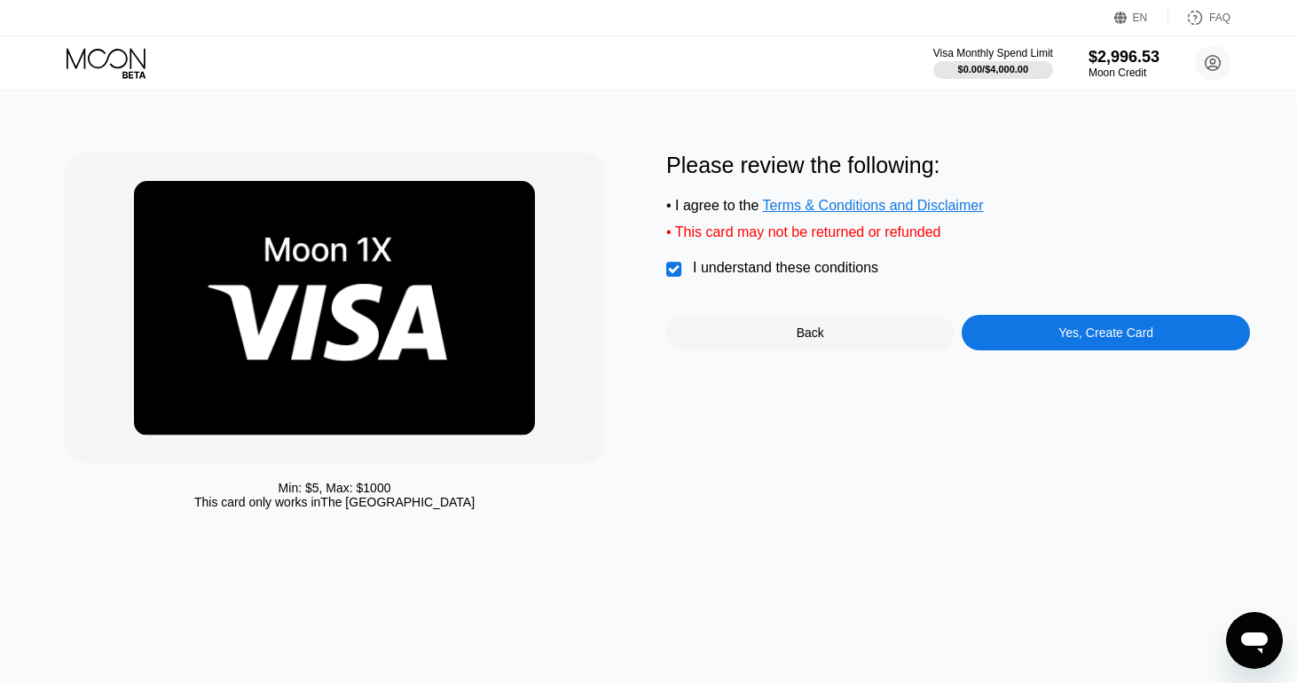
click at [1058, 340] on div "Yes, Create Card" at bounding box center [1105, 333] width 95 height 14
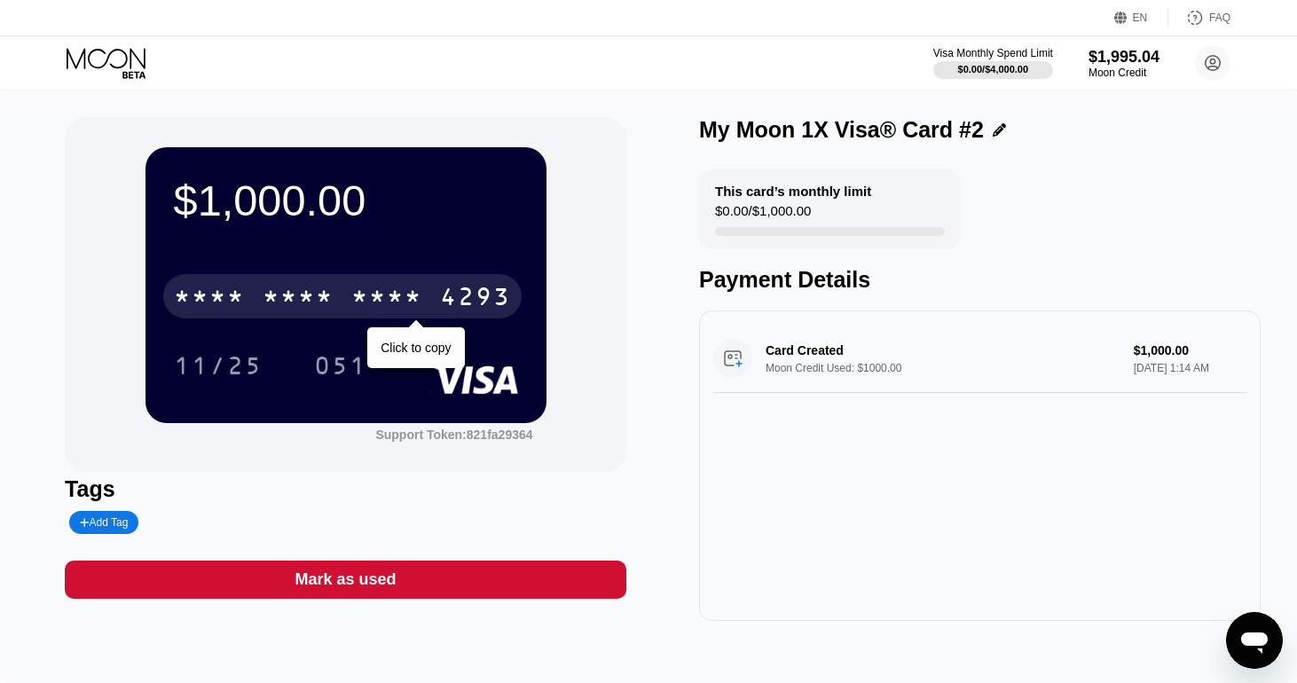
click at [417, 294] on div "* * * *" at bounding box center [386, 299] width 71 height 28
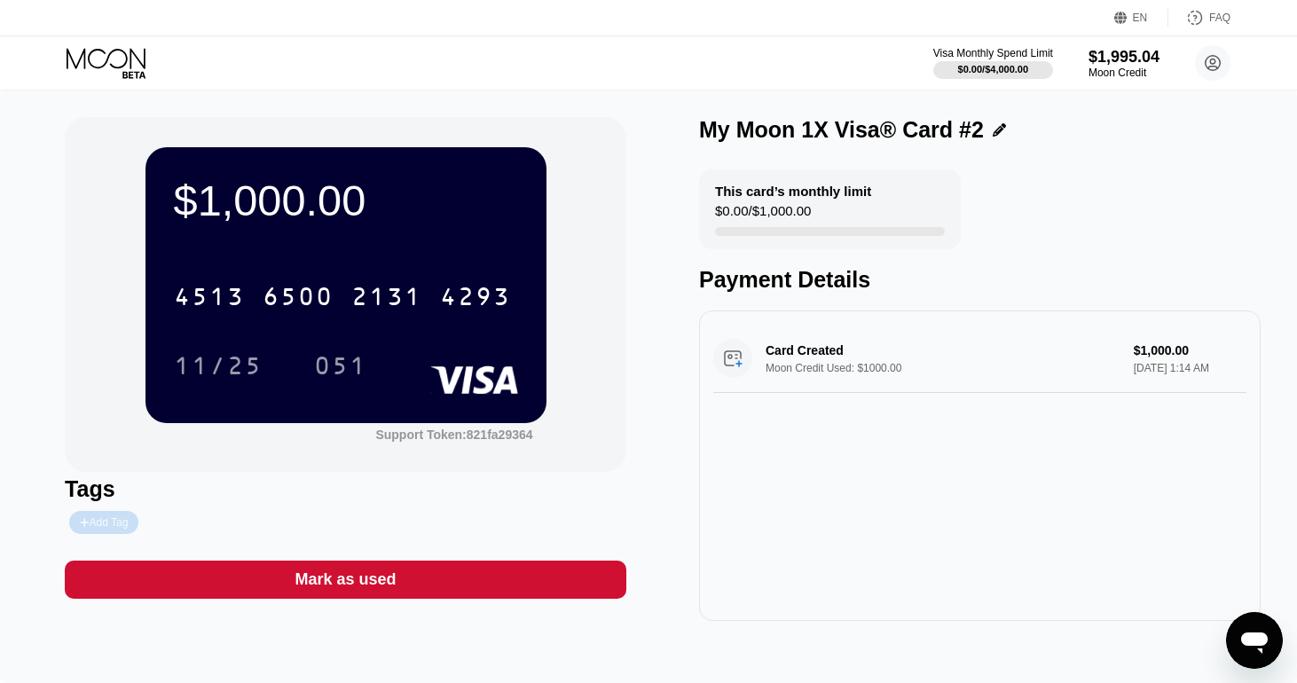
click at [106, 525] on div "Add Tag" at bounding box center [104, 522] width 48 height 12
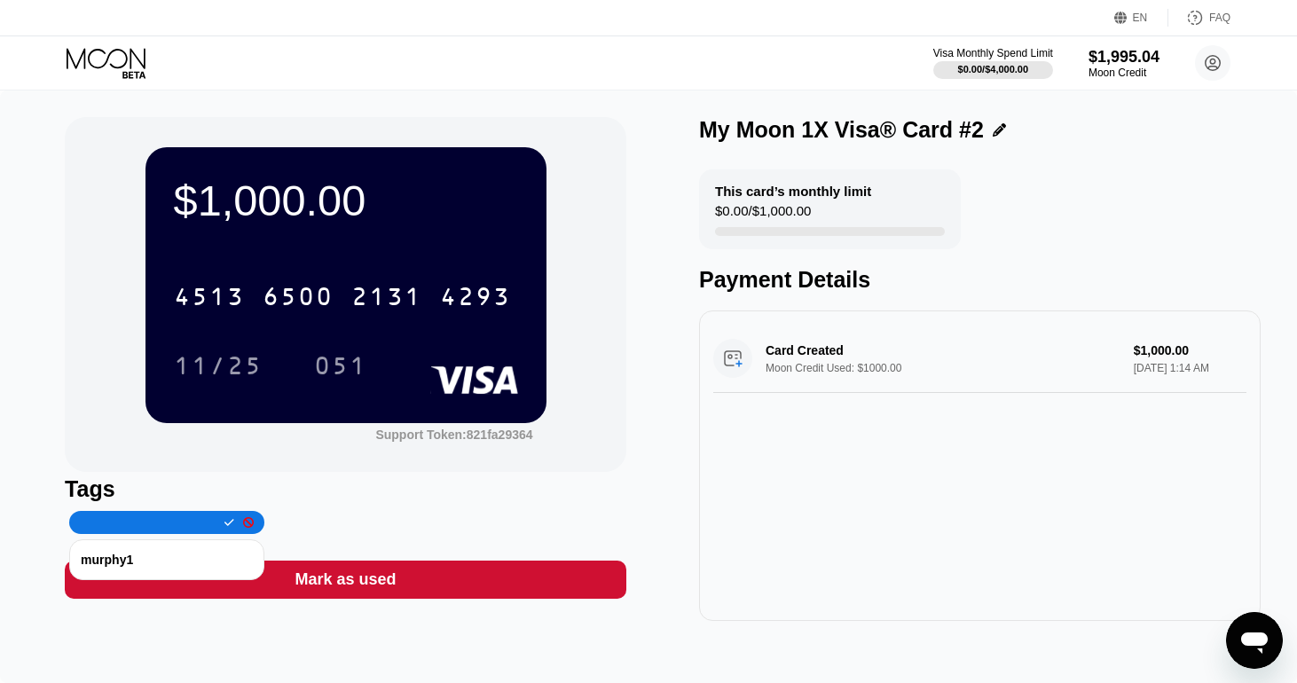
click at [129, 560] on div "murphy1" at bounding box center [167, 560] width 172 height 28
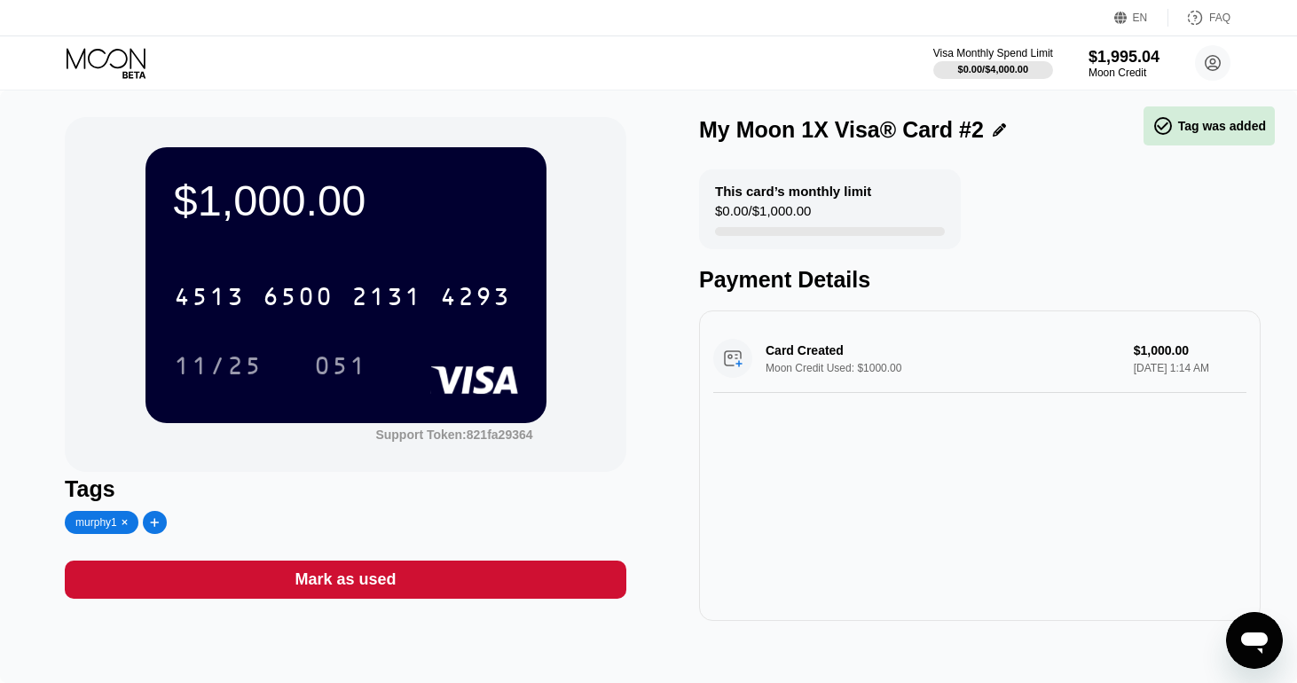
click at [123, 525] on icon at bounding box center [125, 522] width 7 height 9
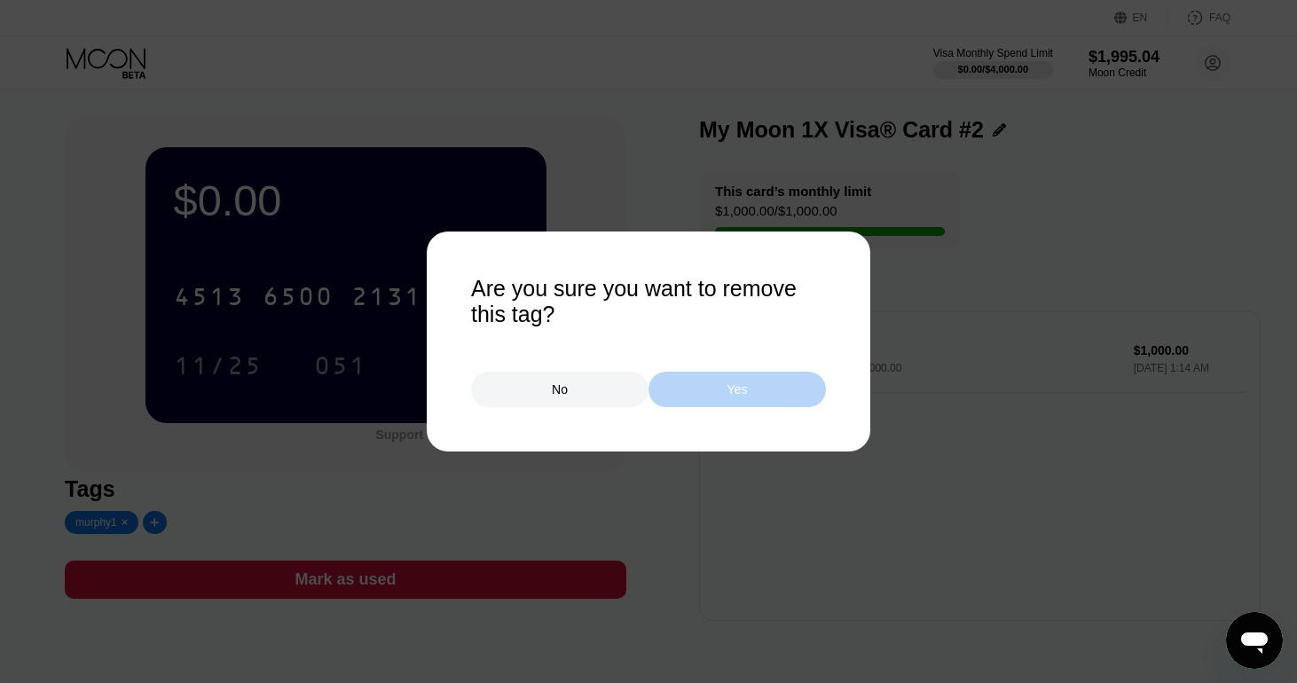
click at [687, 396] on div "Yes" at bounding box center [736, 389] width 177 height 35
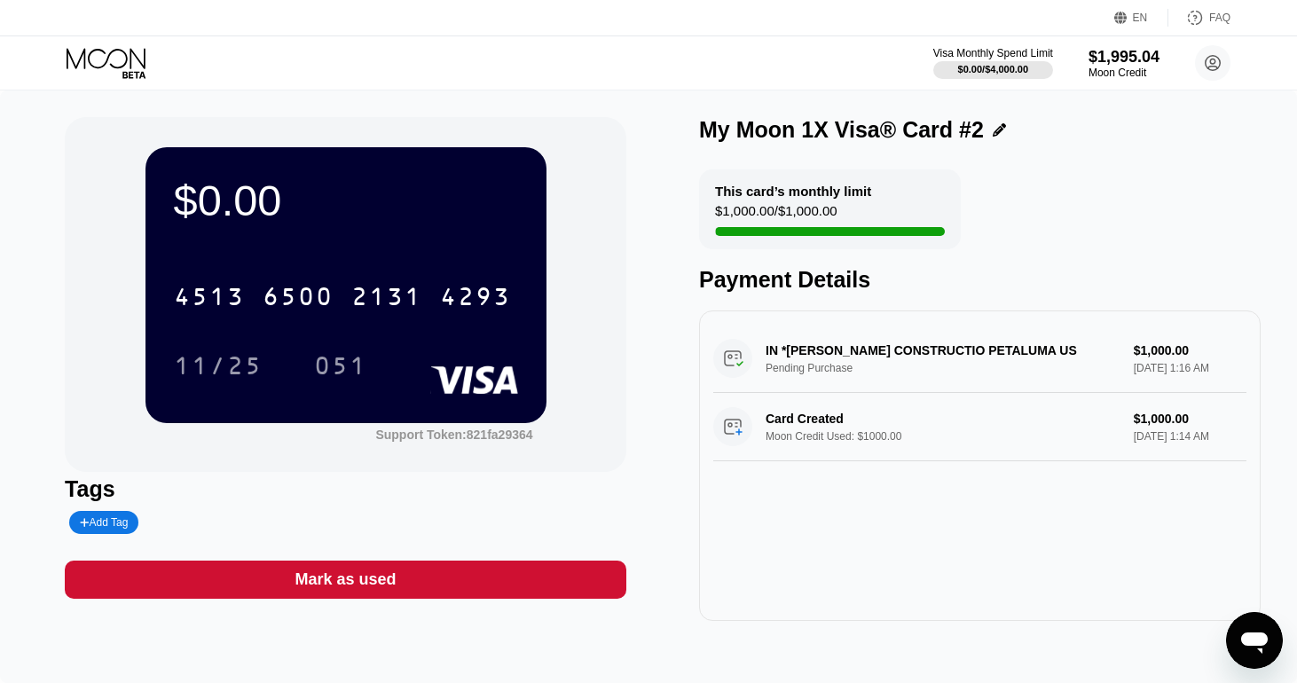
click at [120, 527] on div "Add Tag" at bounding box center [104, 522] width 48 height 12
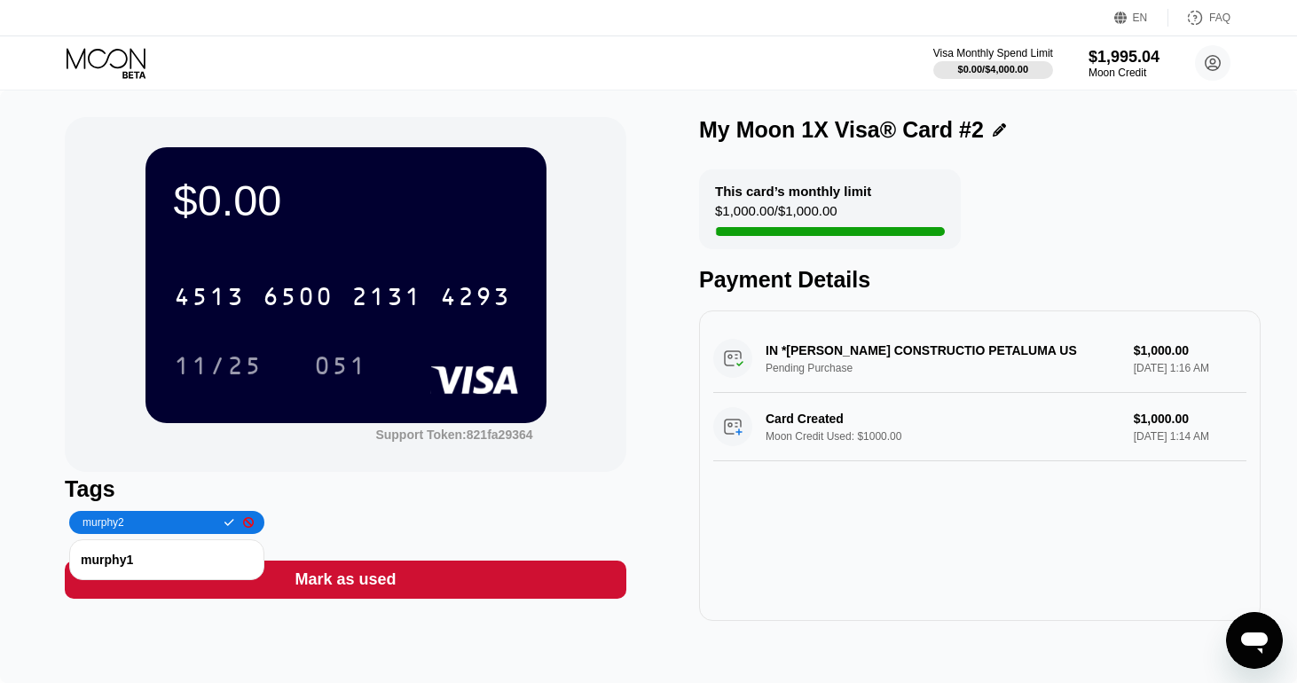
type input "murphy2"
click at [234, 522] on icon at bounding box center [229, 522] width 10 height 11
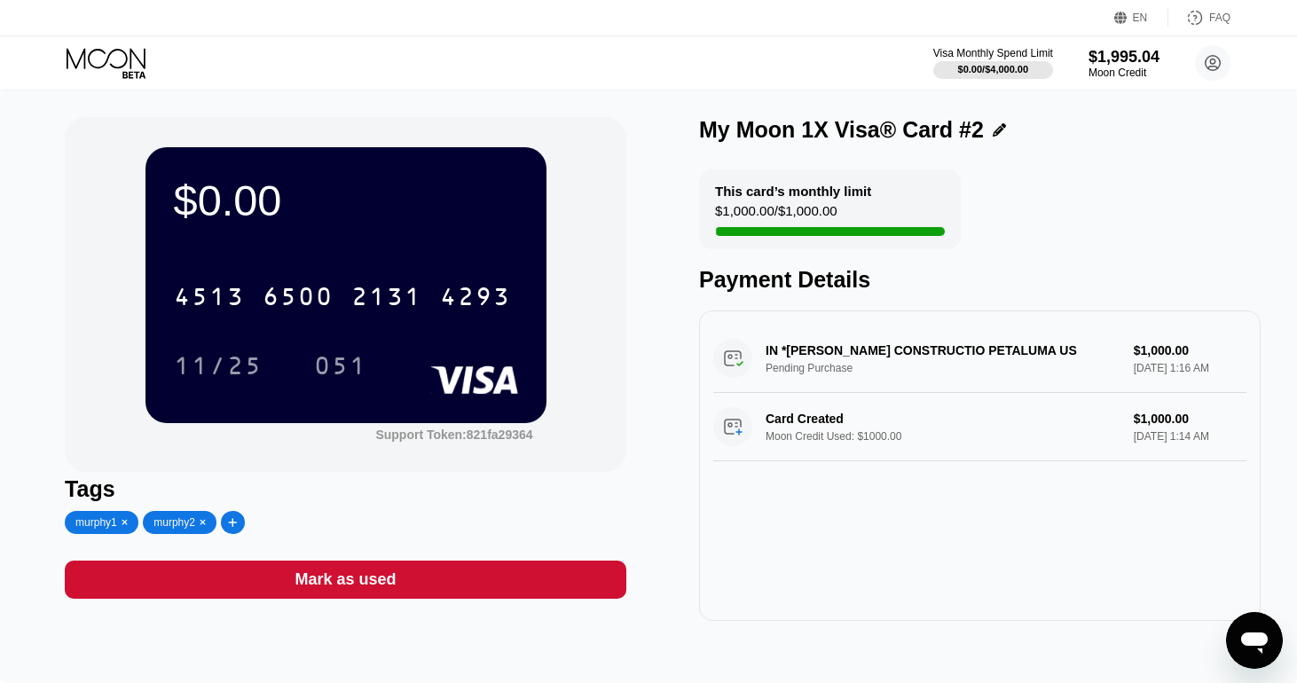
click at [122, 526] on div at bounding box center [123, 522] width 12 height 12
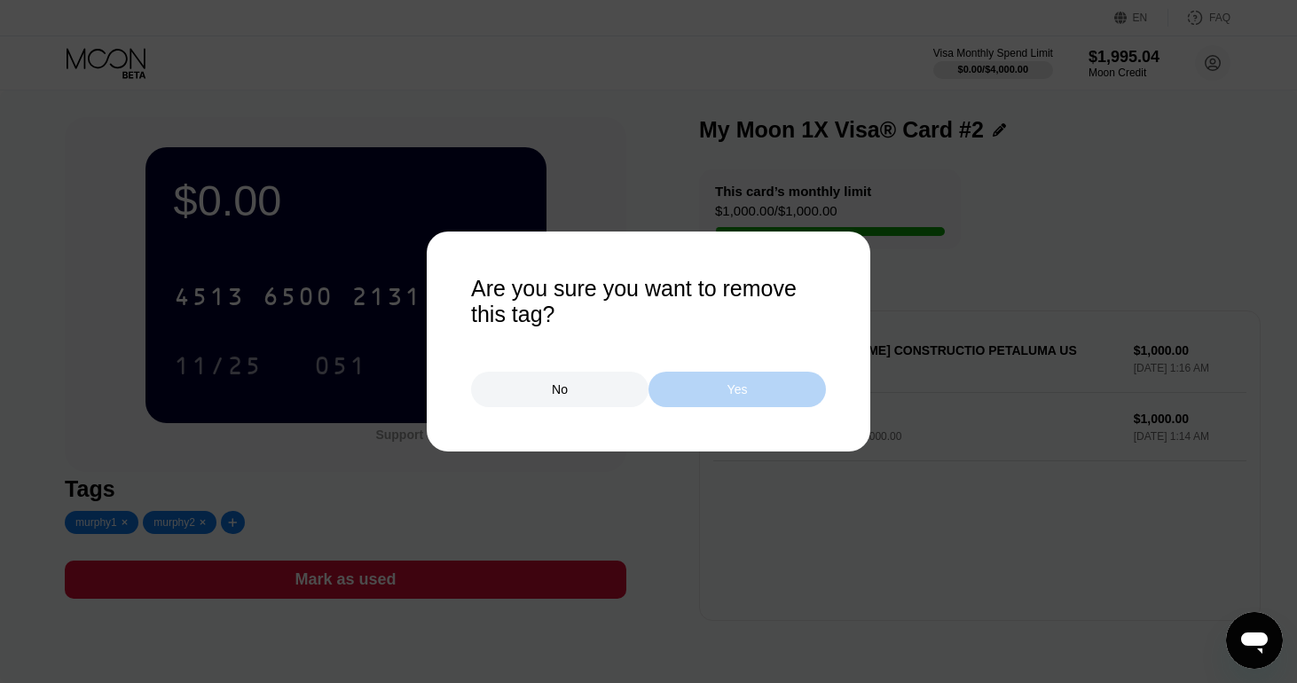
click at [704, 395] on div "Yes" at bounding box center [736, 389] width 177 height 35
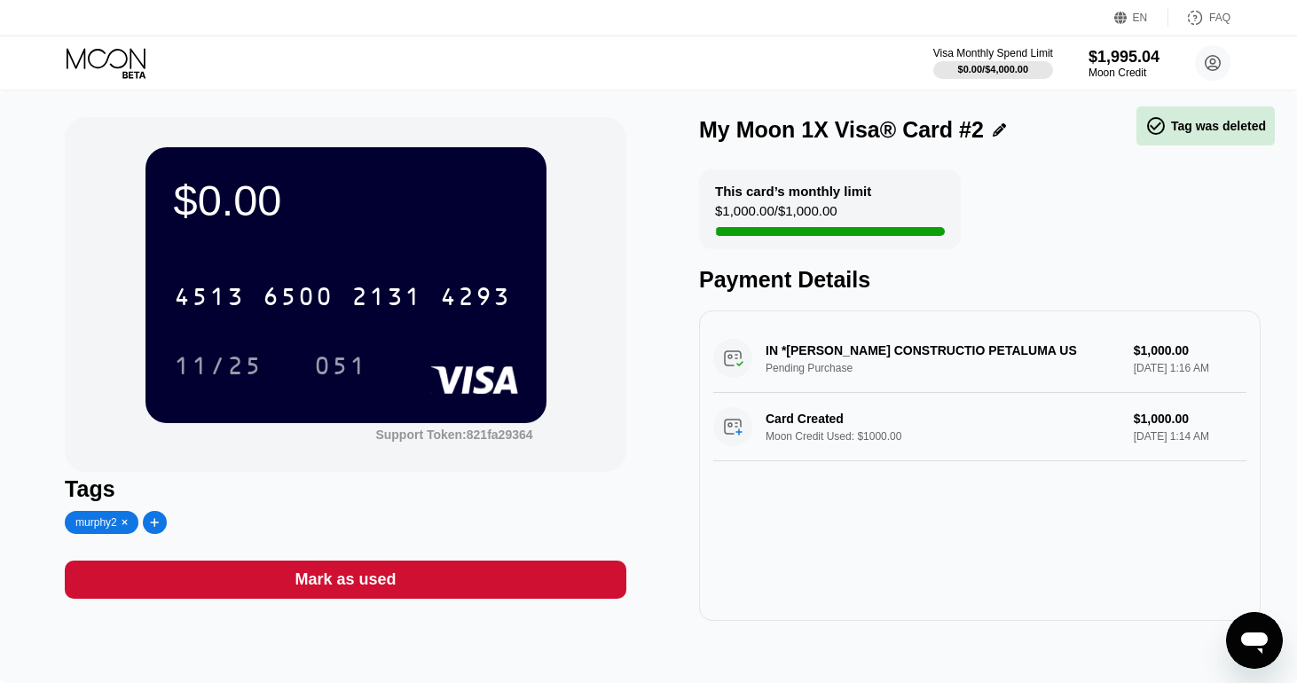
click at [483, 589] on div "Mark as used" at bounding box center [345, 580] width 561 height 38
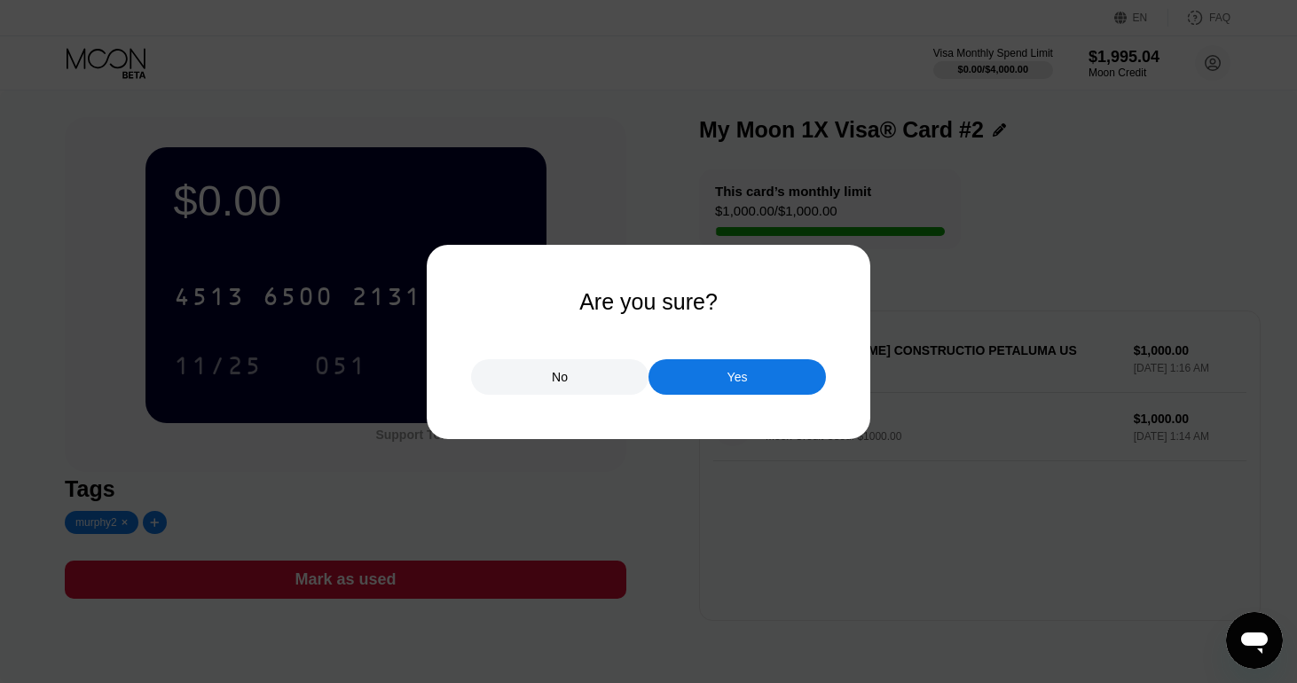
click at [719, 374] on div "Yes" at bounding box center [736, 376] width 177 height 35
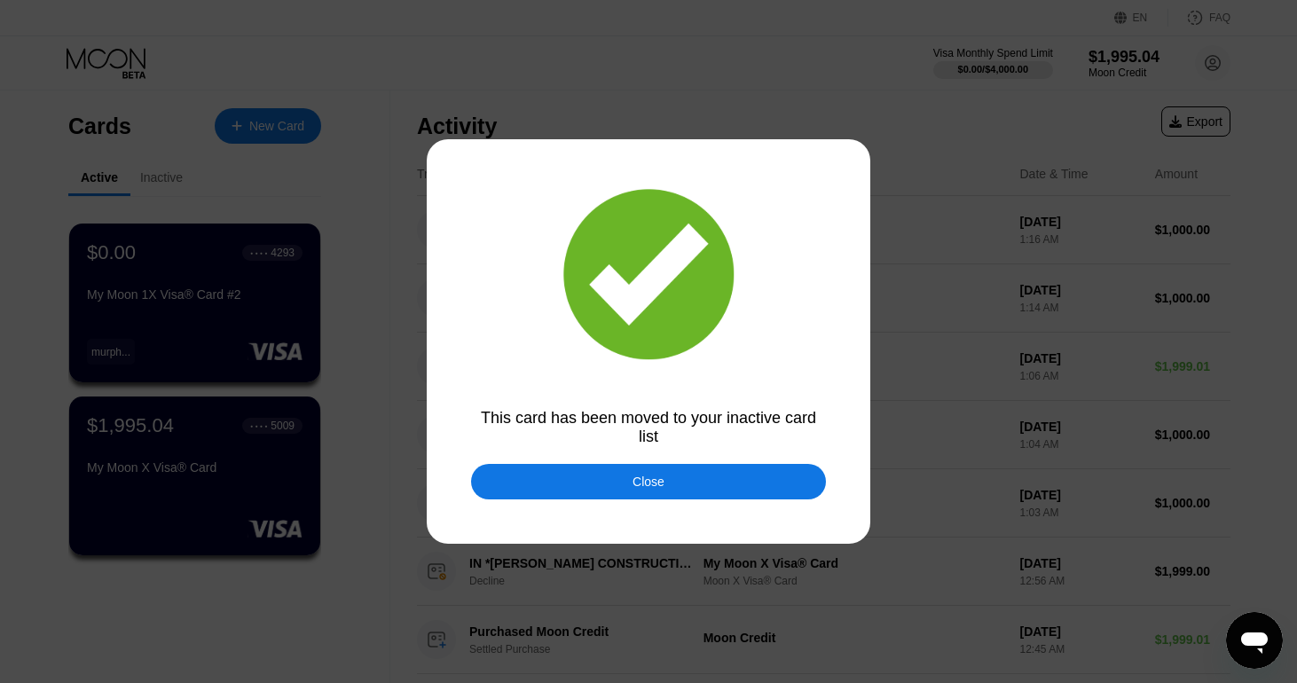
click at [593, 493] on div "Close" at bounding box center [648, 481] width 355 height 35
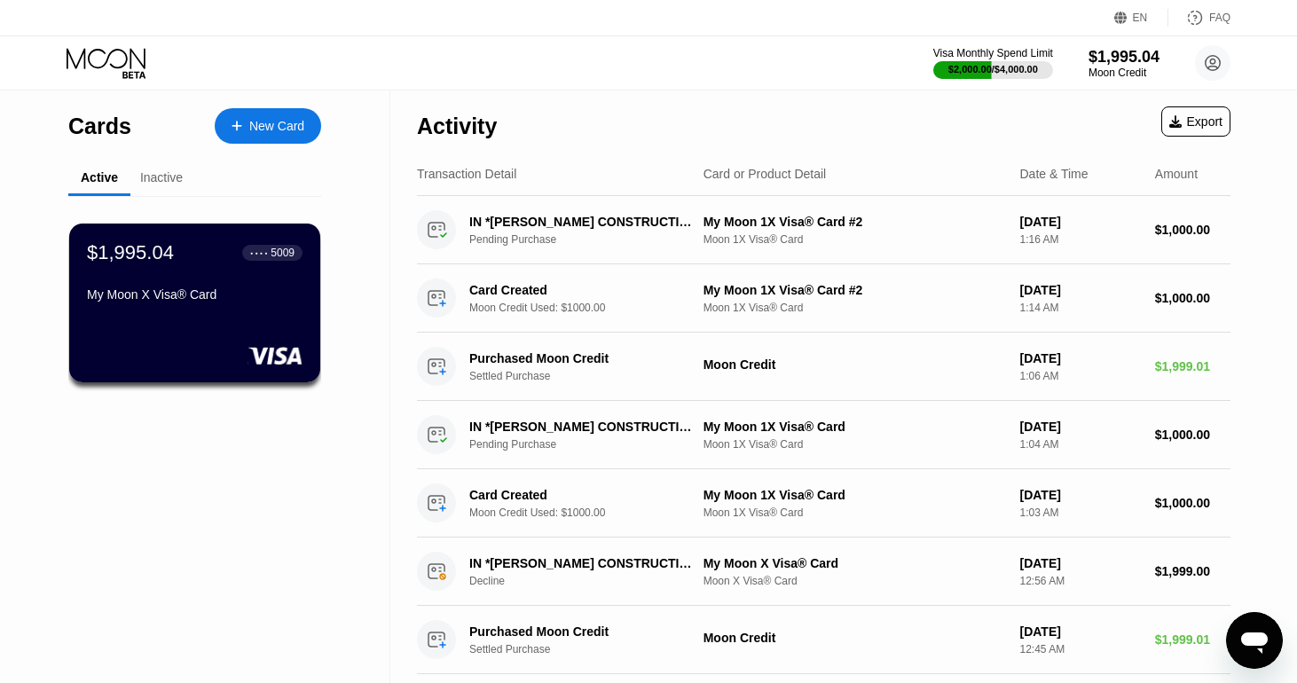
click at [264, 124] on div "New Card" at bounding box center [276, 126] width 55 height 15
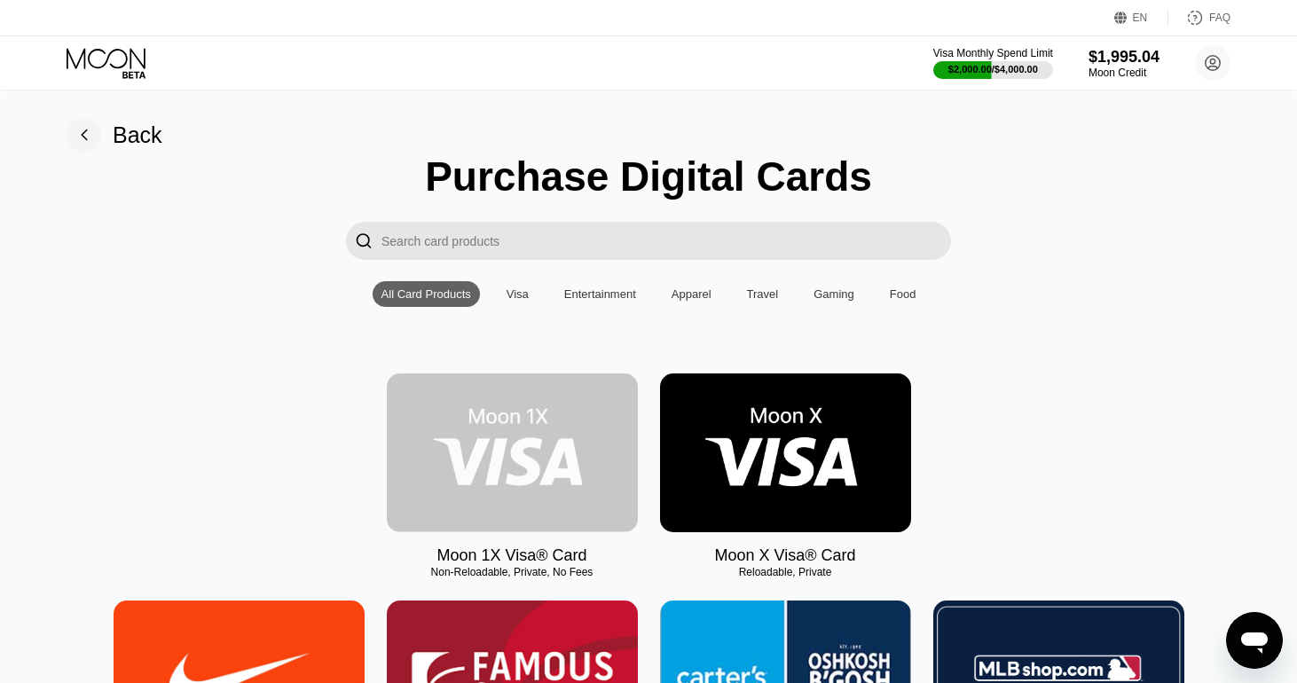
click at [516, 427] on img at bounding box center [512, 452] width 251 height 159
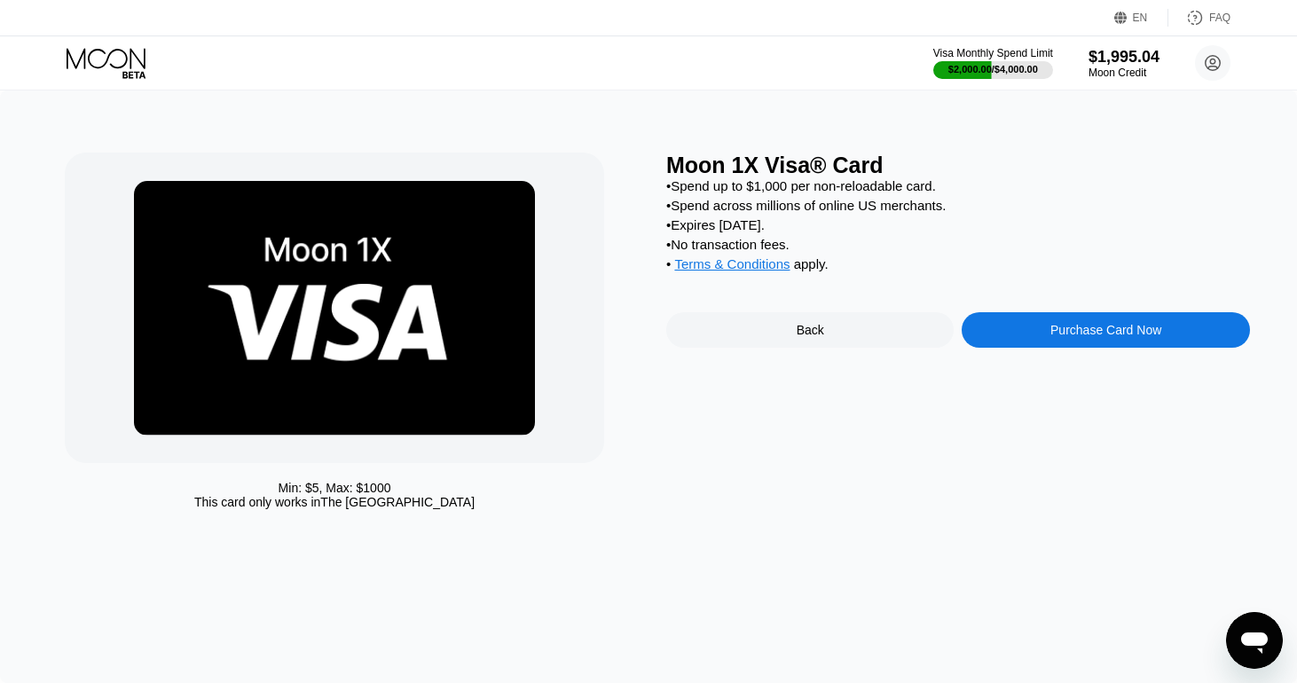
click at [1039, 346] on div "Purchase Card Now" at bounding box center [1105, 329] width 287 height 35
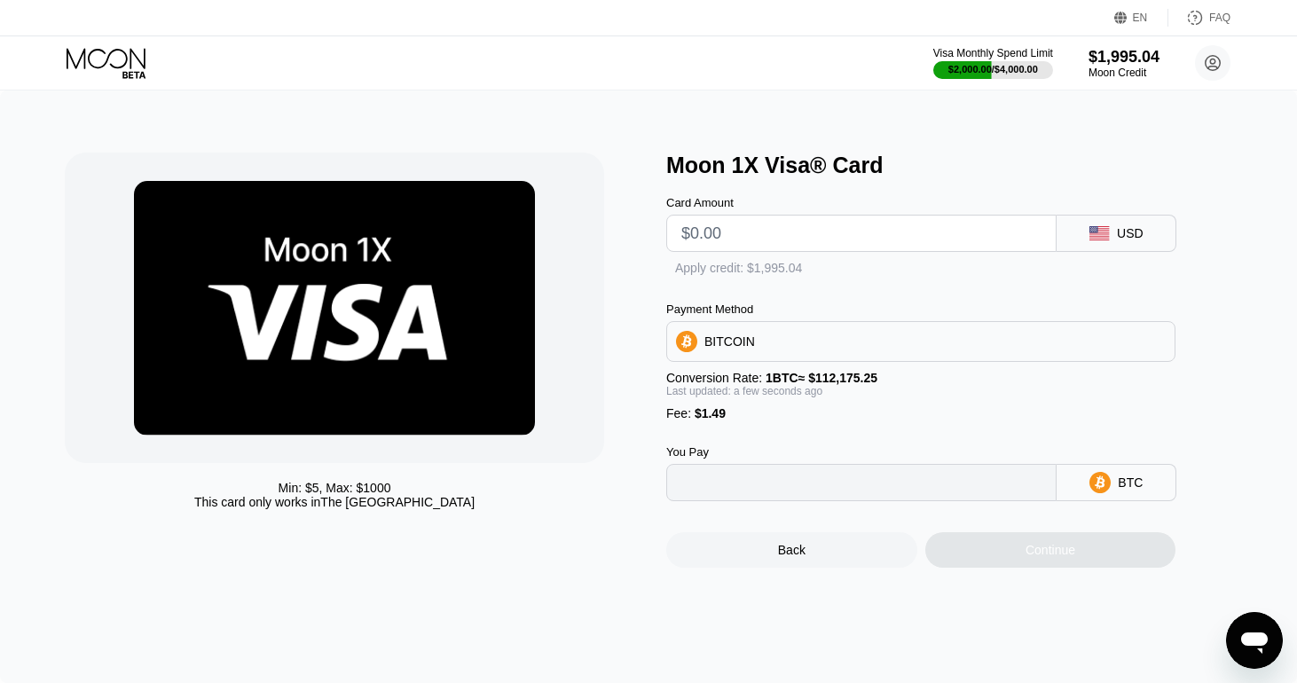
type input "0"
click at [712, 239] on input "text" at bounding box center [861, 233] width 360 height 35
type input "$1"
type input "0.00002220"
type input "$10"
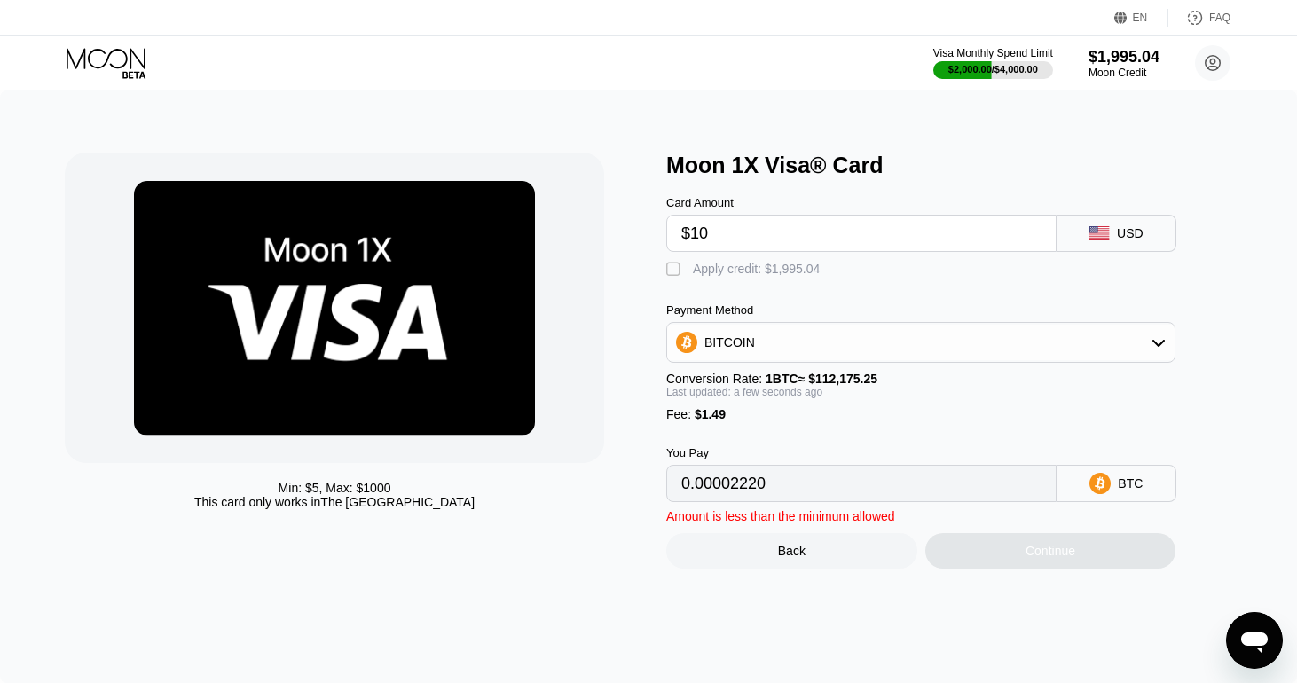
type input "0.00010243"
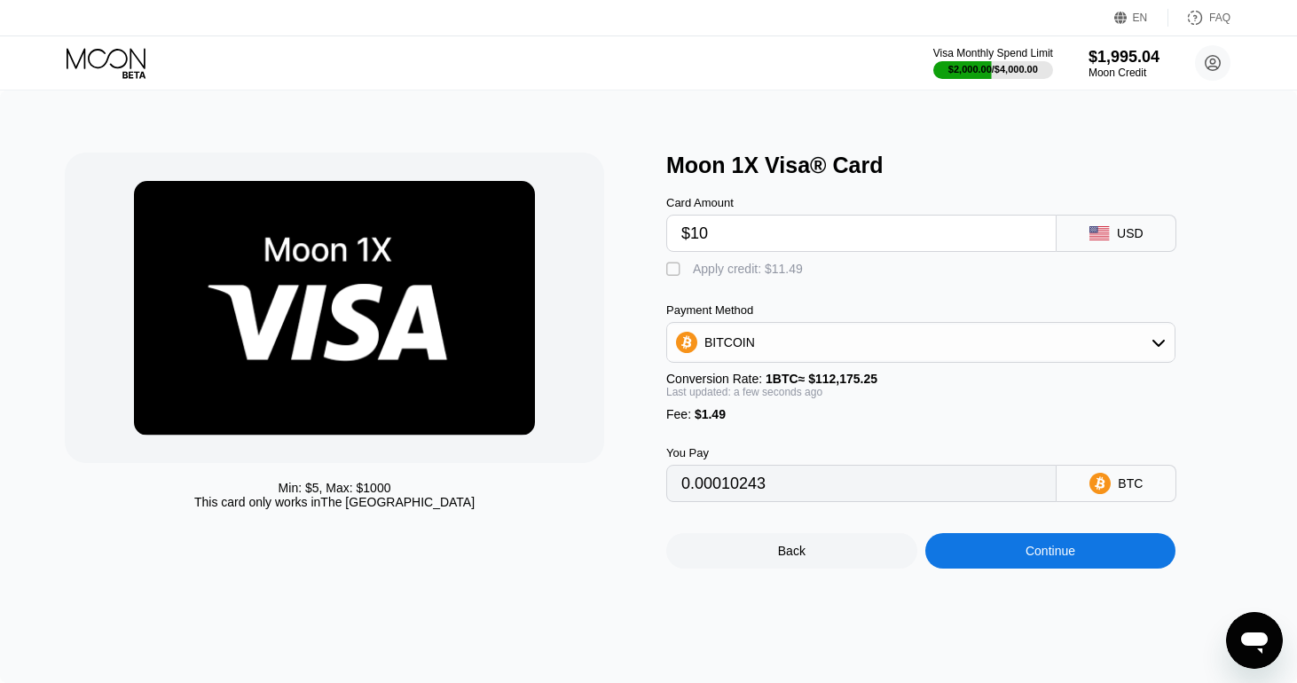
type input "$100"
type input "0.00090475"
type input "$1000"
type input "0.00892791"
type input "$1000"
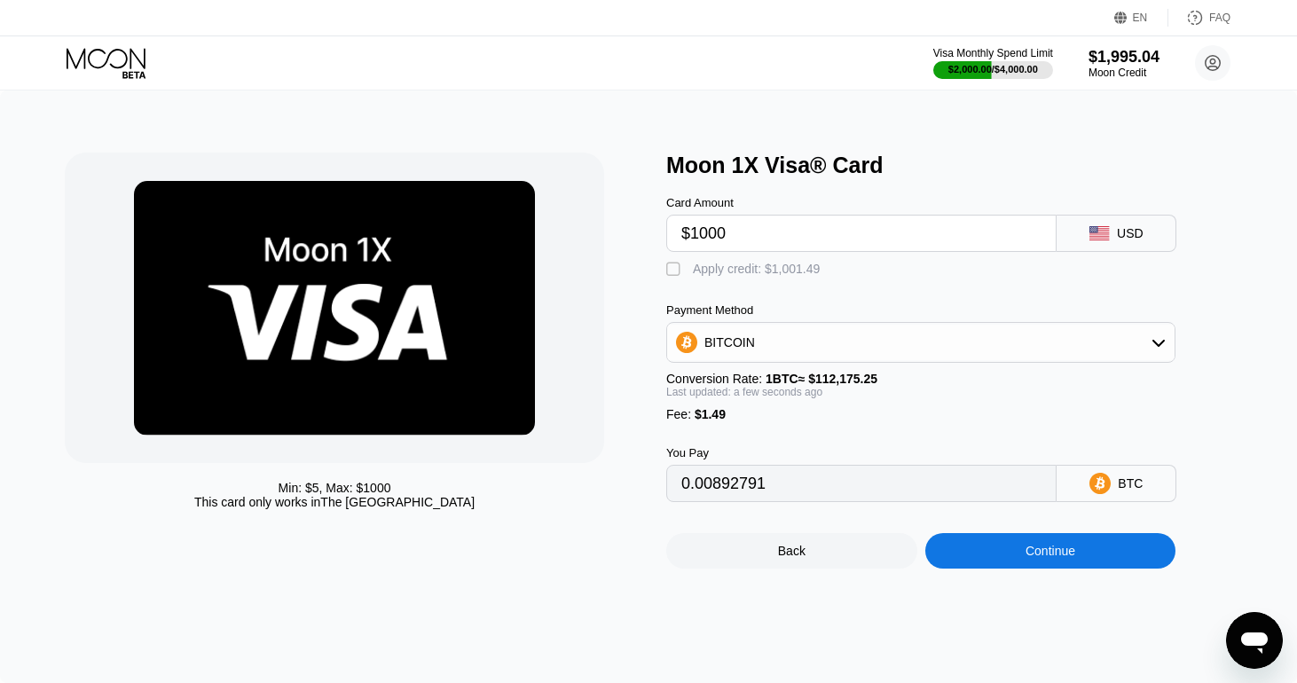
click at [675, 275] on div "" at bounding box center [675, 270] width 18 height 18
type input "0"
click at [1066, 558] on div "Continue" at bounding box center [1050, 551] width 50 height 14
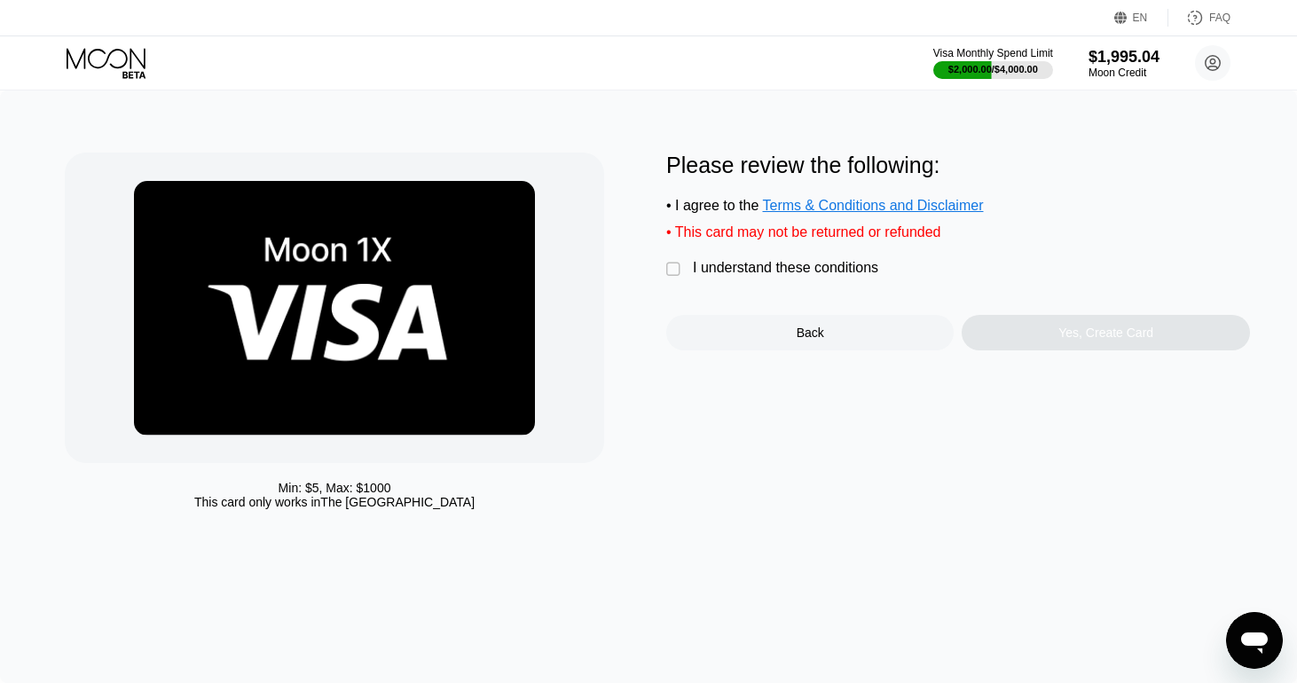
click at [843, 273] on div "I understand these conditions" at bounding box center [785, 268] width 185 height 16
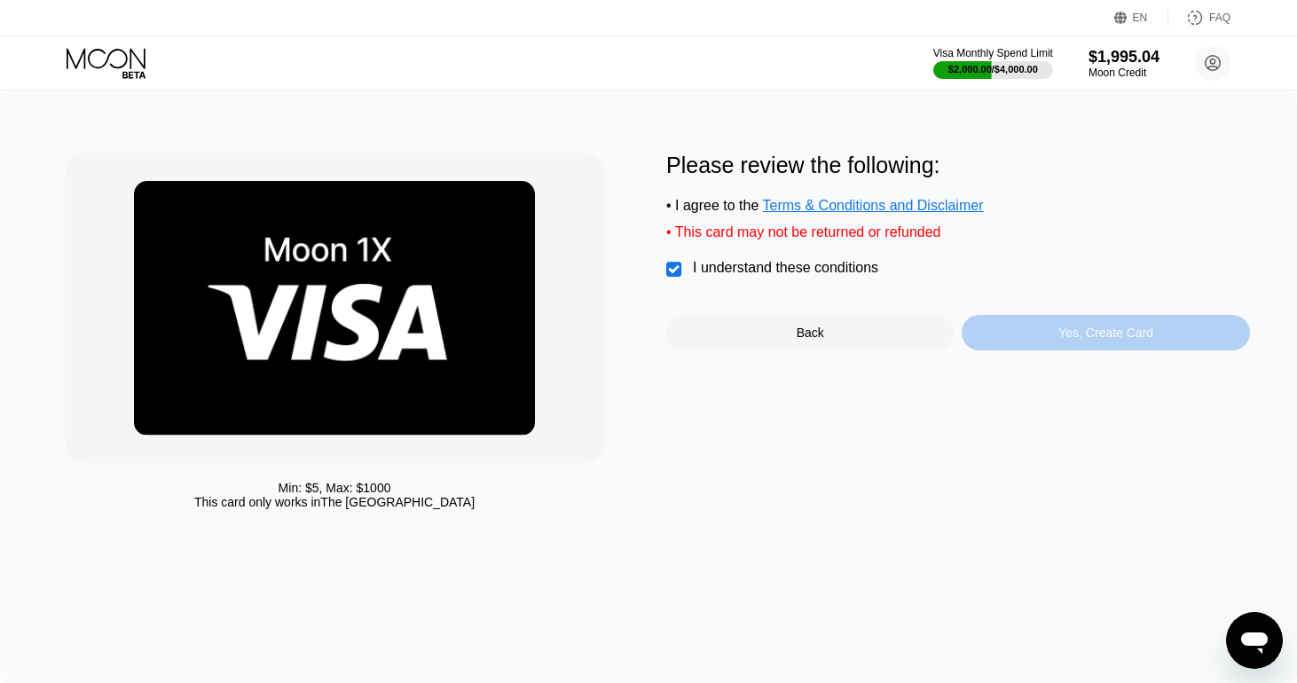
click at [1051, 337] on div "Yes, Create Card" at bounding box center [1105, 332] width 287 height 35
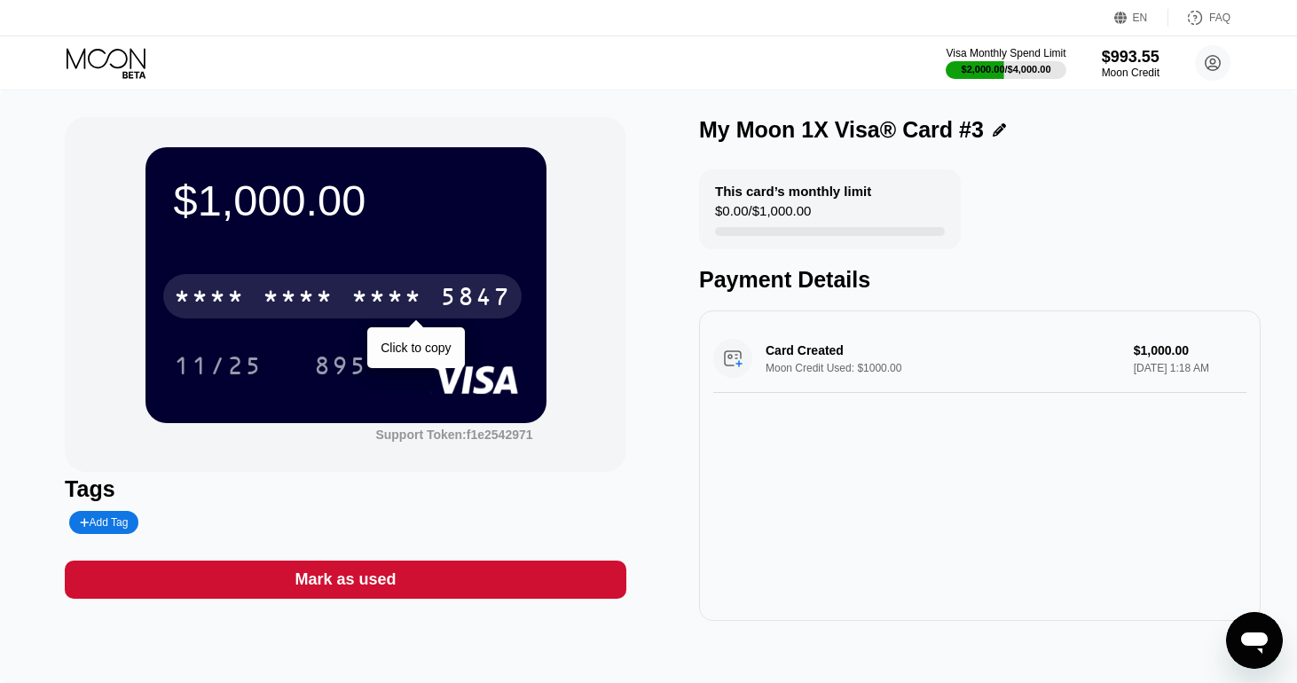
click at [425, 299] on div "* * * * * * * * * * * * 5847" at bounding box center [342, 296] width 358 height 44
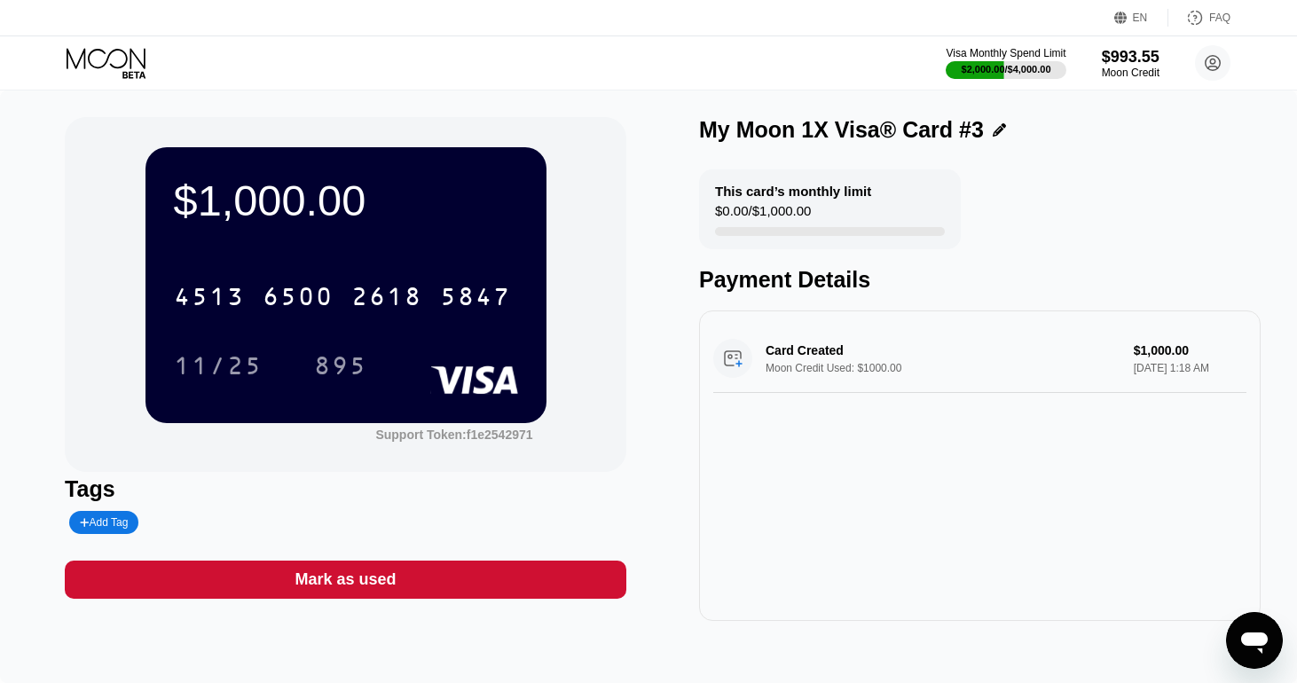
click at [119, 527] on div "Add Tag" at bounding box center [104, 522] width 48 height 12
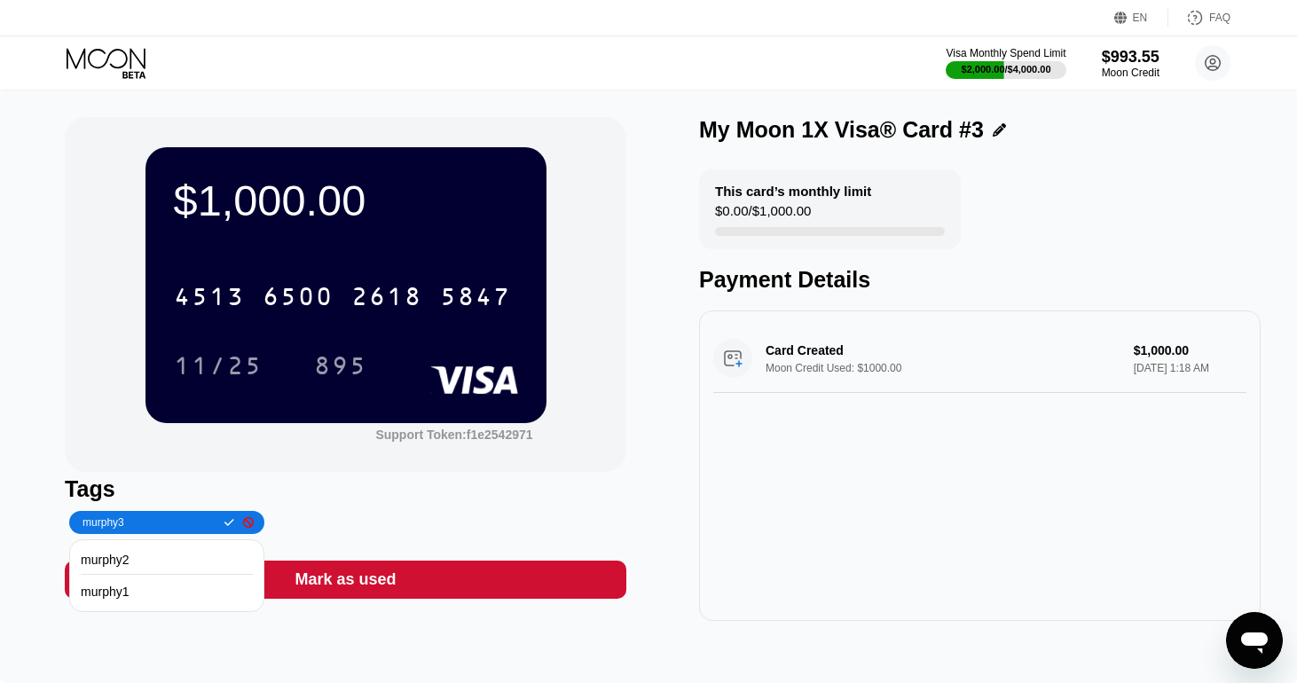
click at [178, 520] on input "murphy3" at bounding box center [148, 522] width 136 height 12
type input "murphy3"
click at [234, 523] on icon at bounding box center [229, 522] width 10 height 11
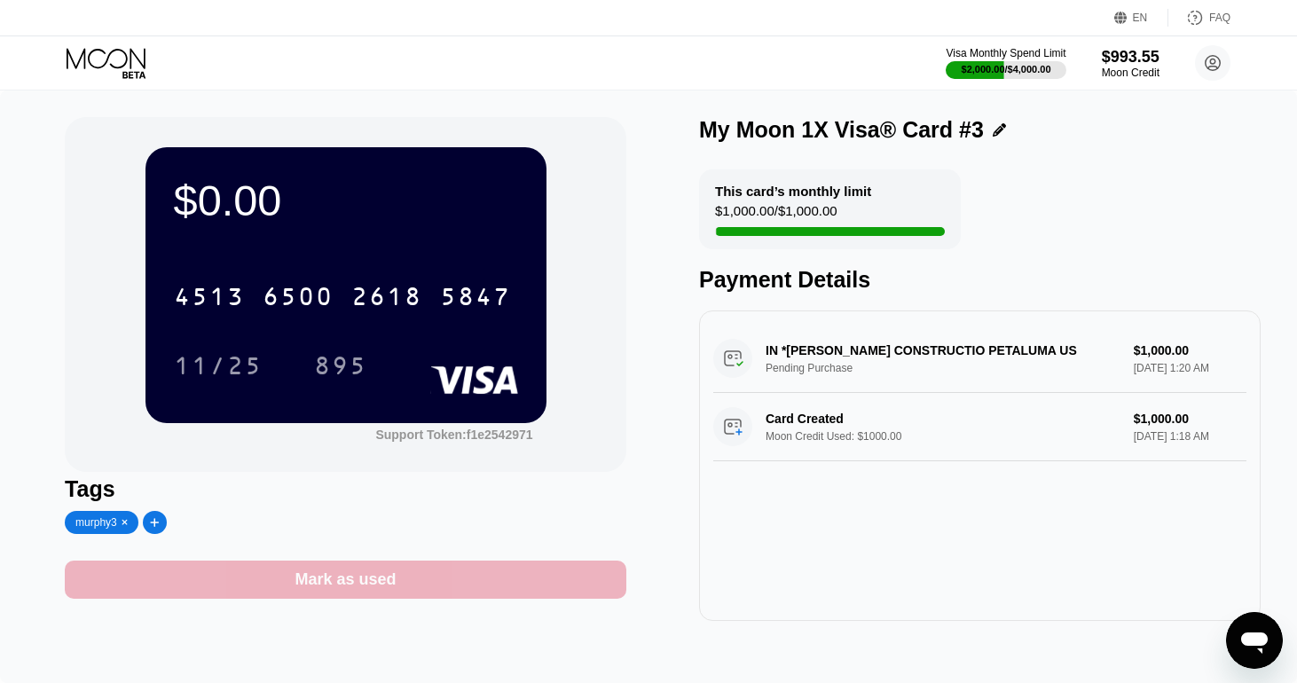
click at [485, 593] on div "Mark as used" at bounding box center [345, 580] width 561 height 38
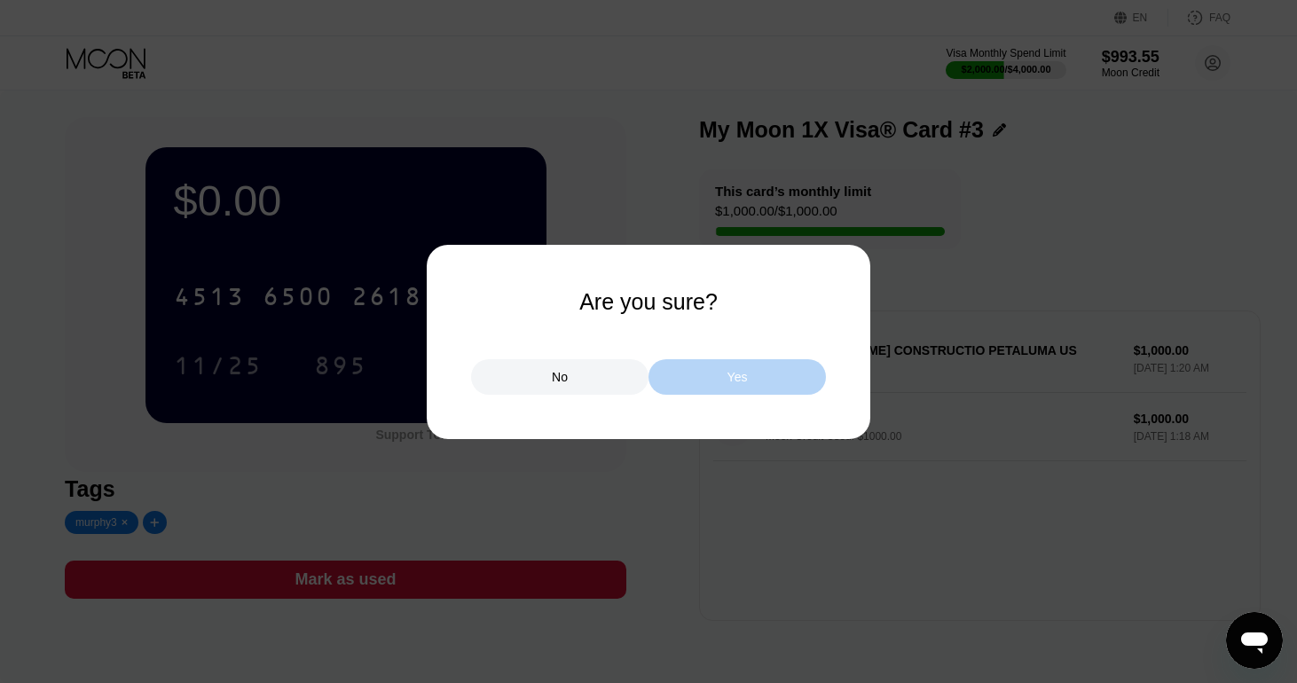
click at [741, 376] on div "Yes" at bounding box center [737, 377] width 20 height 16
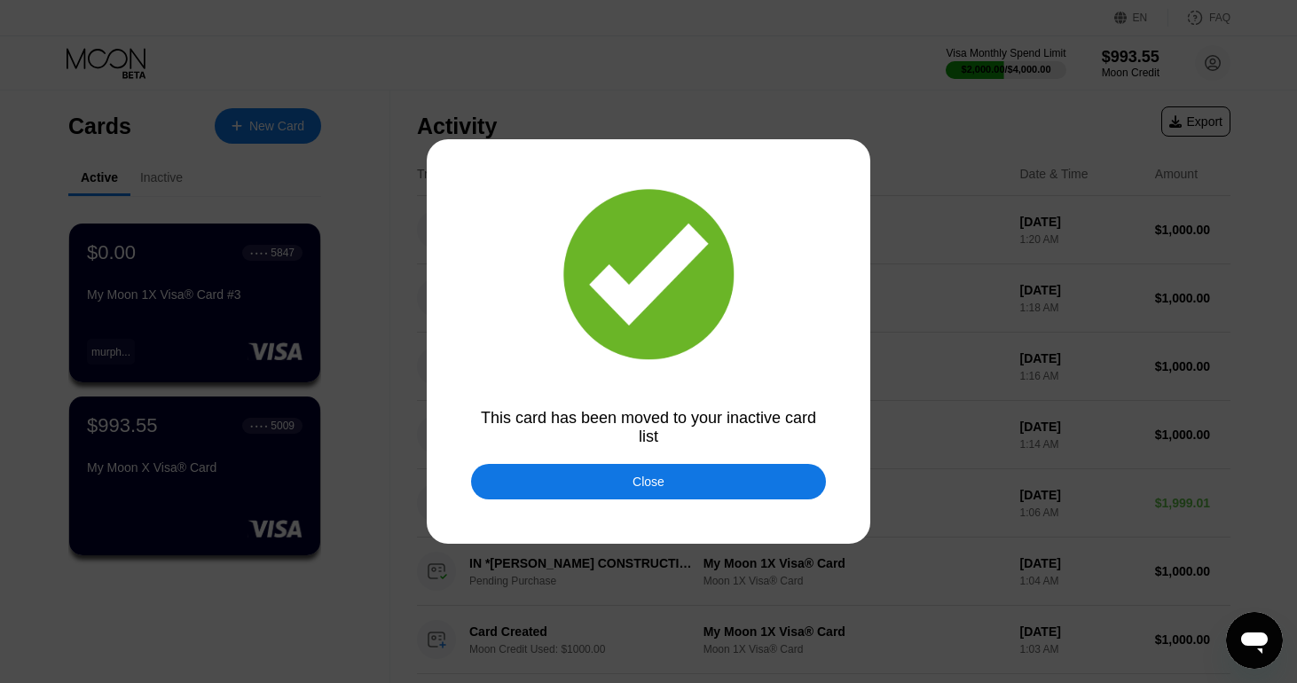
click at [654, 480] on div "Close" at bounding box center [648, 482] width 32 height 14
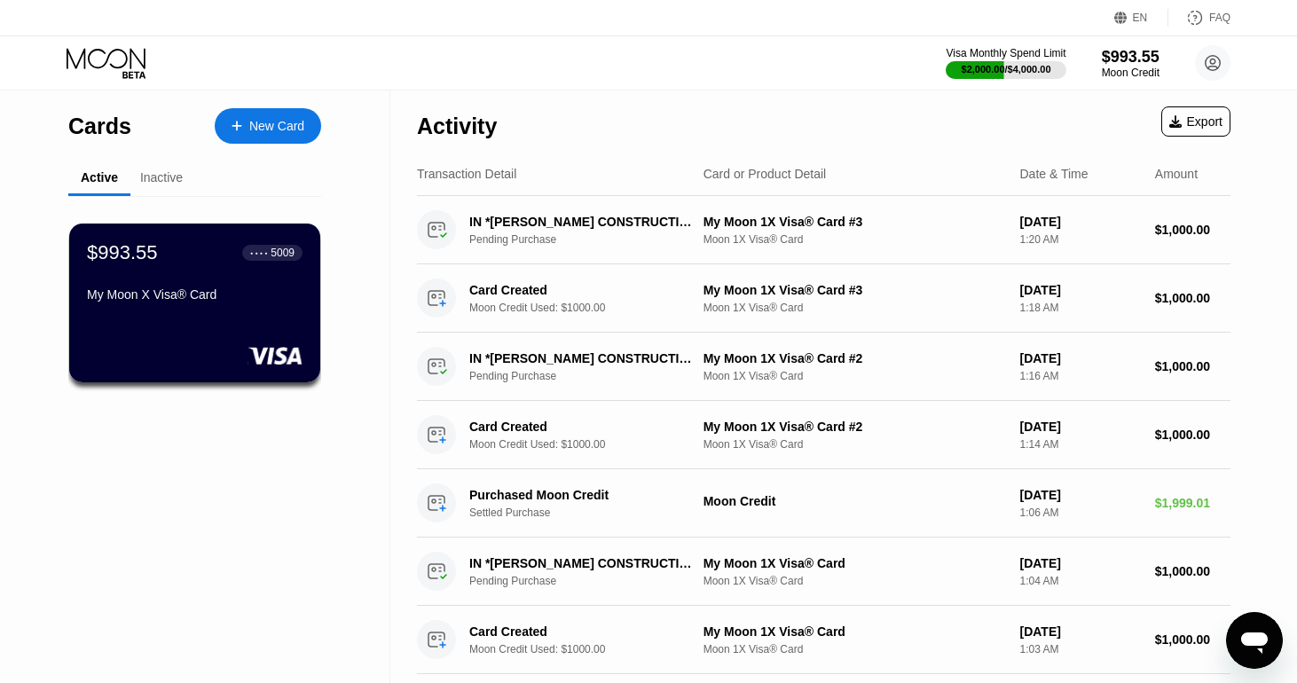
click at [284, 122] on div "New Card" at bounding box center [276, 126] width 55 height 15
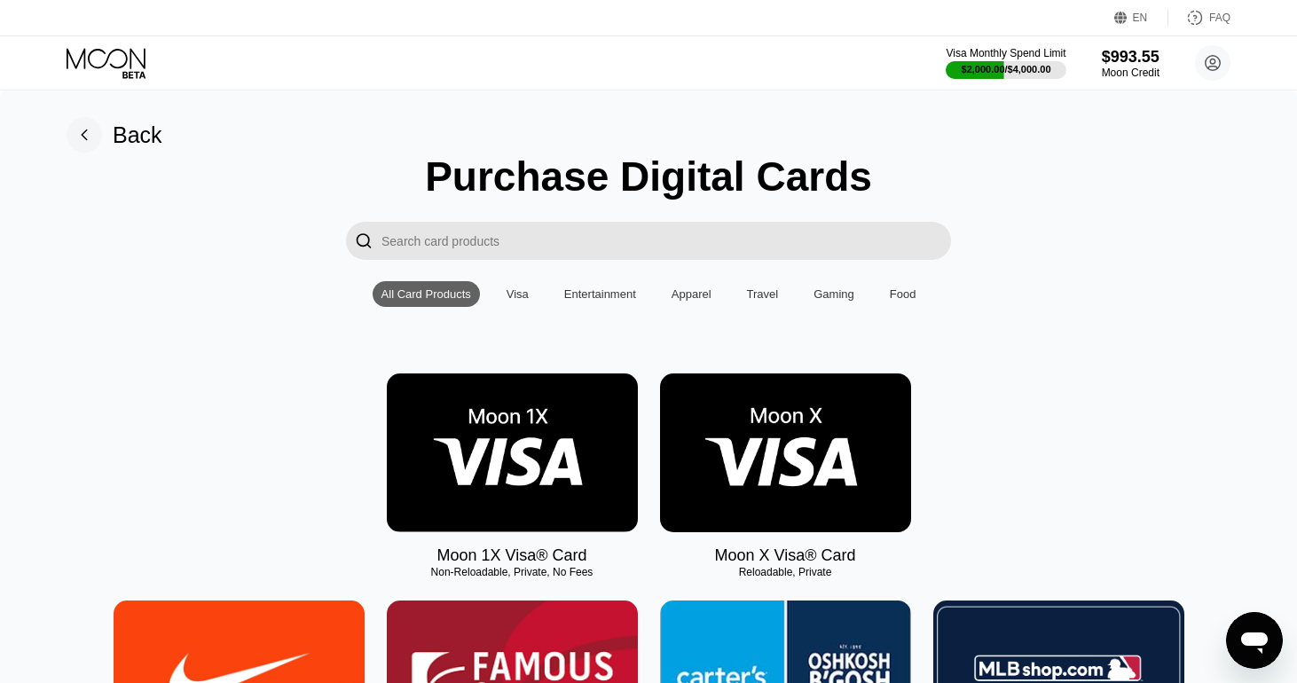
click at [542, 397] on img at bounding box center [512, 452] width 251 height 159
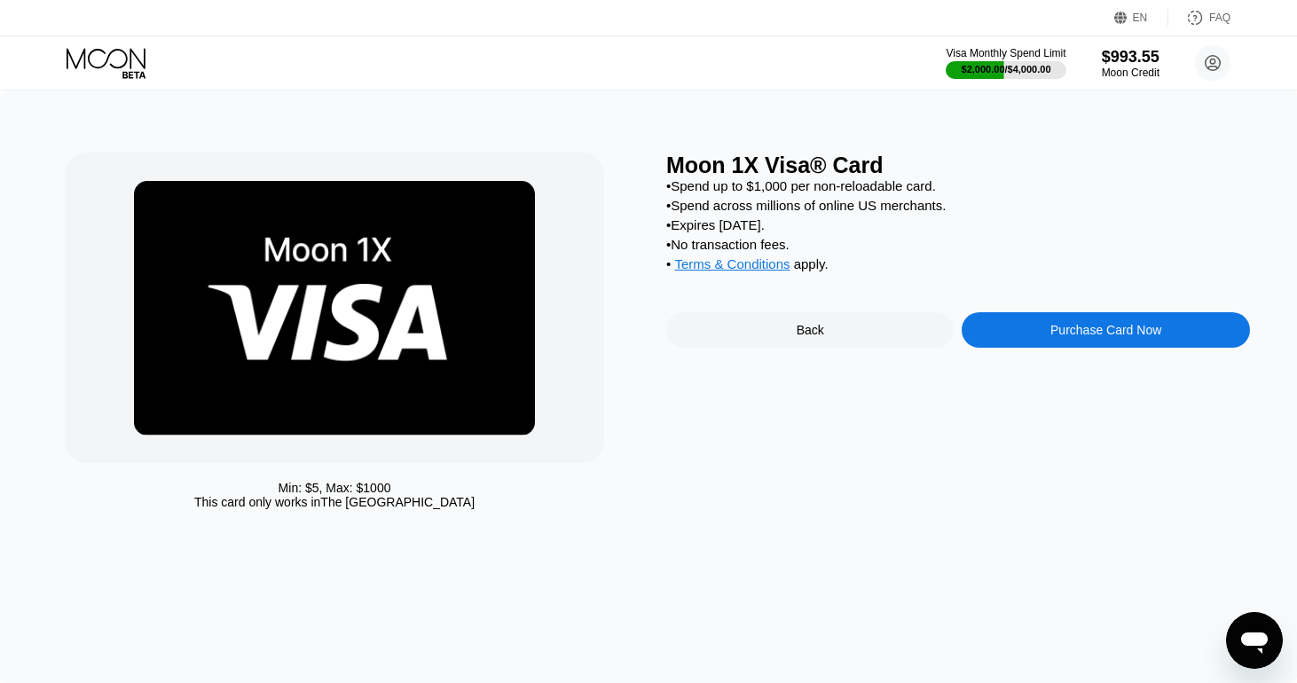
click at [1038, 336] on div "Purchase Card Now" at bounding box center [1105, 329] width 287 height 35
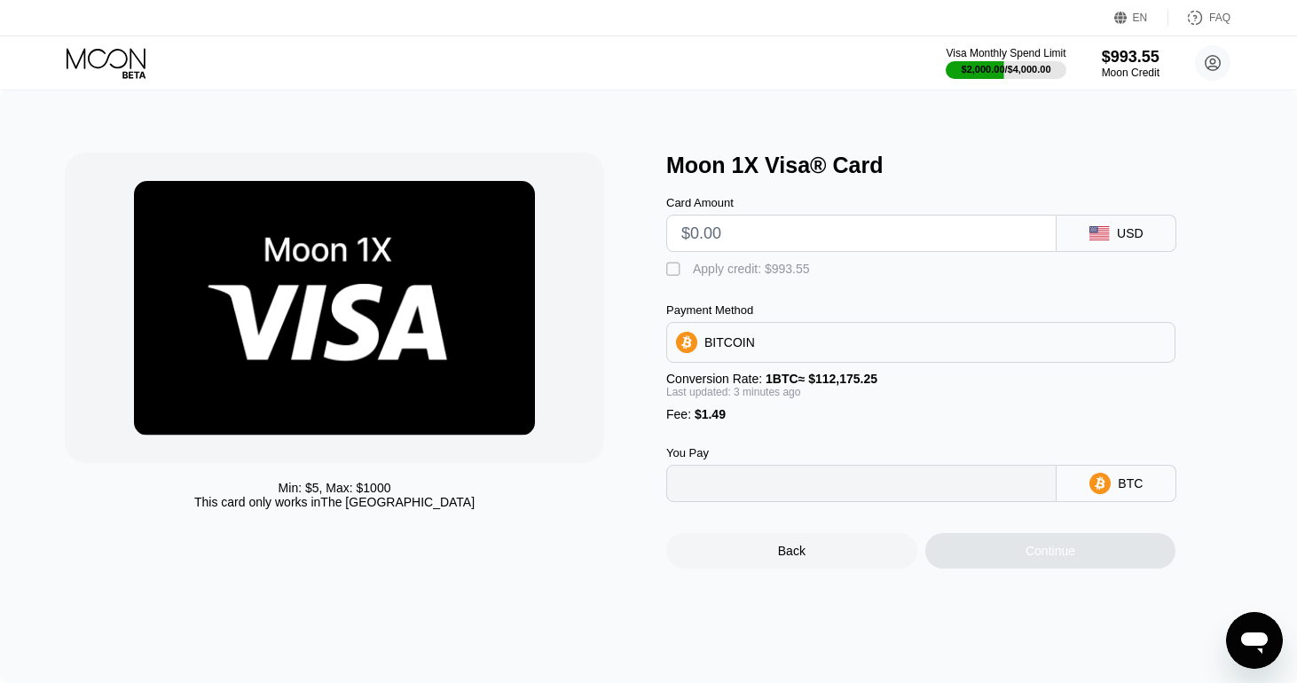
type input "0"
click at [891, 236] on input "text" at bounding box center [861, 233] width 360 height 35
type input "$9"
type input "0.00009349"
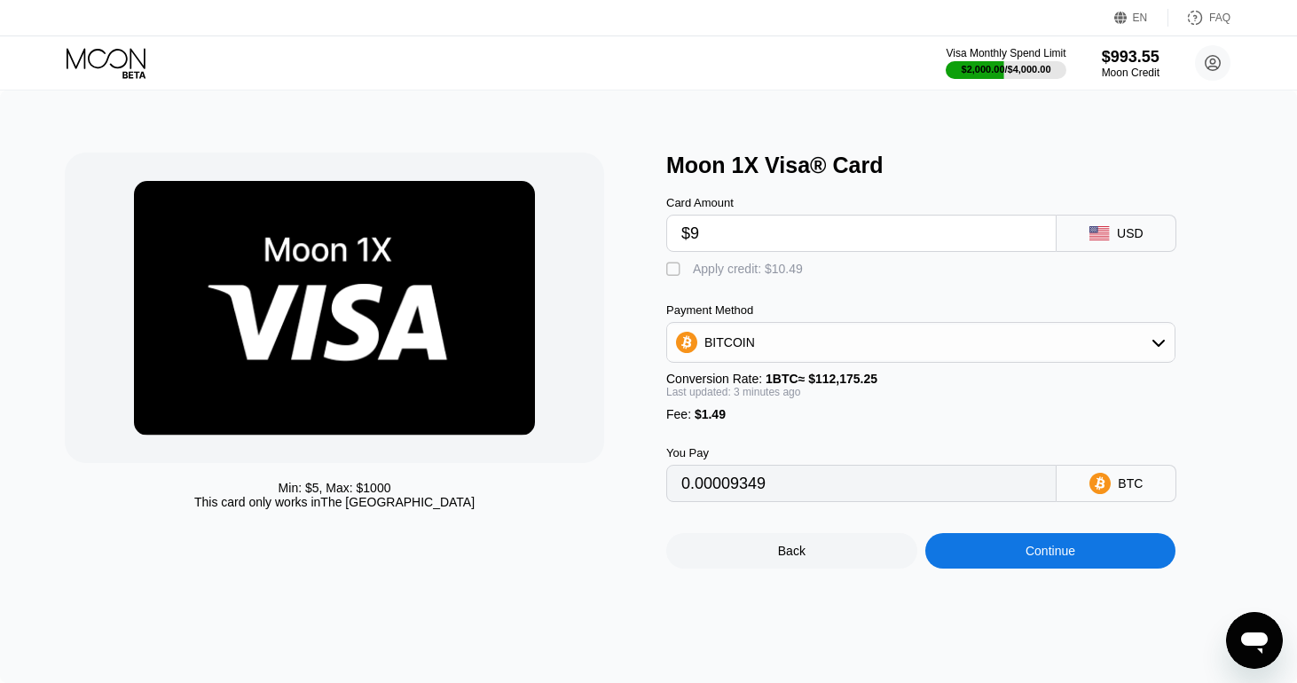
type input "$99"
type input "0.00089557"
type input "$993"
type input "0.00886284"
type input "$994"
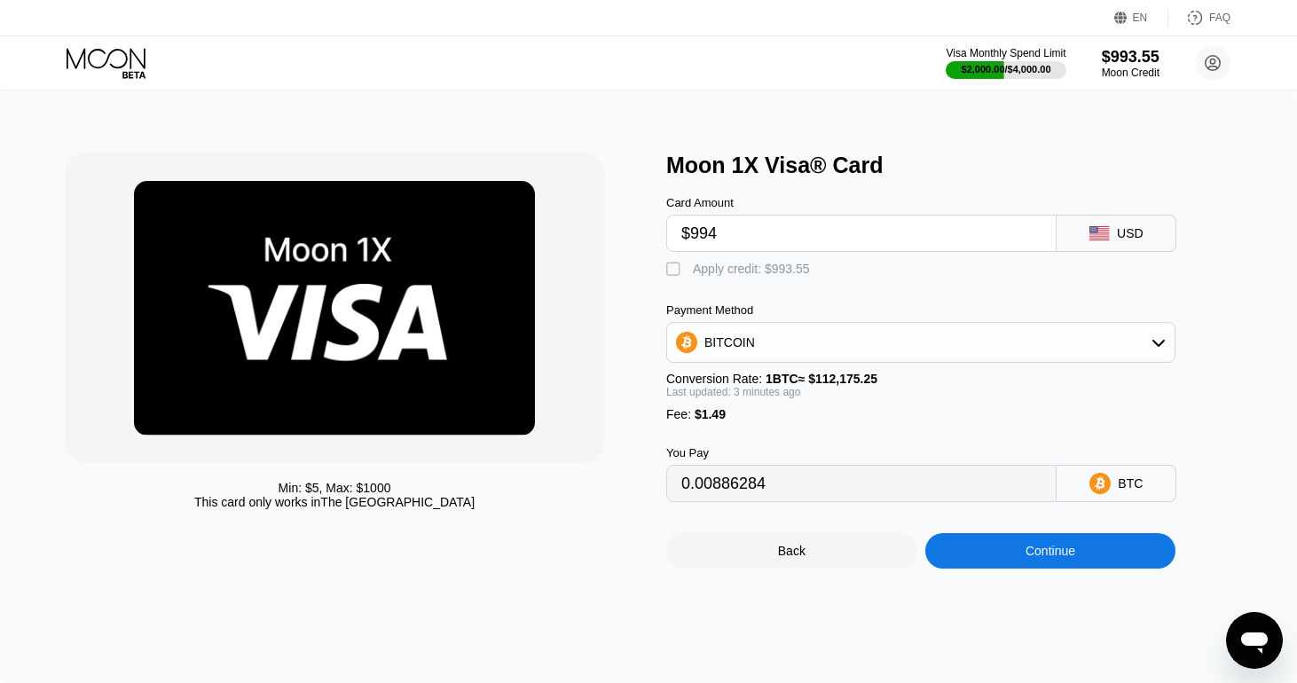
type input "0.00887175"
type input "$993"
type input "0.00886284"
type input "$993"
click at [723, 276] on div "Apply credit: $993.55" at bounding box center [751, 269] width 117 height 14
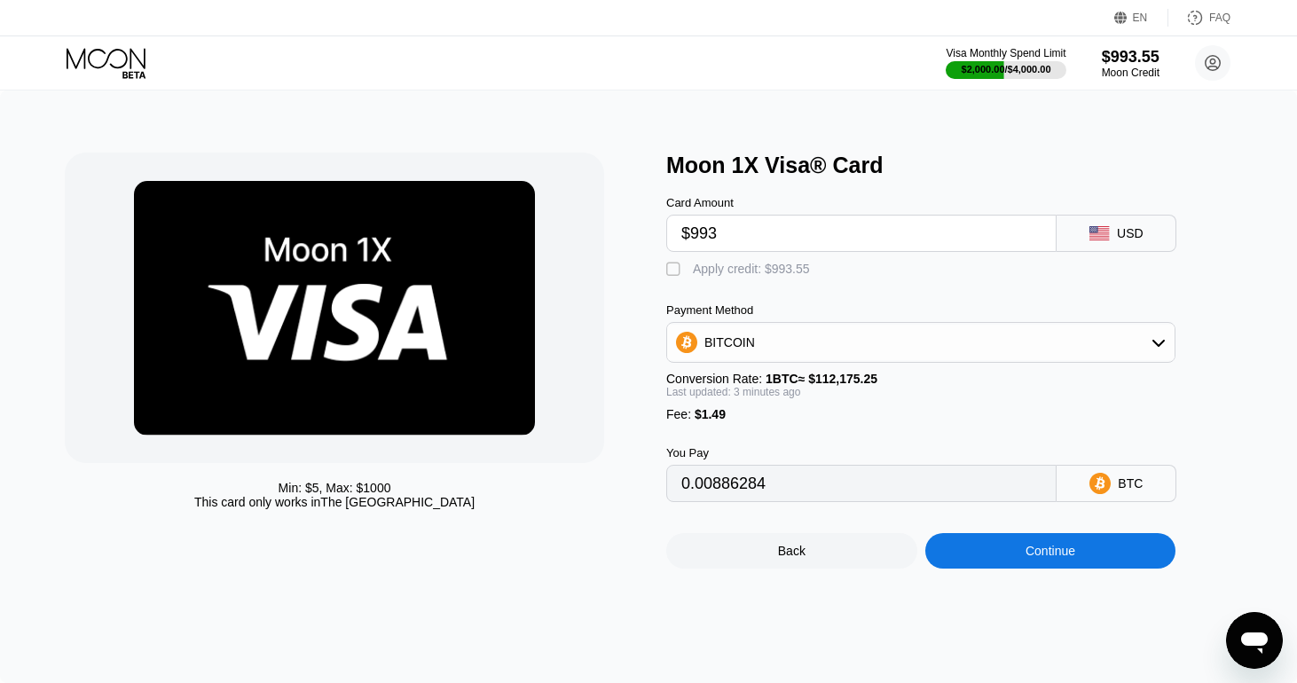
type input "0.00000838"
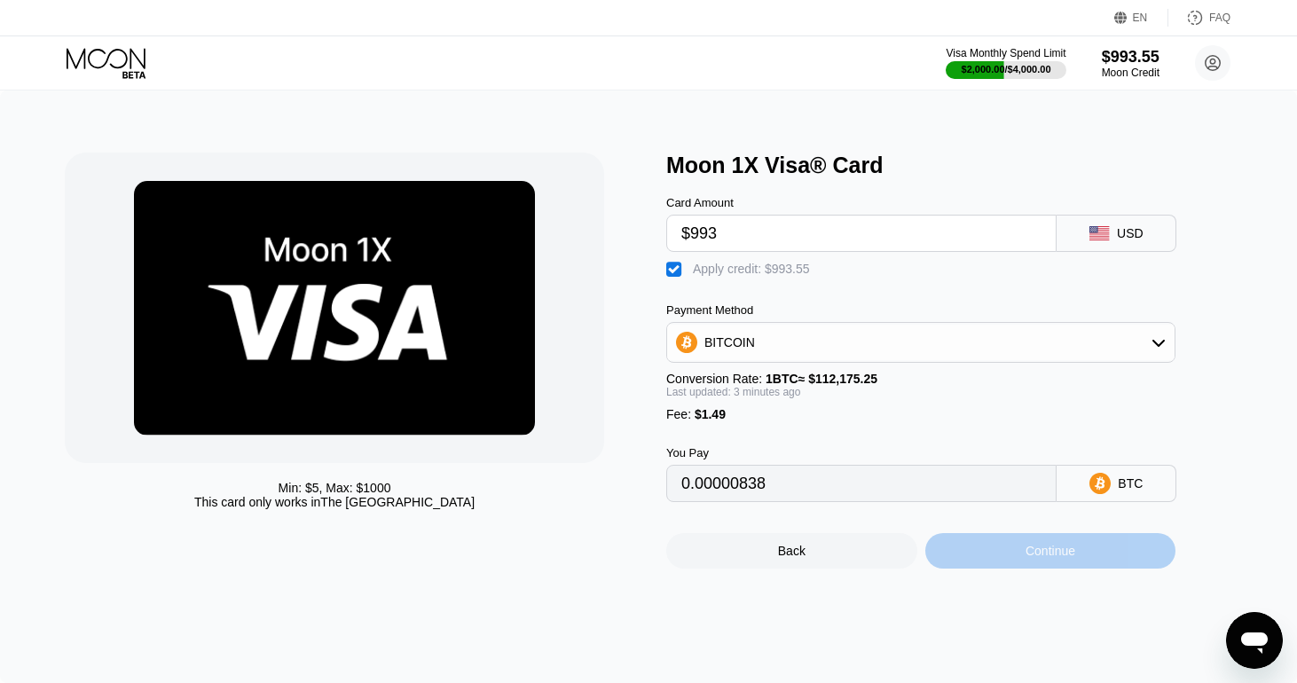
click at [1095, 562] on div "Continue" at bounding box center [1050, 550] width 251 height 35
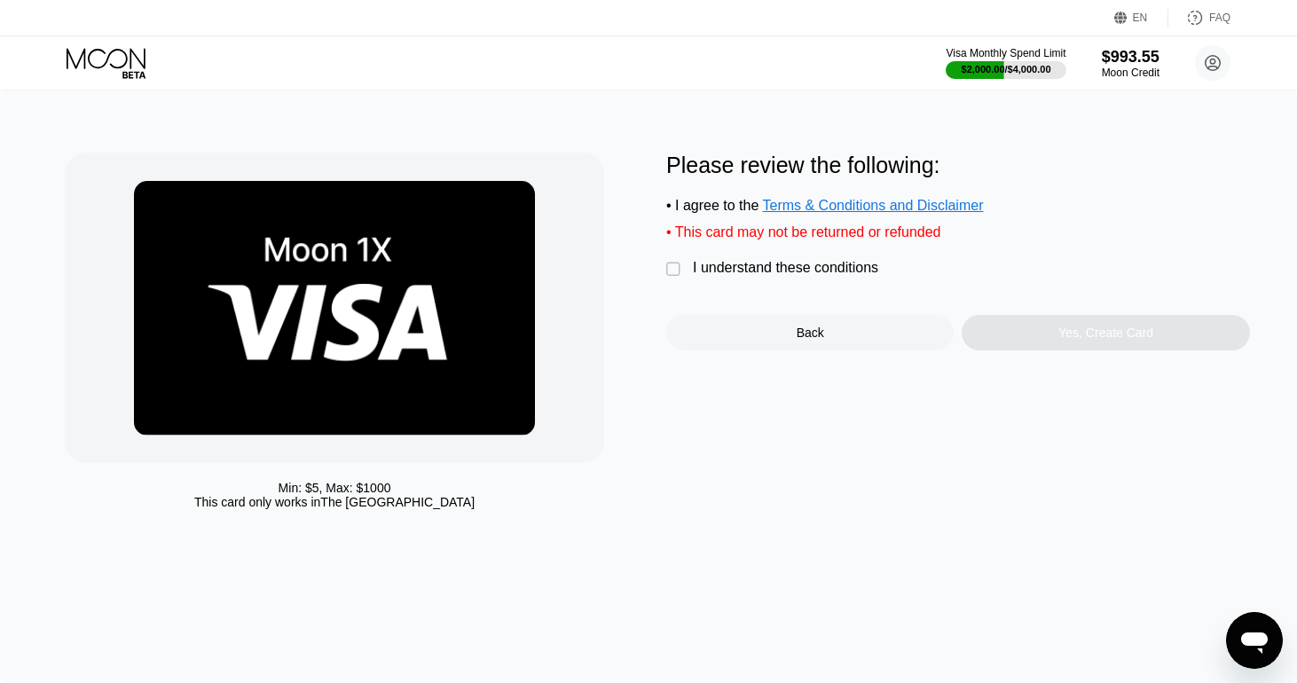
click at [840, 273] on div "I understand these conditions" at bounding box center [785, 268] width 185 height 16
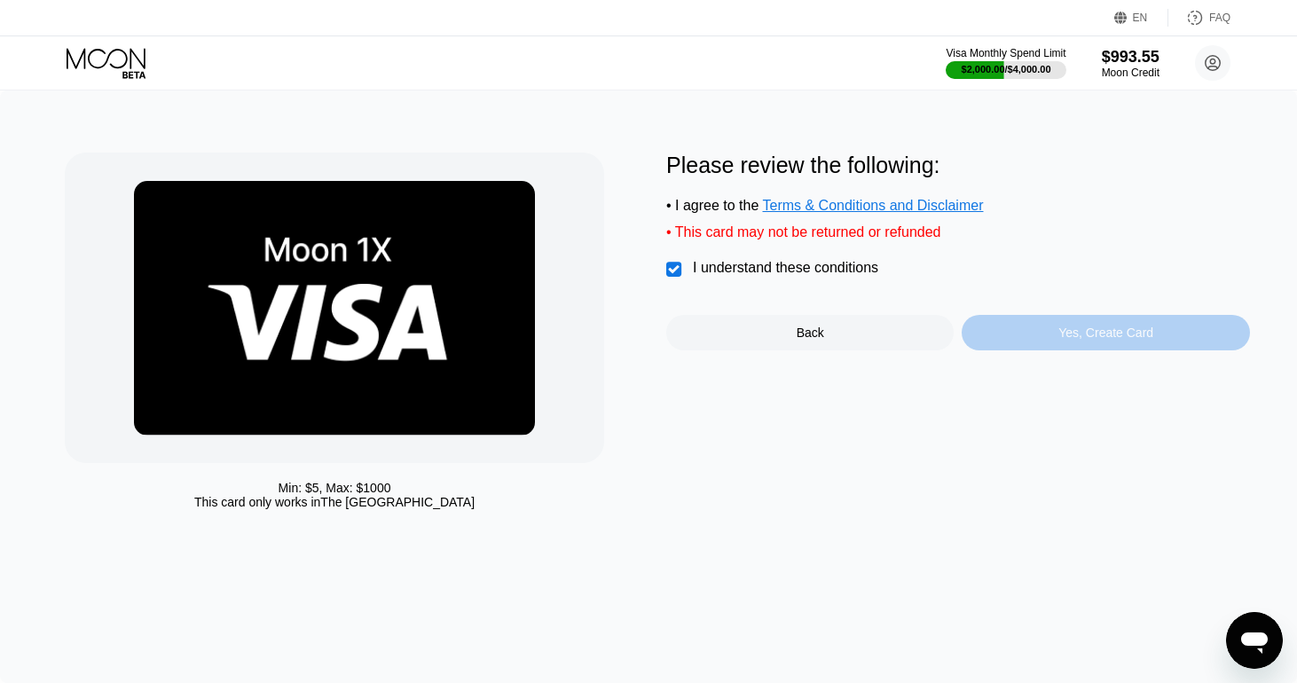
click at [1049, 344] on div "Yes, Create Card" at bounding box center [1105, 332] width 287 height 35
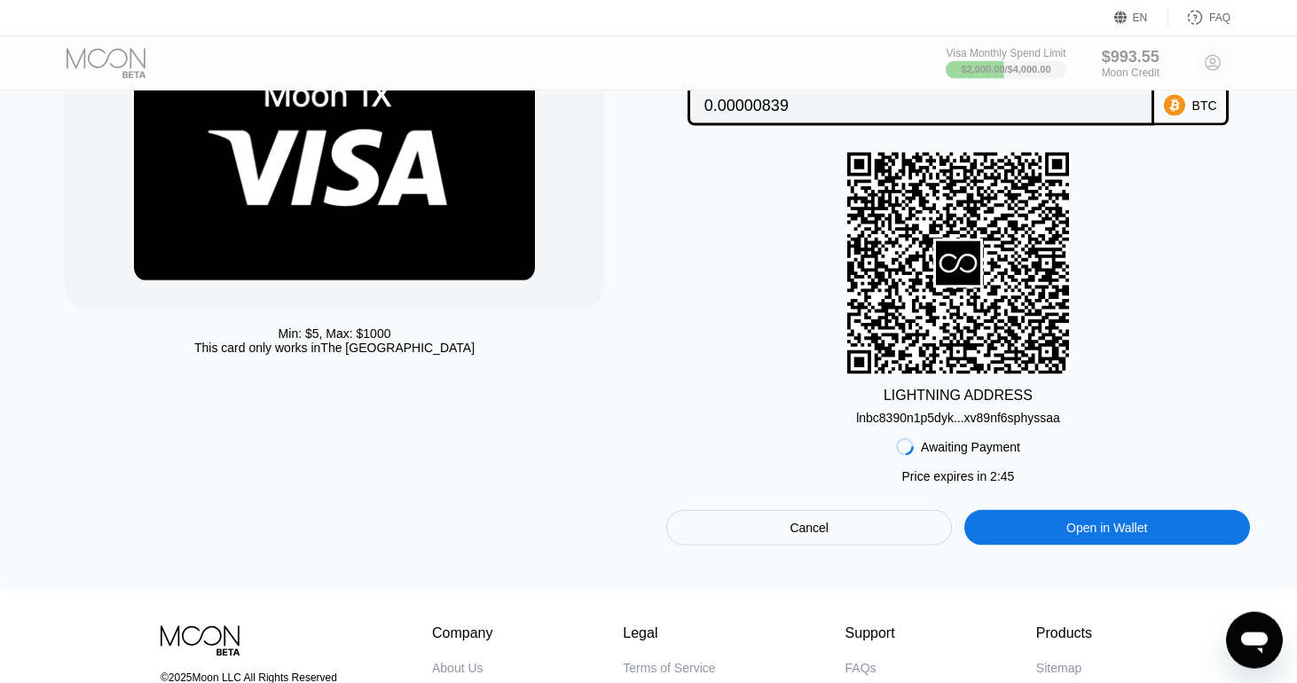
scroll to position [156, 0]
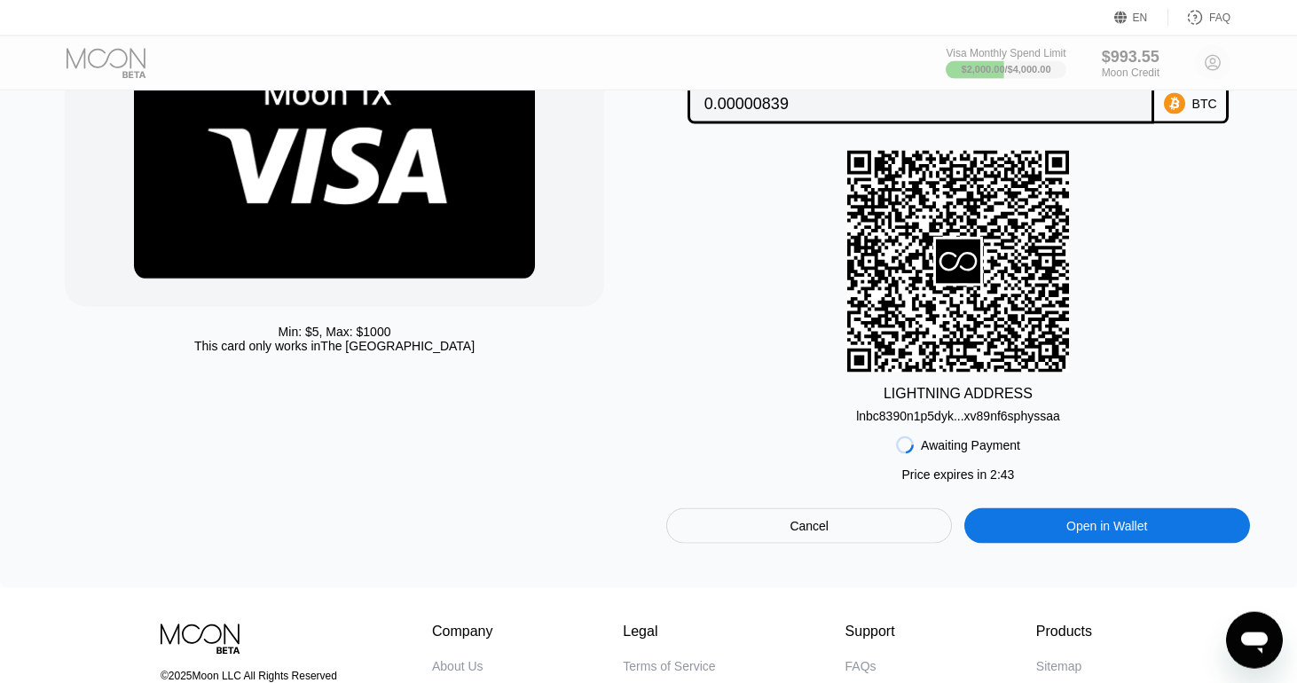
click at [806, 531] on div "Cancel" at bounding box center [808, 526] width 39 height 16
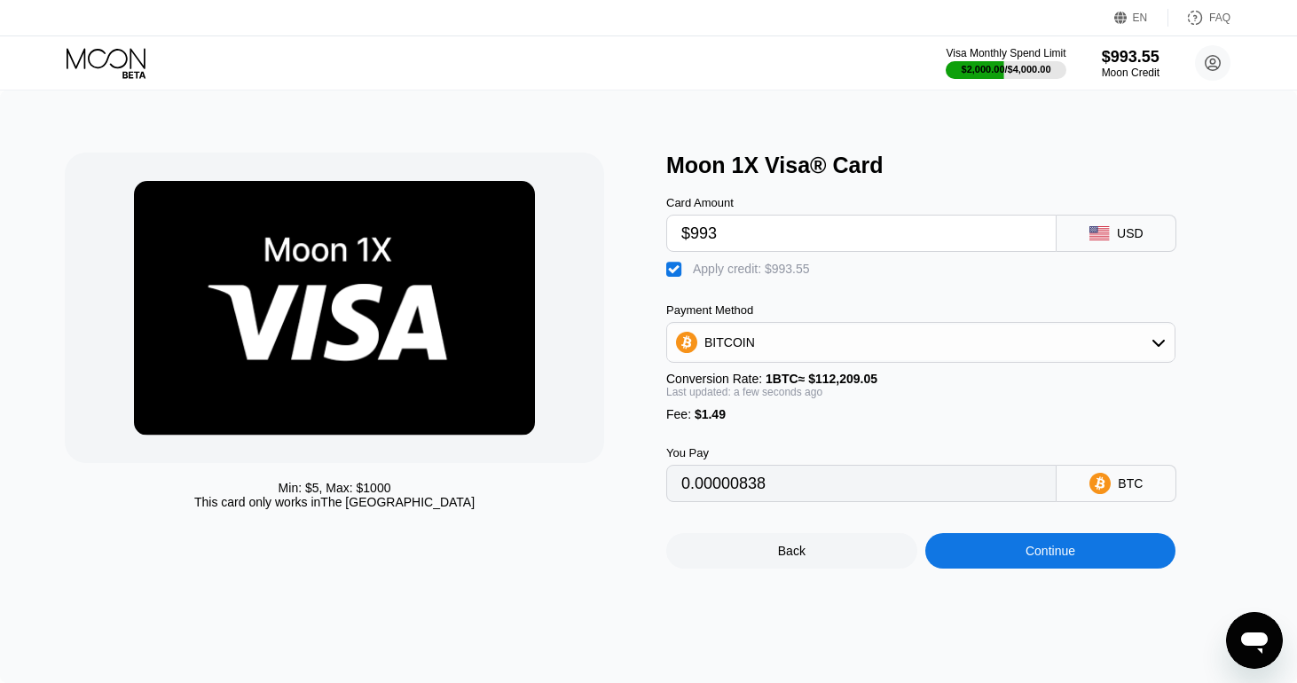
click at [805, 241] on input "$993" at bounding box center [861, 233] width 360 height 35
type input "$992"
type input "0"
type input "$992"
click at [1041, 569] on div "Continue" at bounding box center [1050, 550] width 251 height 35
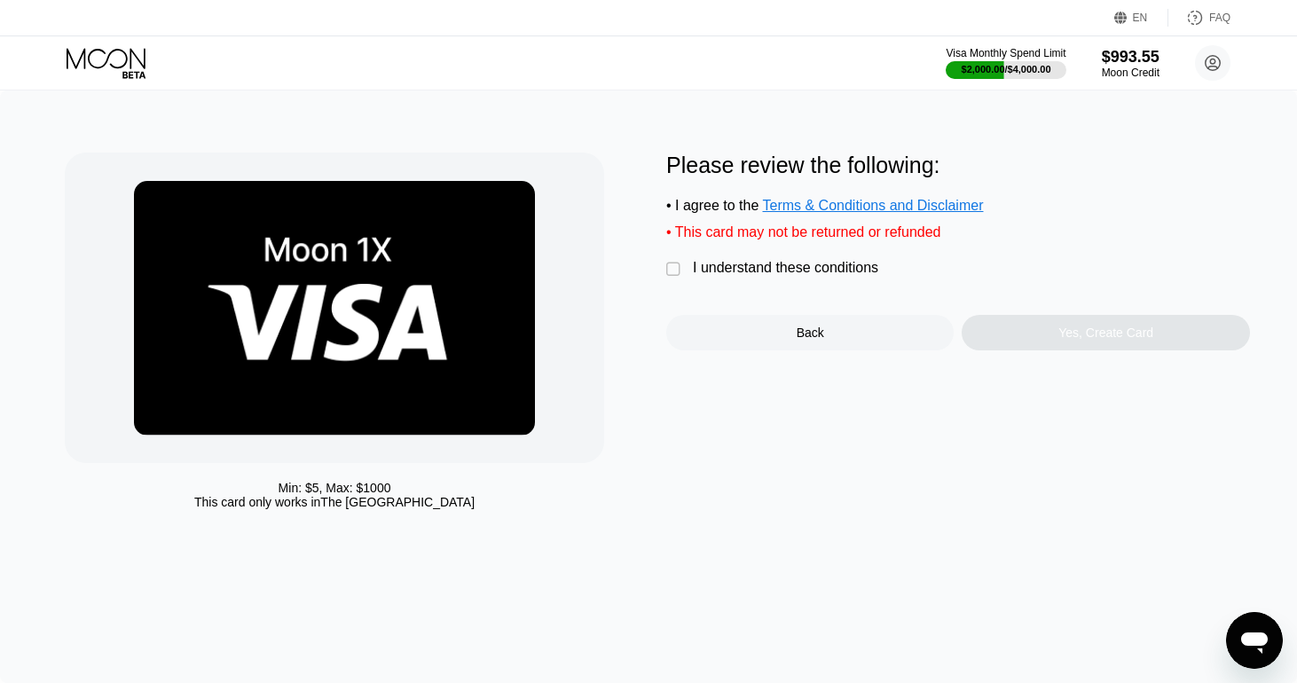
click at [842, 276] on div "I understand these conditions" at bounding box center [785, 268] width 185 height 16
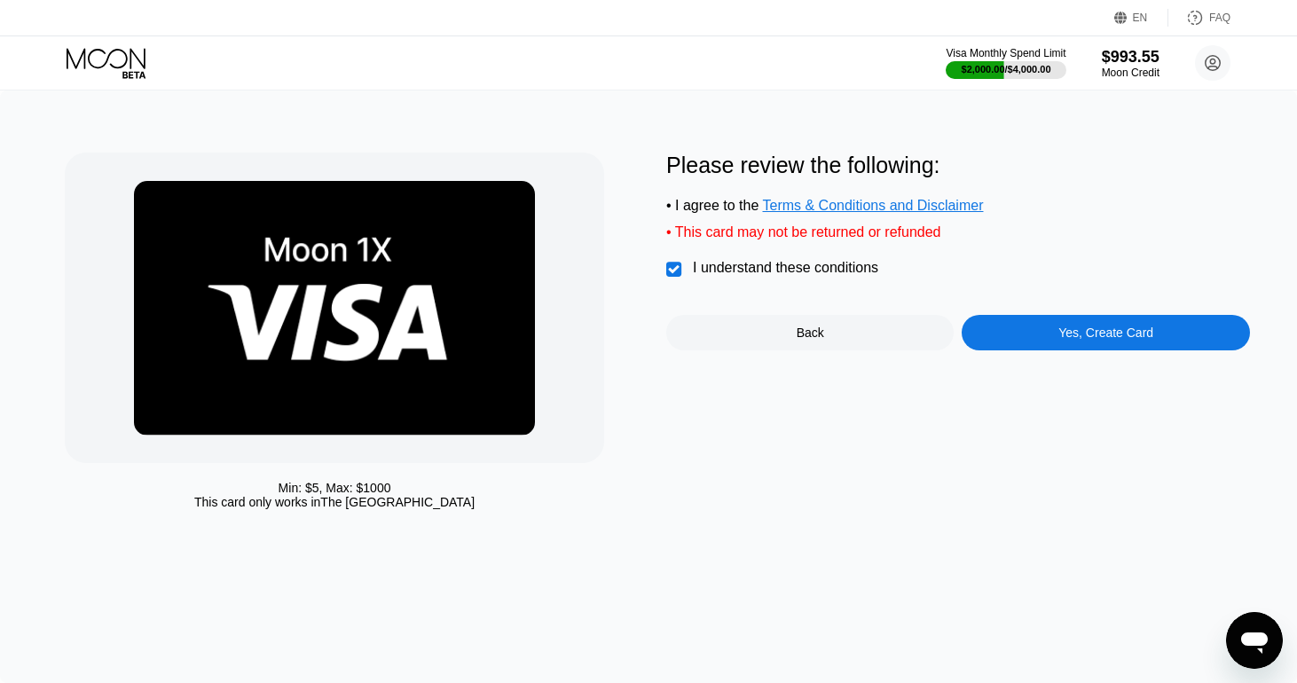
click at [1086, 340] on div "Yes, Create Card" at bounding box center [1105, 333] width 95 height 14
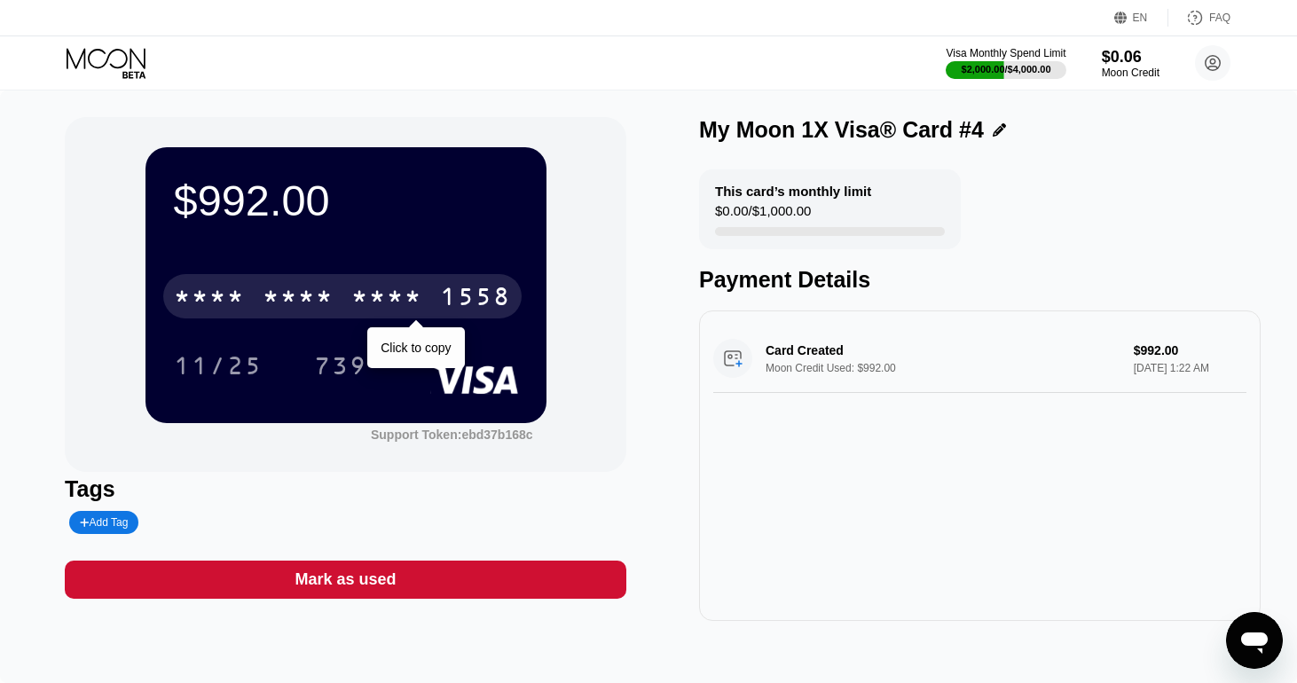
click at [420, 304] on div "* * * *" at bounding box center [386, 299] width 71 height 28
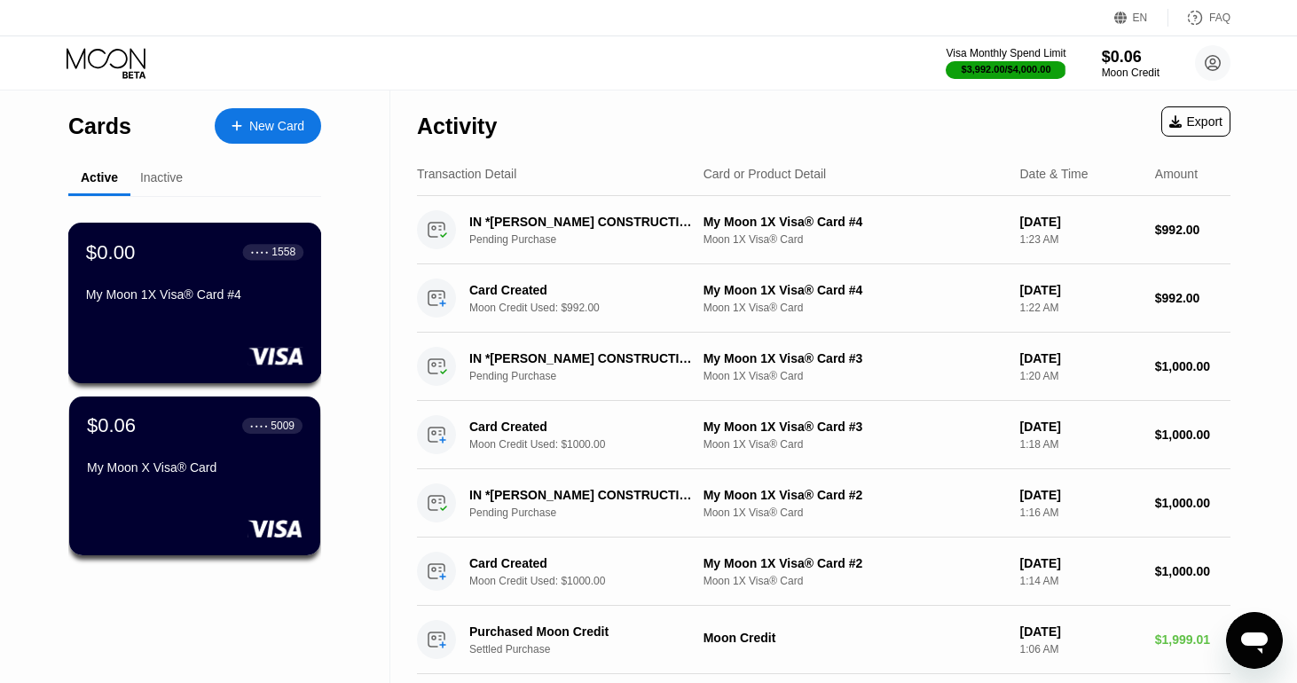
click at [214, 322] on div "$0.00 ● ● ● ● 1558 My Moon 1X Visa® Card #4" at bounding box center [195, 303] width 254 height 161
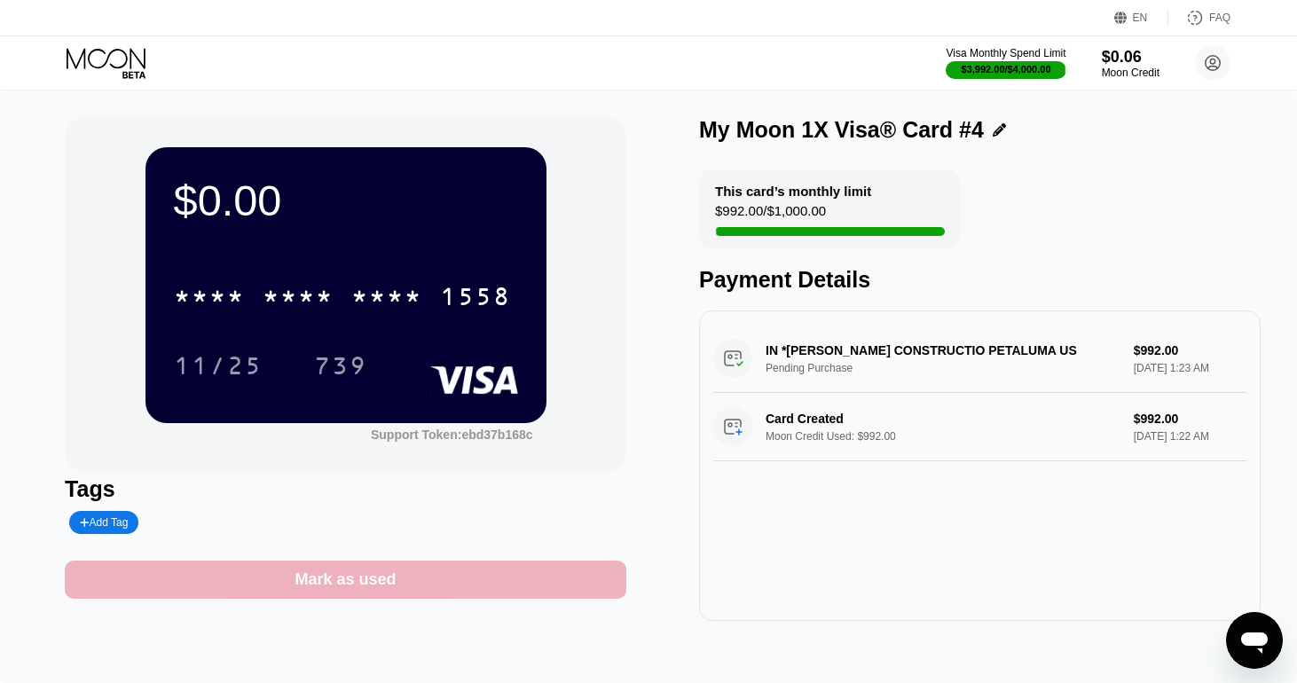
click at [366, 577] on div "Mark as used" at bounding box center [345, 579] width 101 height 20
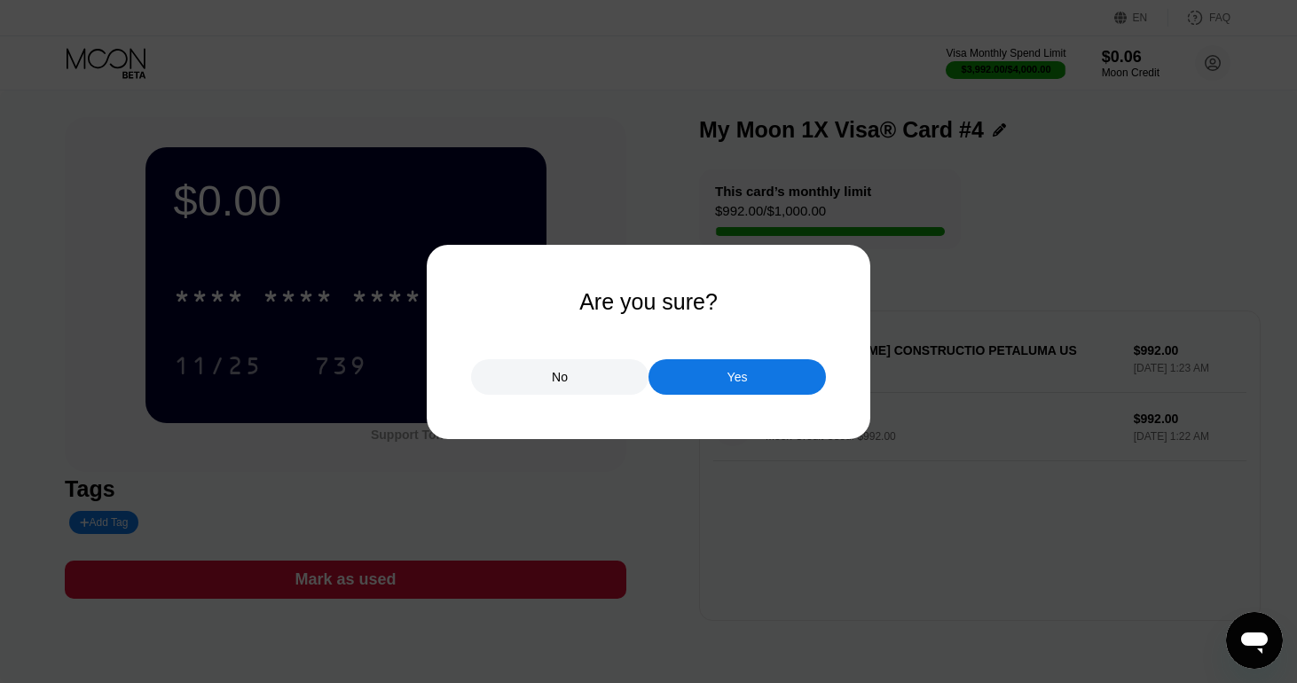
click at [747, 370] on div "Yes" at bounding box center [737, 377] width 20 height 16
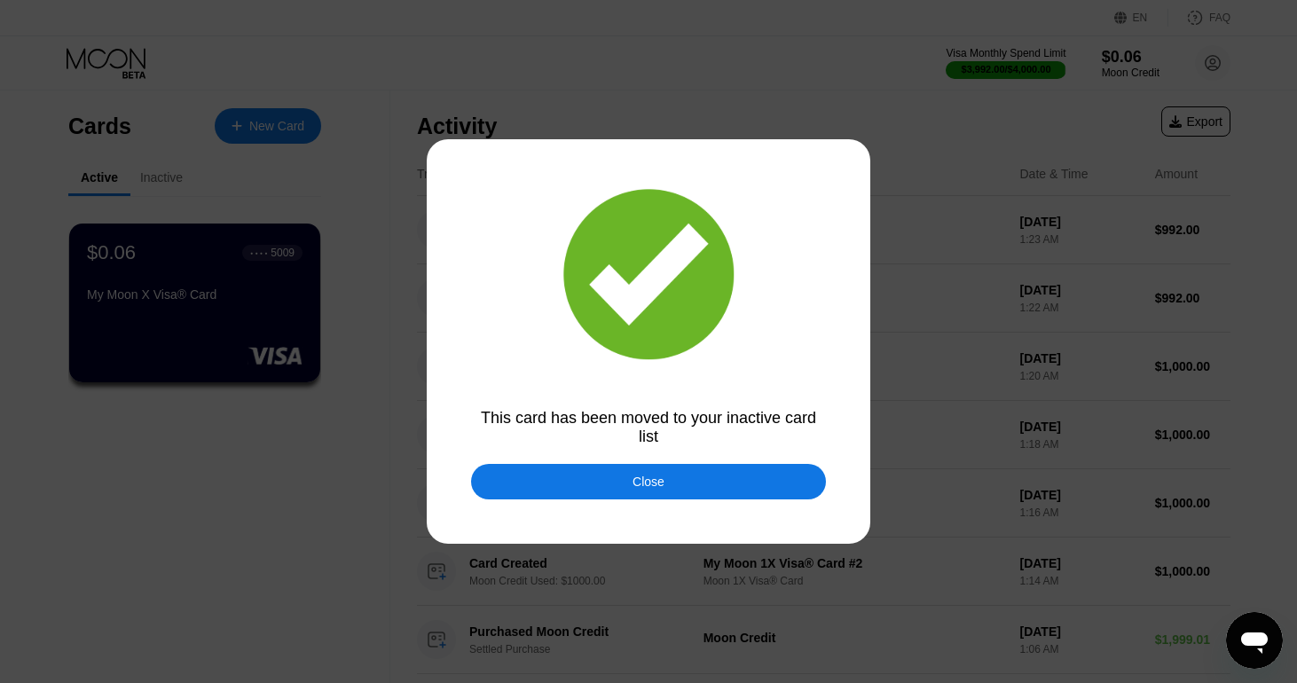
click at [663, 493] on div "Close" at bounding box center [648, 481] width 355 height 35
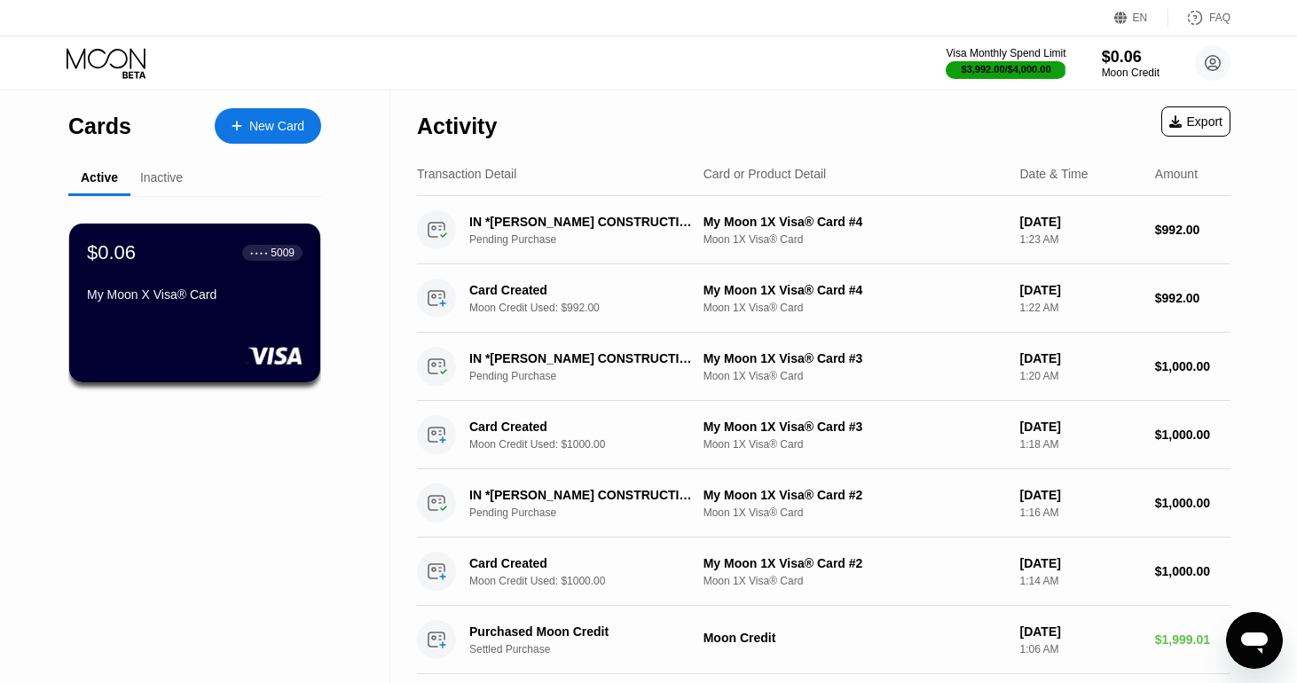
click at [130, 65] on icon at bounding box center [108, 63] width 82 height 31
click at [1218, 69] on circle at bounding box center [1212, 62] width 35 height 35
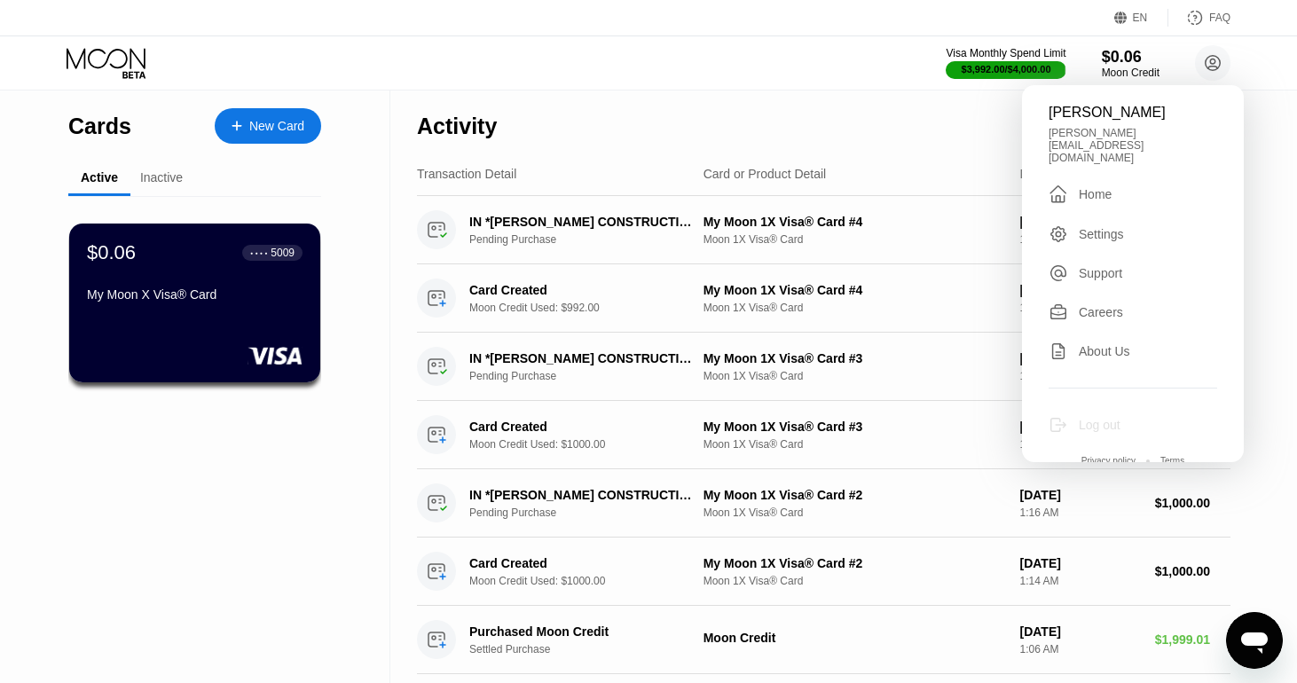
click at [1112, 418] on div "Log out" at bounding box center [1100, 425] width 42 height 14
